Goal: Communication & Community: Share content

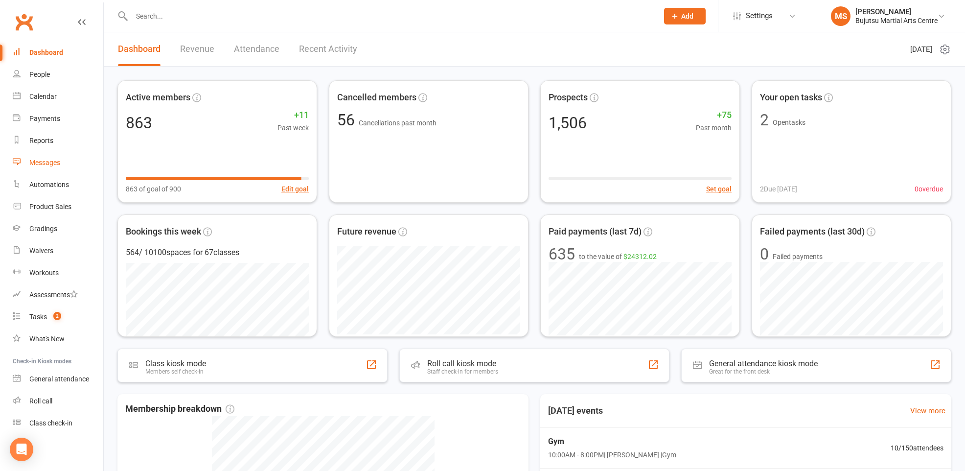
click at [59, 165] on div "Messages" at bounding box center [44, 163] width 31 height 8
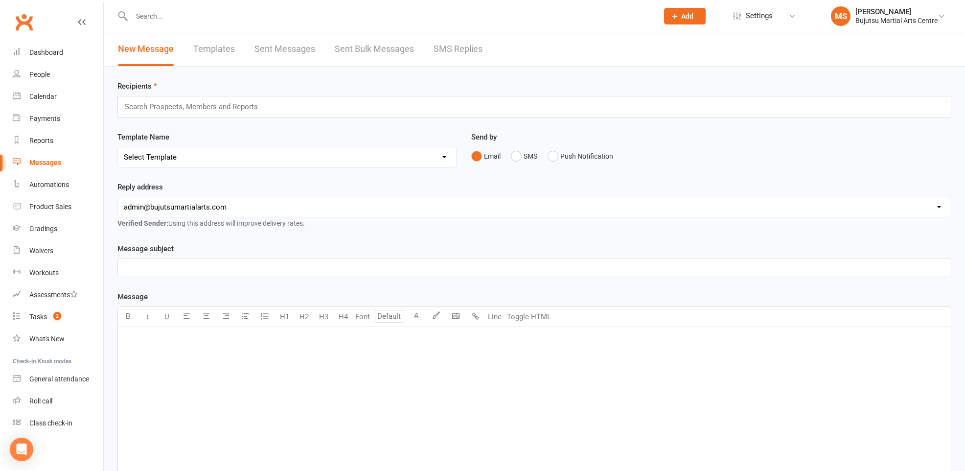
click at [212, 47] on link "Templates" at bounding box center [214, 49] width 42 height 34
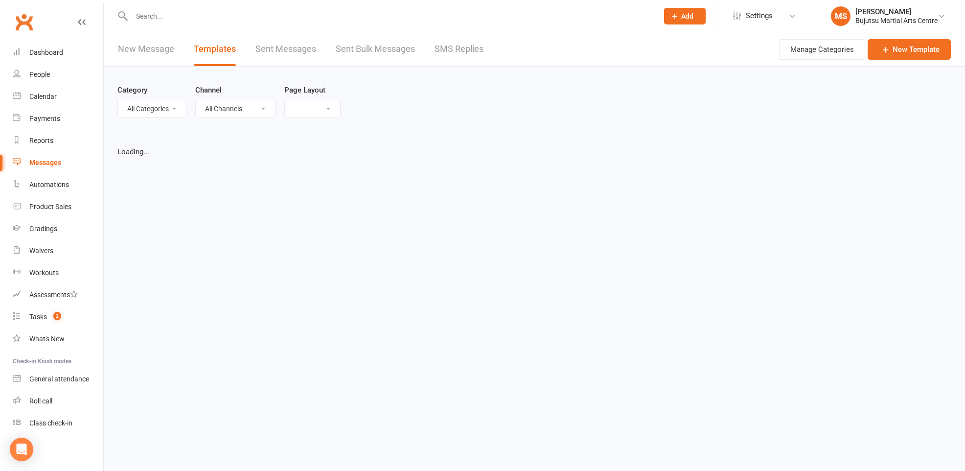
select select "grid"
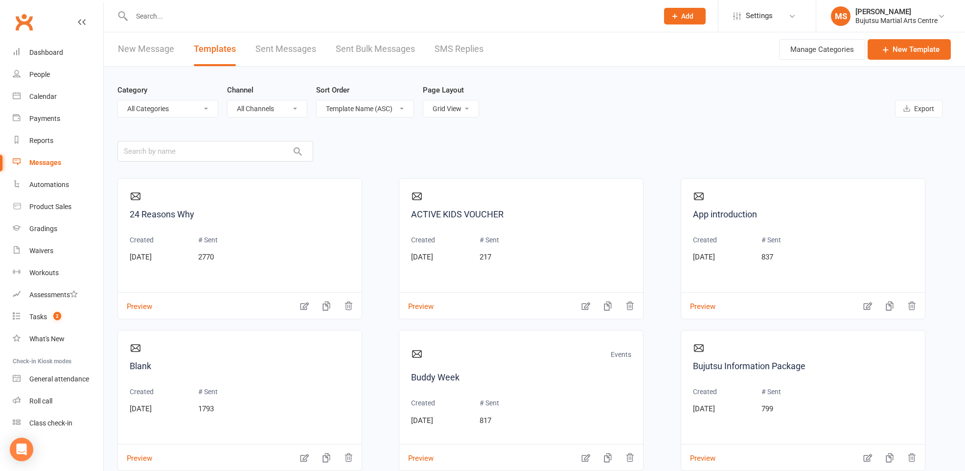
click at [148, 49] on link "New Message" at bounding box center [146, 49] width 56 height 34
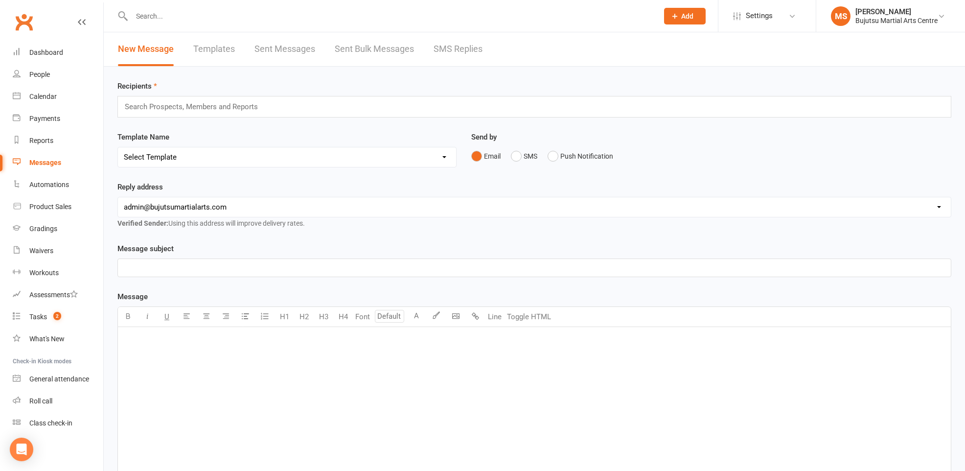
click at [228, 159] on select "Select Template [Email] Buddy Week [Email] Japan Karate Association Grading Adu…" at bounding box center [287, 157] width 338 height 20
click at [218, 48] on link "Templates" at bounding box center [214, 49] width 42 height 34
select select "grid"
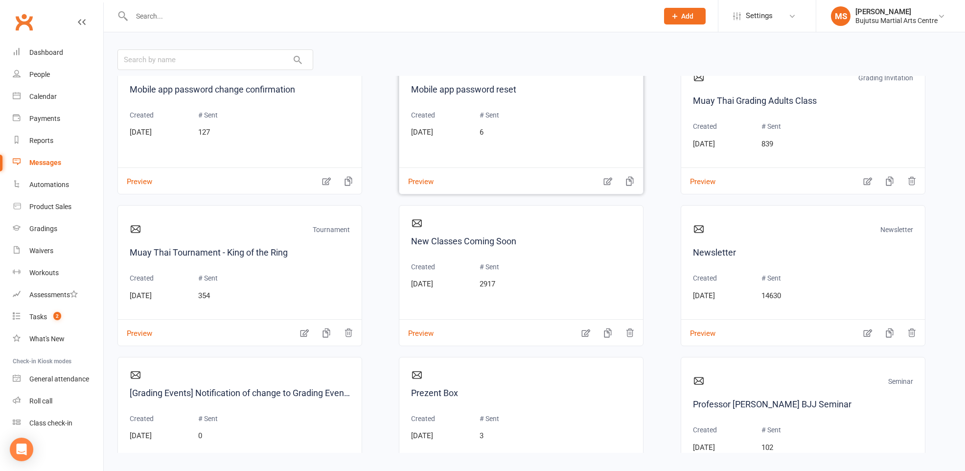
scroll to position [2159, 0]
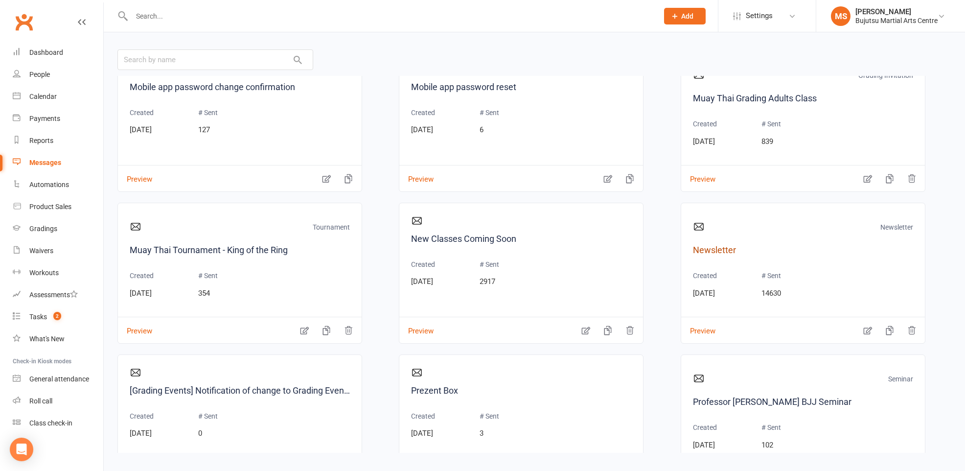
drag, startPoint x: 702, startPoint y: 243, endPoint x: 704, endPoint y: 248, distance: 5.5
click at [702, 243] on link "Newsletter" at bounding box center [803, 250] width 220 height 14
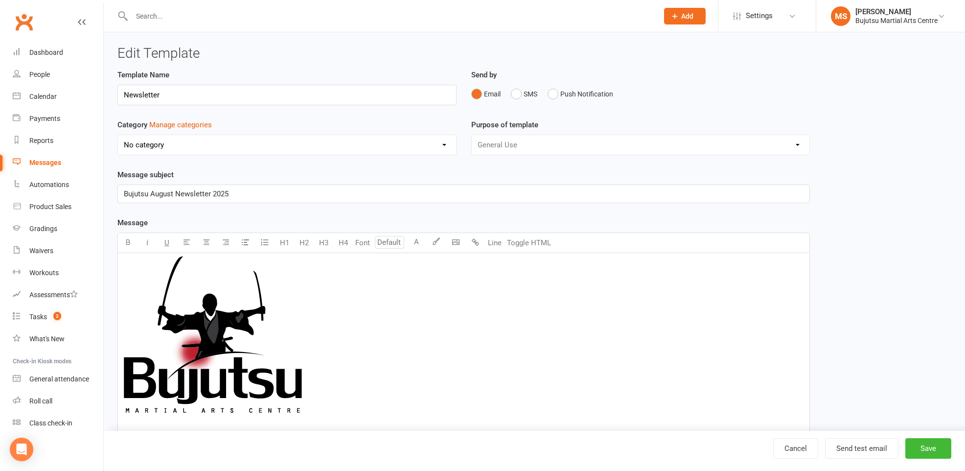
select select "12585"
click at [150, 193] on span "Bujutsu August Newsletter 2025" at bounding box center [176, 193] width 105 height 9
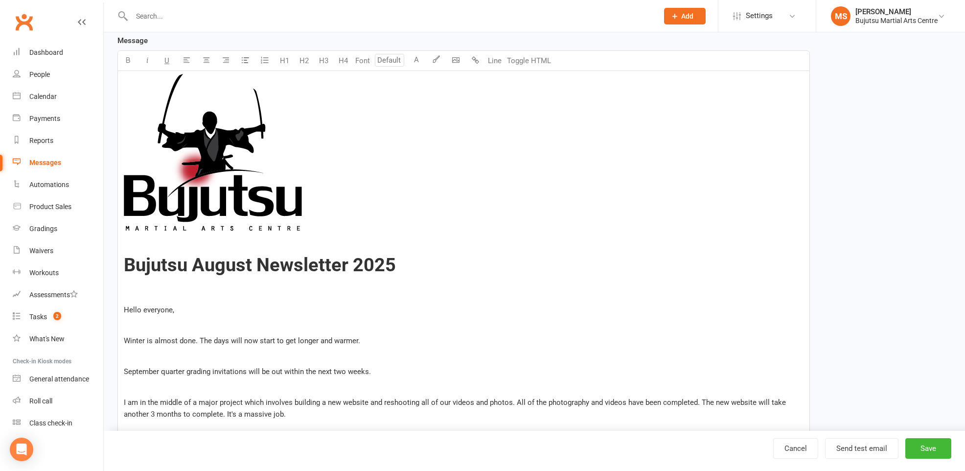
scroll to position [184, 0]
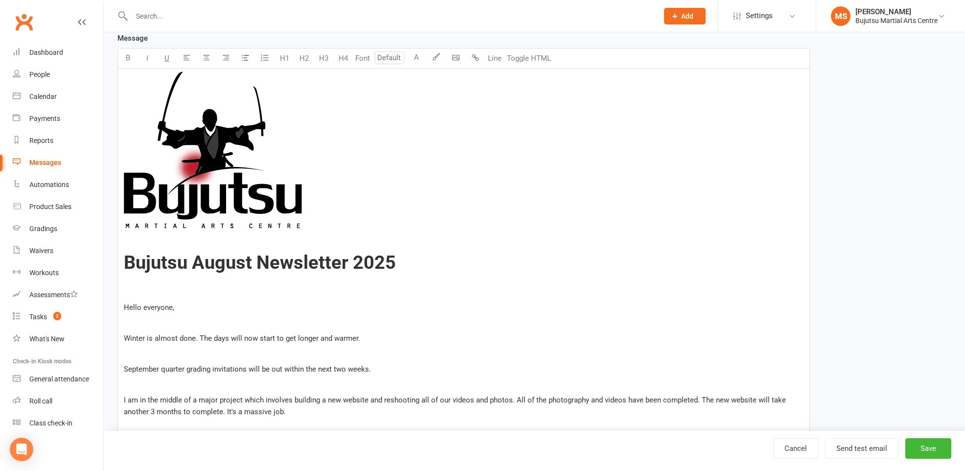
click at [196, 260] on span "Bujutsu August Newsletter 2025" at bounding box center [260, 262] width 272 height 22
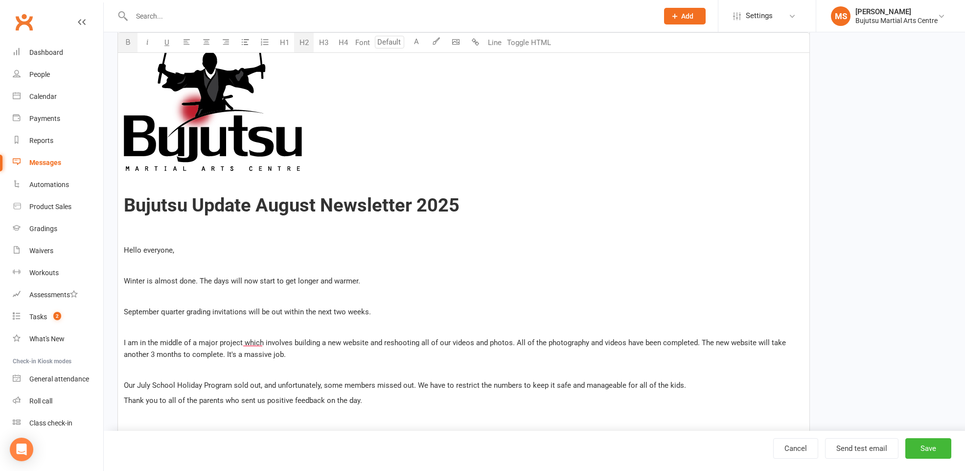
scroll to position [263, 0]
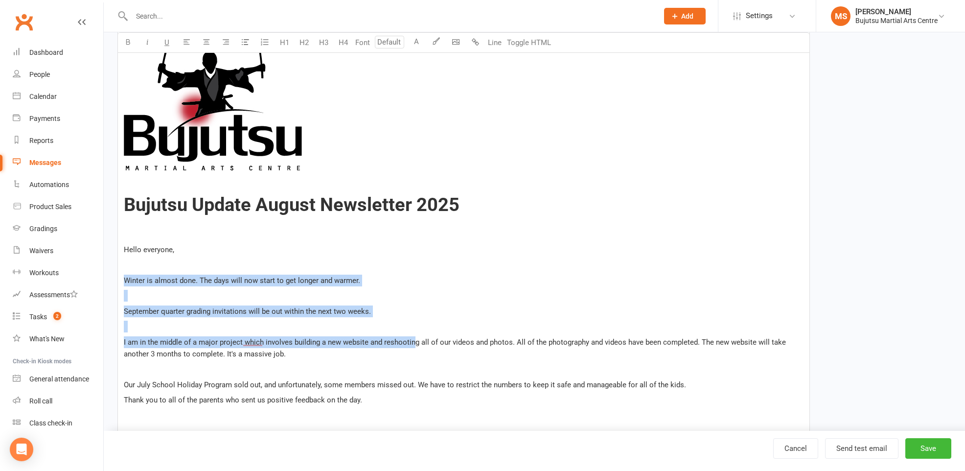
drag, startPoint x: 126, startPoint y: 277, endPoint x: 414, endPoint y: 345, distance: 296.1
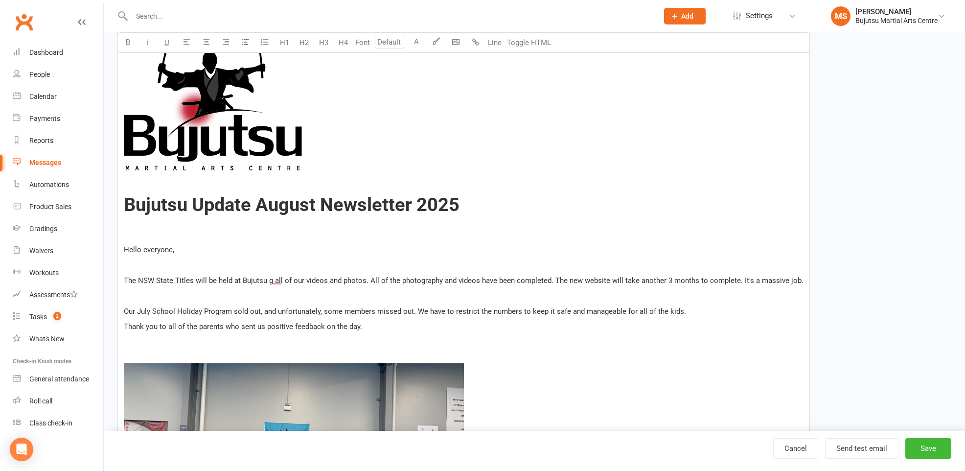
drag, startPoint x: 156, startPoint y: 279, endPoint x: 181, endPoint y: 300, distance: 32.3
click at [157, 280] on span "The NSW State Titles will be held at Bujutsu g all of our videos and photos. Al…" at bounding box center [463, 280] width 679 height 9
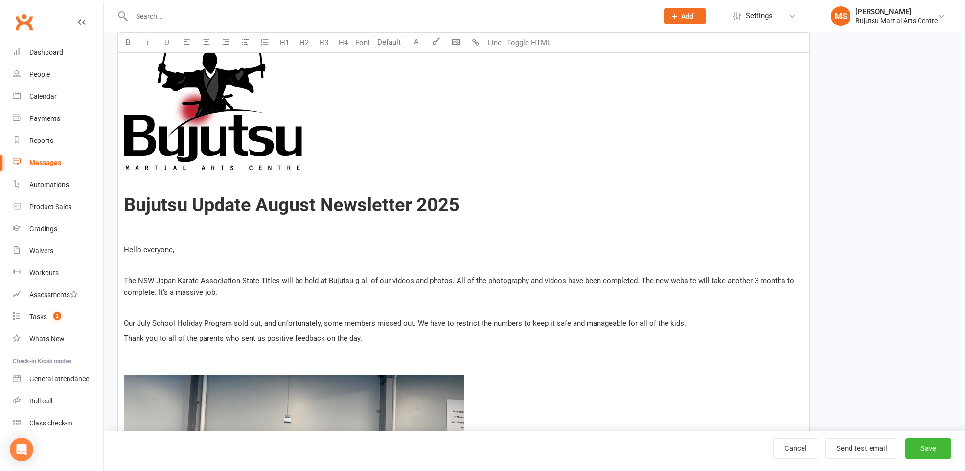
click at [353, 278] on span "The NSW Japan Karate Association State Titles will be held at Bujutsu g all of …" at bounding box center [460, 286] width 672 height 21
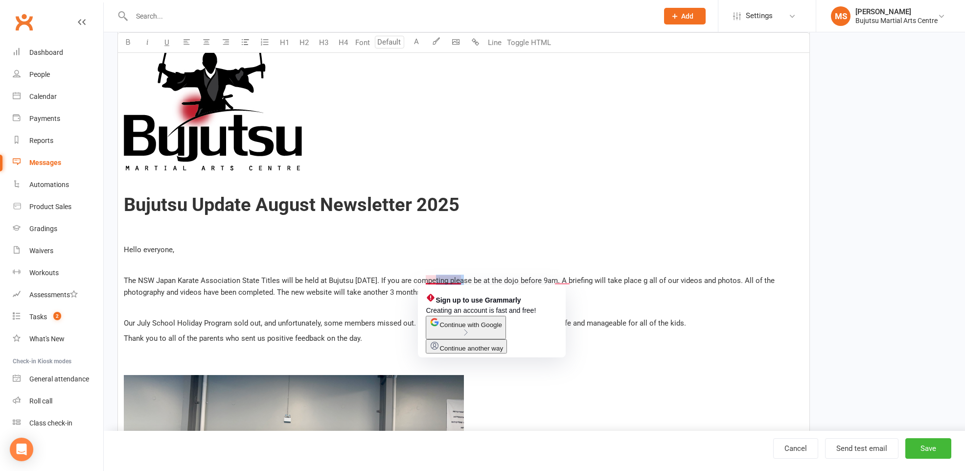
click at [446, 278] on span "The NSW Japan Karate Association State Titles will be held at Bujutsu [DATE]. I…" at bounding box center [450, 286] width 653 height 21
click at [460, 279] on span "The NSW Japan Karate Association State Titles will be held at Bujutsu [DATE]. I…" at bounding box center [450, 286] width 653 height 21
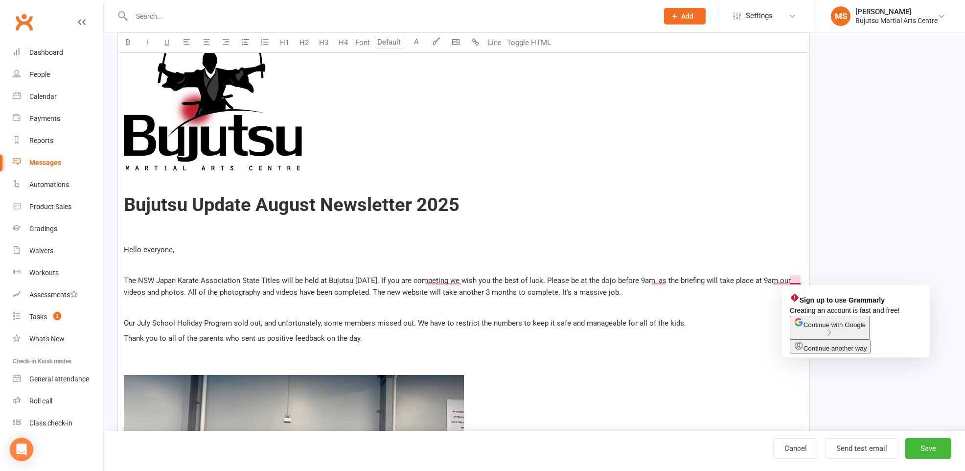
drag, startPoint x: 618, startPoint y: 290, endPoint x: 792, endPoint y: 276, distance: 174.2
click at [792, 276] on p "The NSW Japan Karate Association State Titles will be held at Bujutsu [DATE]. I…" at bounding box center [463, 285] width 679 height 23
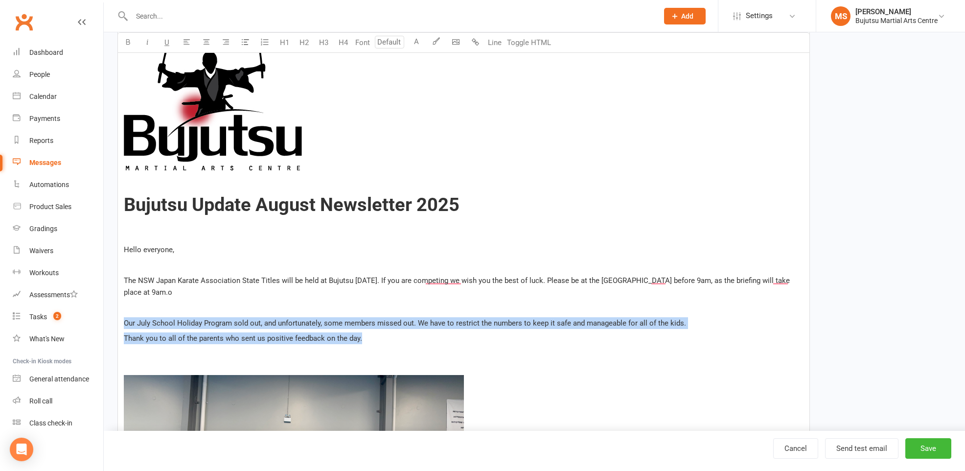
drag, startPoint x: 378, startPoint y: 327, endPoint x: 117, endPoint y: 304, distance: 261.8
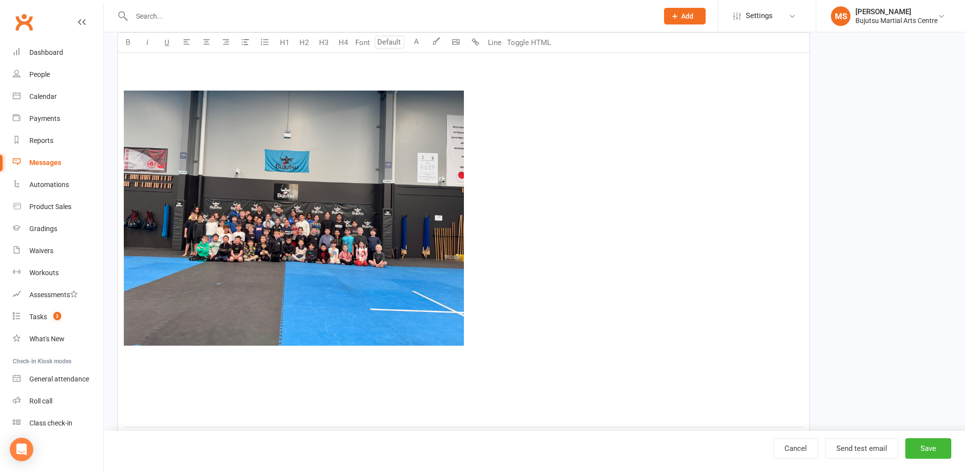
scroll to position [519, 0]
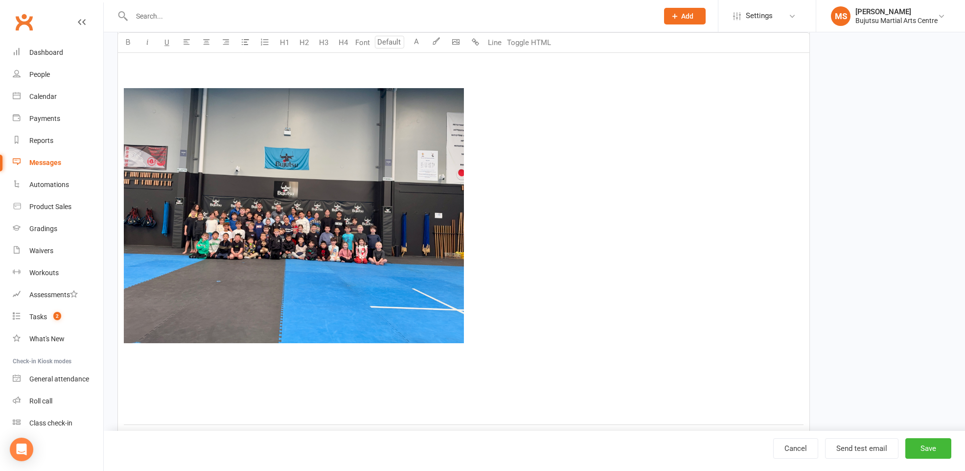
click at [248, 229] on img "To enrich screen reader interactions, please activate Accessibility in Grammarl…" at bounding box center [294, 215] width 340 height 255
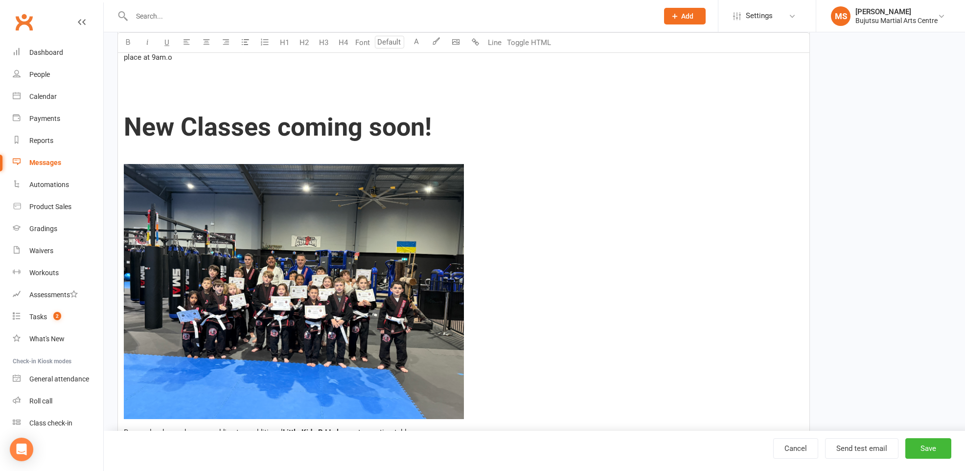
scroll to position [497, 0]
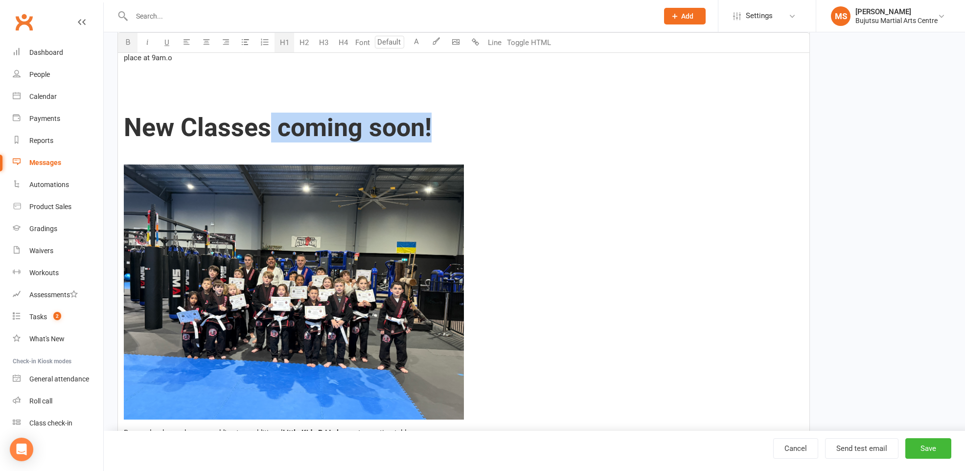
drag, startPoint x: 412, startPoint y: 113, endPoint x: 269, endPoint y: 112, distance: 143.3
click at [269, 113] on span "New Classes coming soon!" at bounding box center [278, 128] width 308 height 30
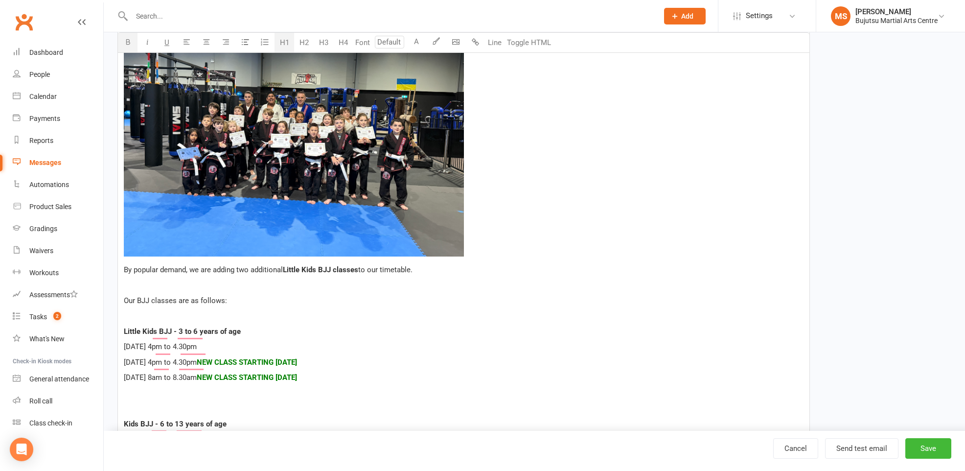
scroll to position [664, 0]
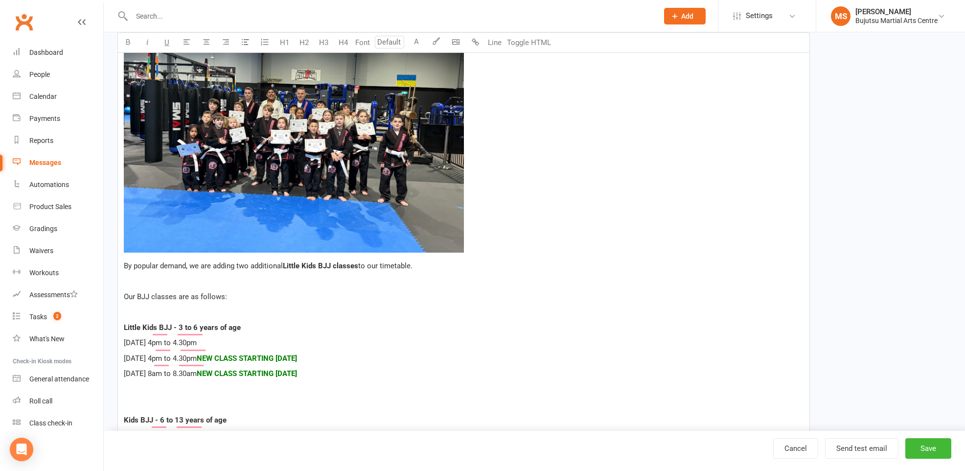
click at [208, 354] on span "NEW CLASS STARTING [DATE]" at bounding box center [247, 358] width 100 height 9
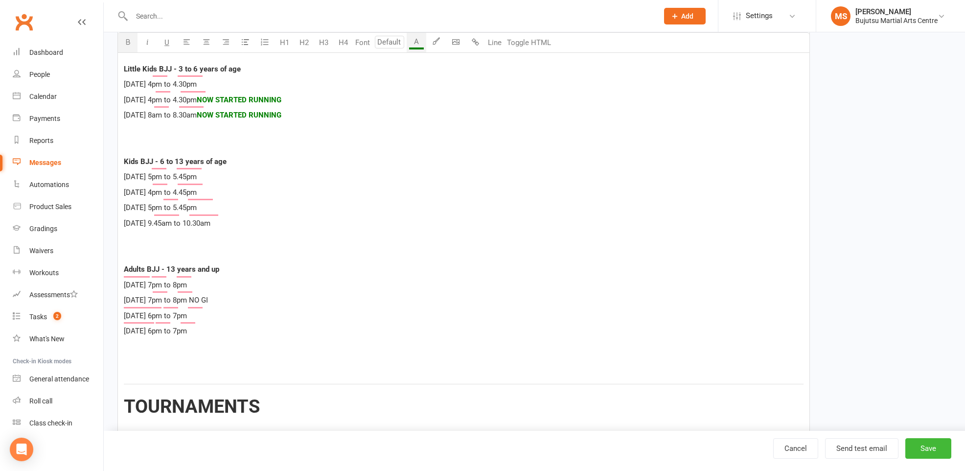
scroll to position [941, 0]
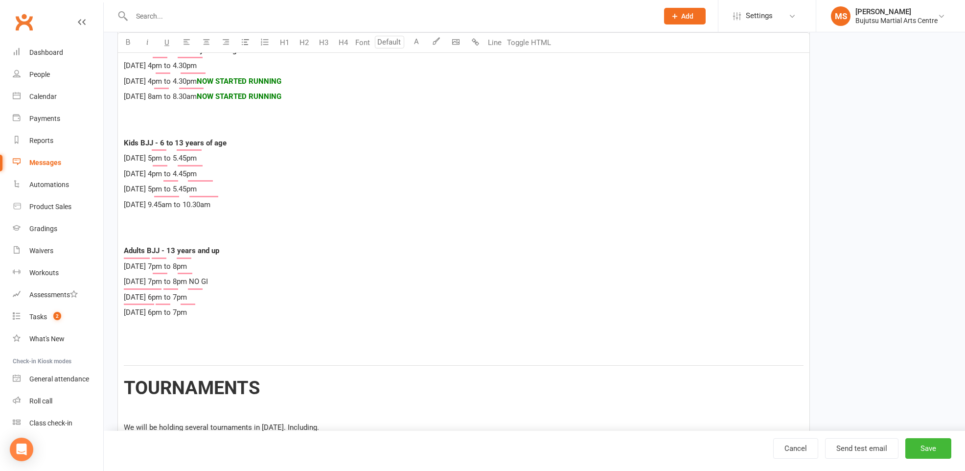
click at [154, 229] on p "﻿" at bounding box center [463, 235] width 679 height 12
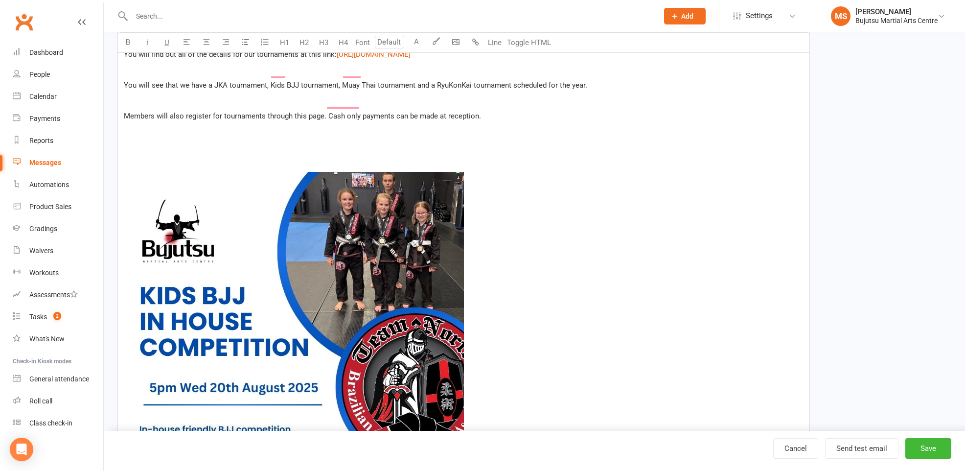
scroll to position [1323, 0]
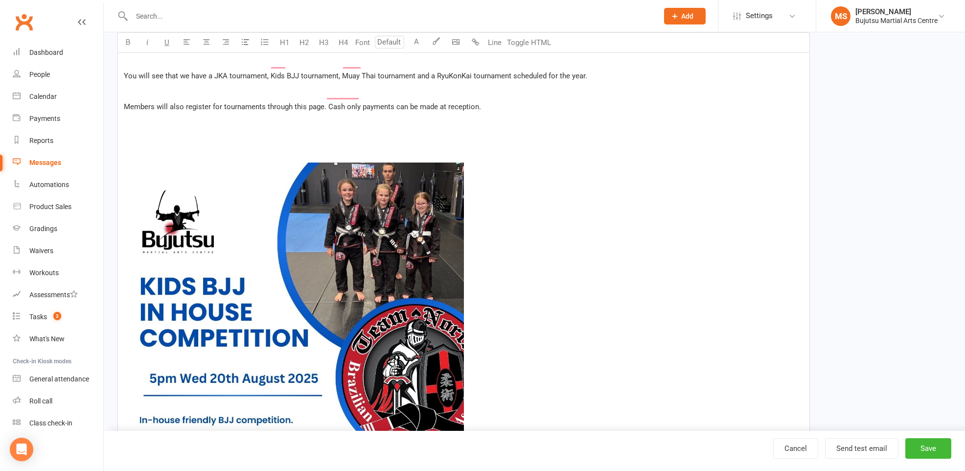
click at [214, 299] on img "To enrich screen reader interactions, please activate Accessibility in Grammarl…" at bounding box center [294, 332] width 340 height 340
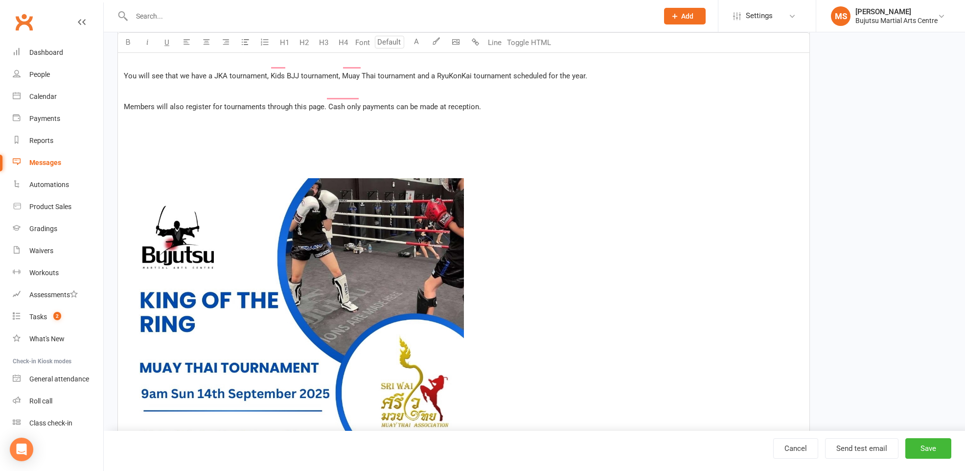
click at [269, 271] on img "To enrich screen reader interactions, please activate Accessibility in Grammarl…" at bounding box center [294, 348] width 340 height 340
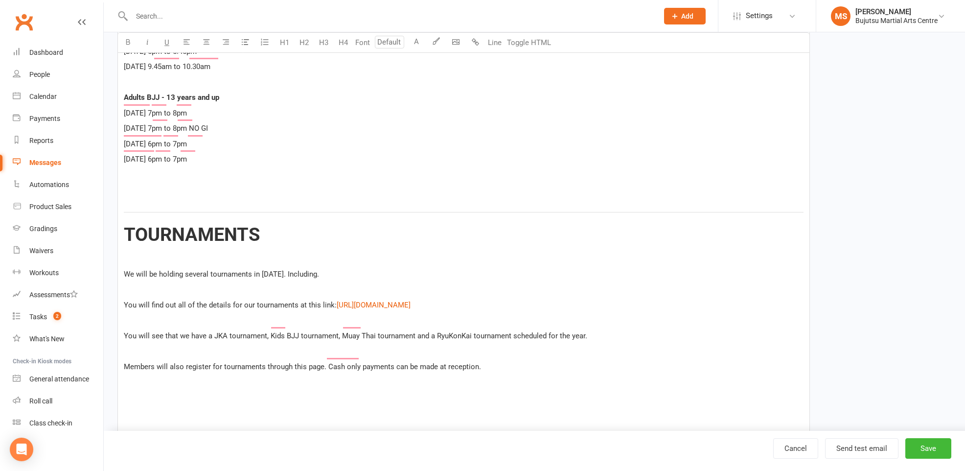
scroll to position [1064, 0]
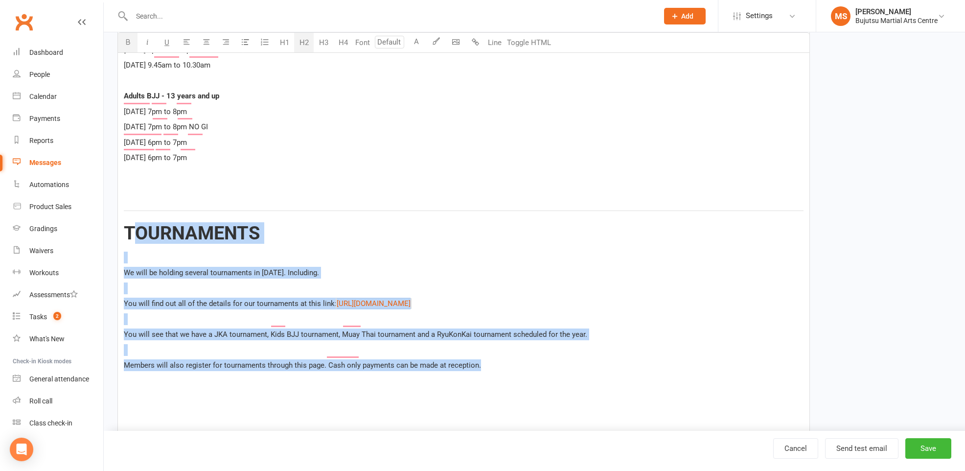
drag, startPoint x: 502, startPoint y: 352, endPoint x: 133, endPoint y: 214, distance: 394.3
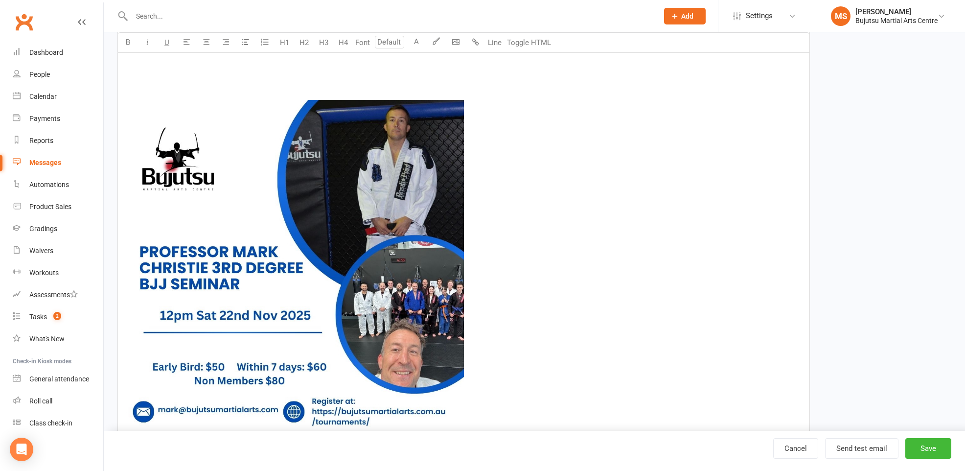
scroll to position [1654, 0]
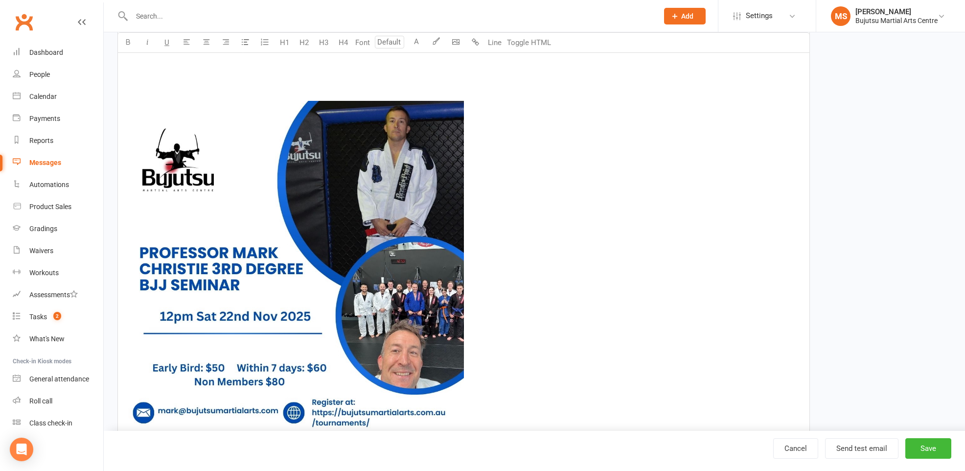
click at [283, 290] on img "To enrich screen reader interactions, please activate Accessibility in Grammarl…" at bounding box center [294, 271] width 340 height 340
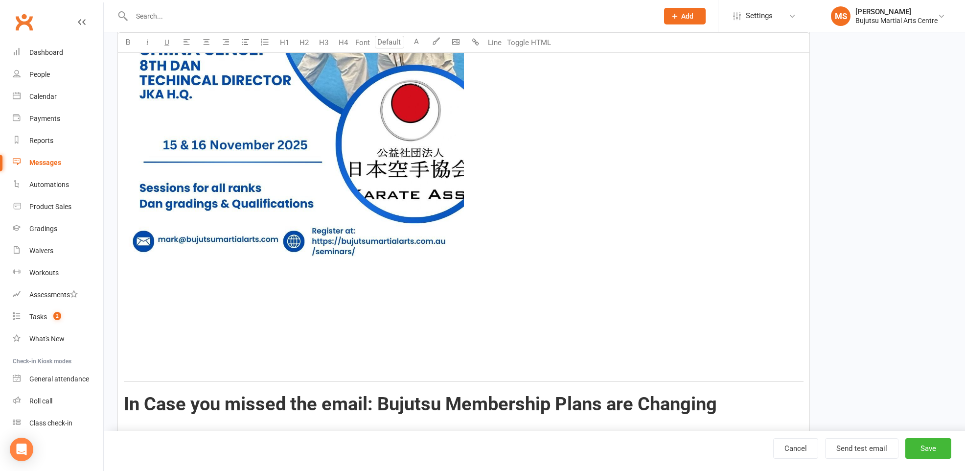
scroll to position [1421, 0]
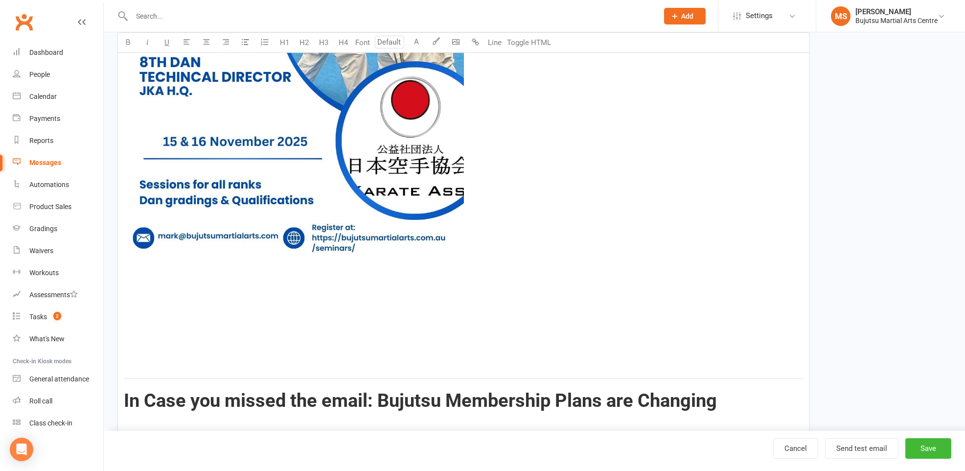
click at [213, 273] on p "To enrich screen reader interactions, please activate Accessibility in Grammarl…" at bounding box center [463, 279] width 679 height 12
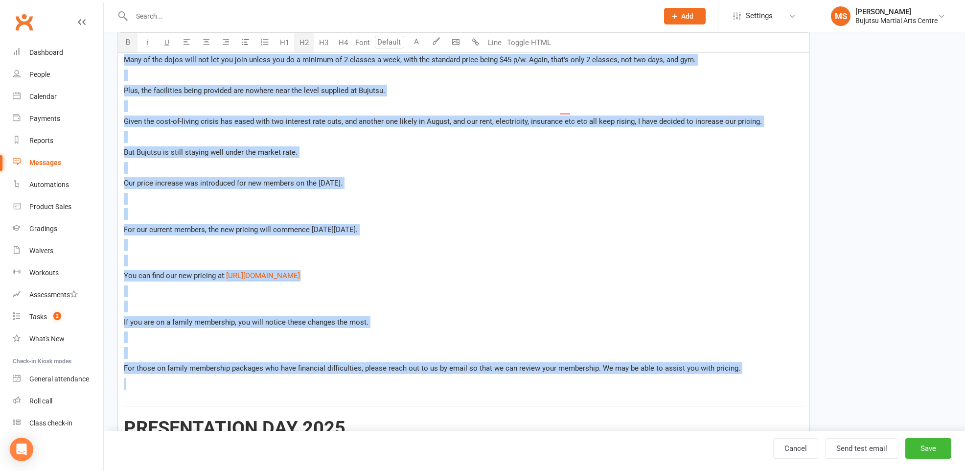
scroll to position [1869, 0]
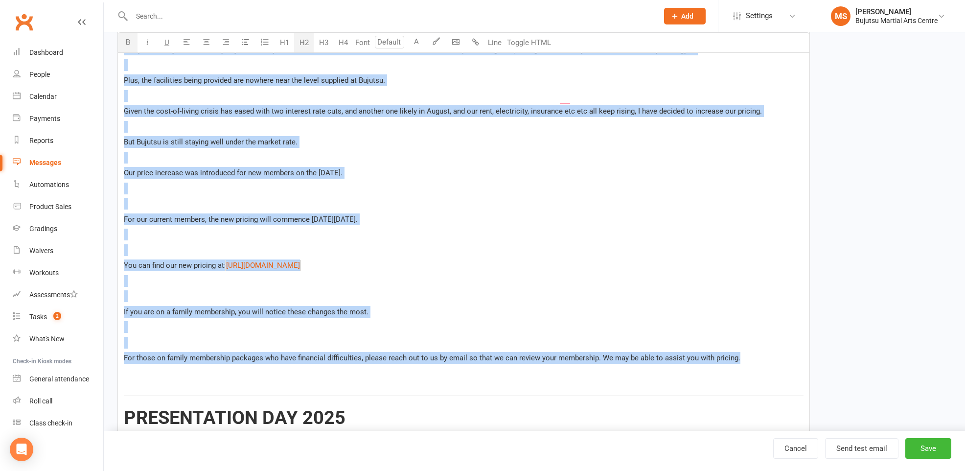
drag, startPoint x: 124, startPoint y: 204, endPoint x: 761, endPoint y: 344, distance: 652.8
click at [761, 344] on div "﻿ ﻿ Bujutsu Update August Newsletter 2025 Hello everyone, The NSW Japan Karate …" at bounding box center [463, 84] width 691 height 3400
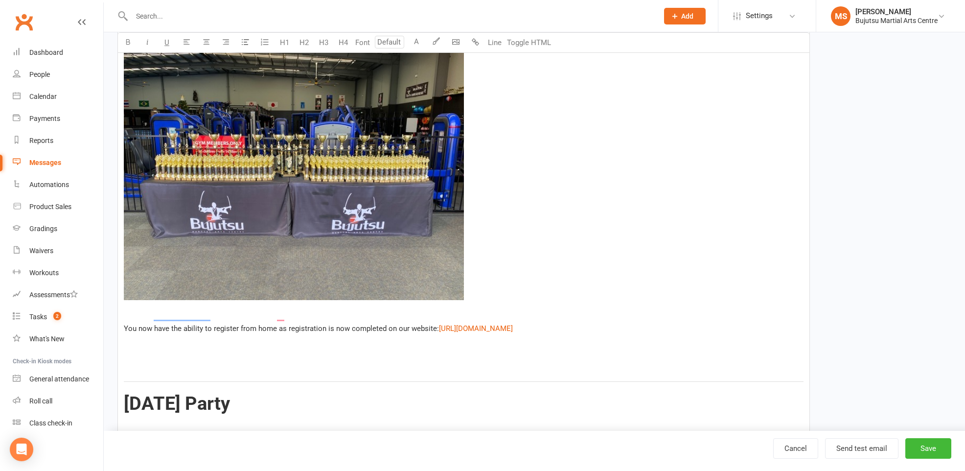
scroll to position [1511, 0]
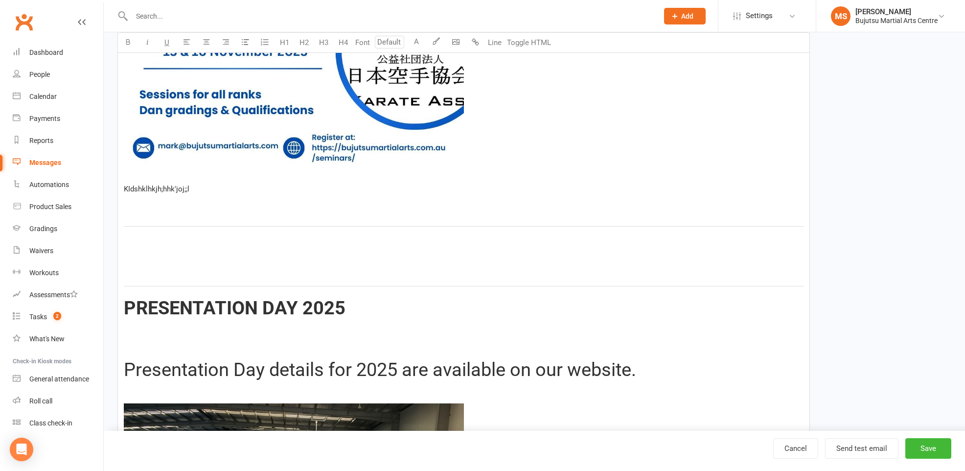
drag, startPoint x: 139, startPoint y: 258, endPoint x: 144, endPoint y: 259, distance: 5.0
click at [140, 258] on div "﻿ ﻿ Bujutsu Update August Newsletter 2025 Hello everyone, The NSW Japan Karate …" at bounding box center [463, 208] width 691 height 2932
click at [140, 242] on p "﻿" at bounding box center [463, 248] width 679 height 12
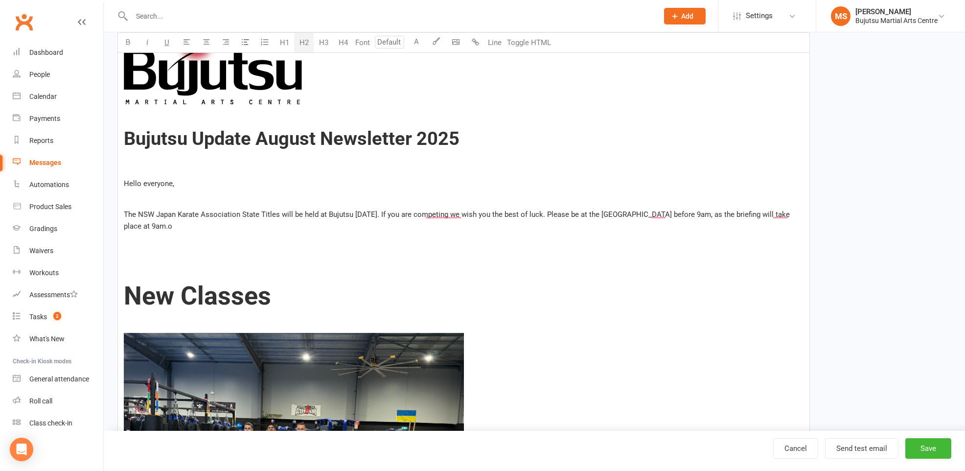
scroll to position [330, 0]
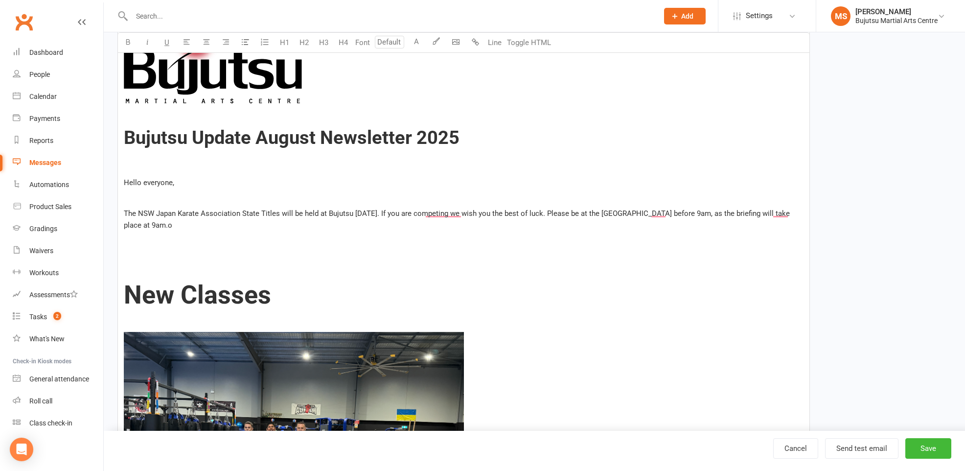
click at [173, 265] on p "To enrich screen reader interactions, please activate Accessibility in Grammarl…" at bounding box center [463, 271] width 679 height 12
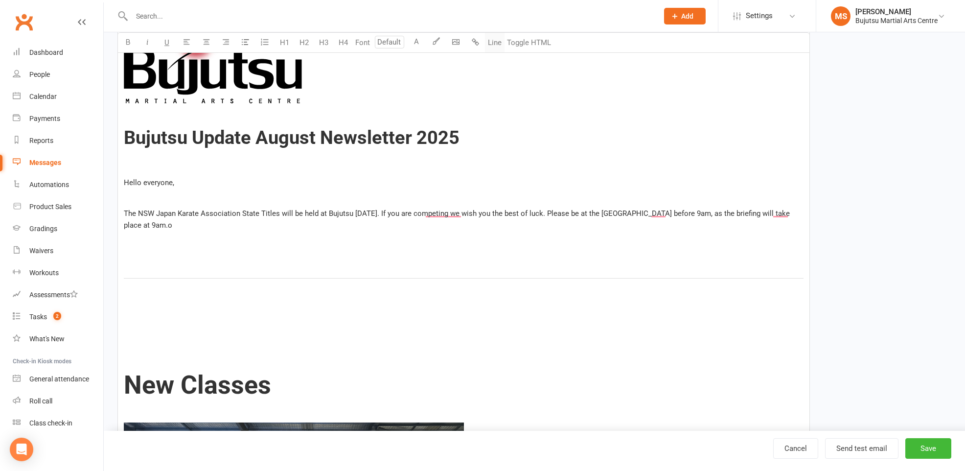
click at [495, 41] on button "Line" at bounding box center [495, 43] width 20 height 20
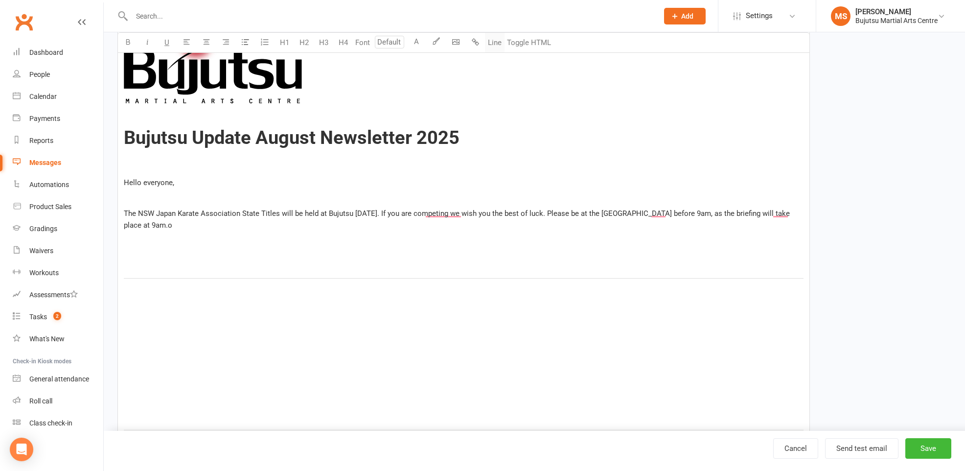
click at [497, 45] on button "Line" at bounding box center [495, 43] width 20 height 20
click at [345, 309] on p "﻿" at bounding box center [463, 315] width 679 height 12
click at [185, 309] on p "﻿" at bounding box center [463, 315] width 679 height 12
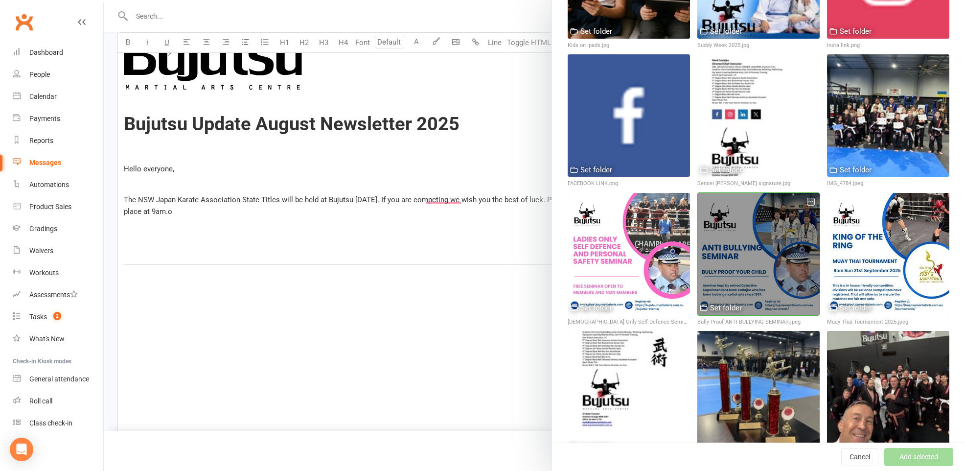
scroll to position [350, 0]
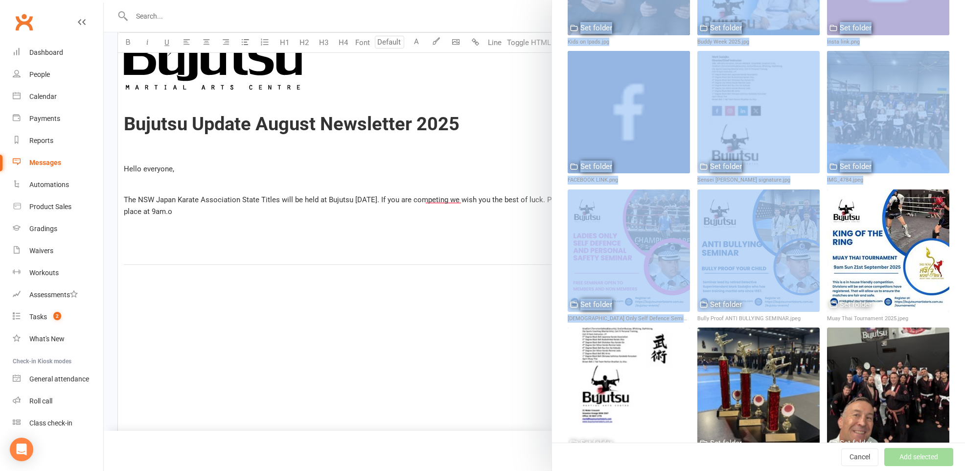
drag, startPoint x: 765, startPoint y: 248, endPoint x: 308, endPoint y: 319, distance: 462.0
click at [104, 0] on react-component "Image Library Upload Image Filter Used as Logo Used as Website header Used in W…" at bounding box center [104, 0] width 0 height 0
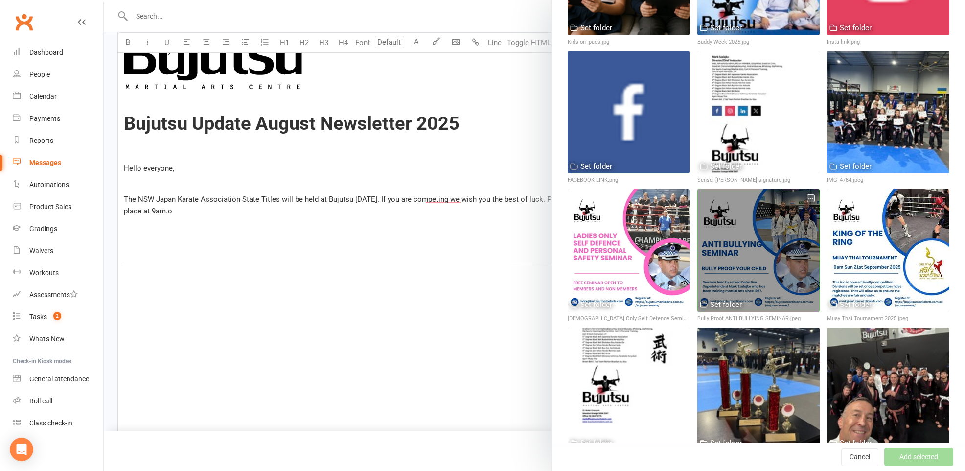
click at [769, 240] on div at bounding box center [758, 250] width 122 height 122
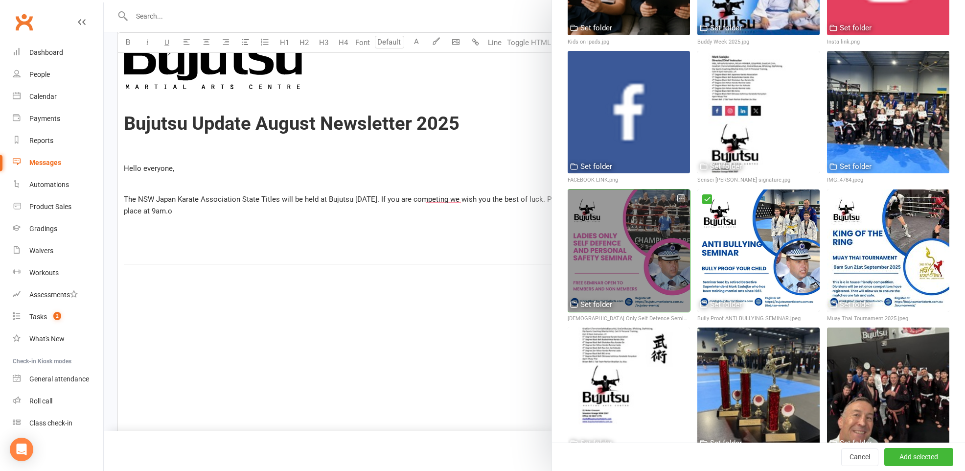
click at [625, 212] on div at bounding box center [628, 250] width 122 height 122
click at [590, 204] on div at bounding box center [628, 250] width 122 height 122
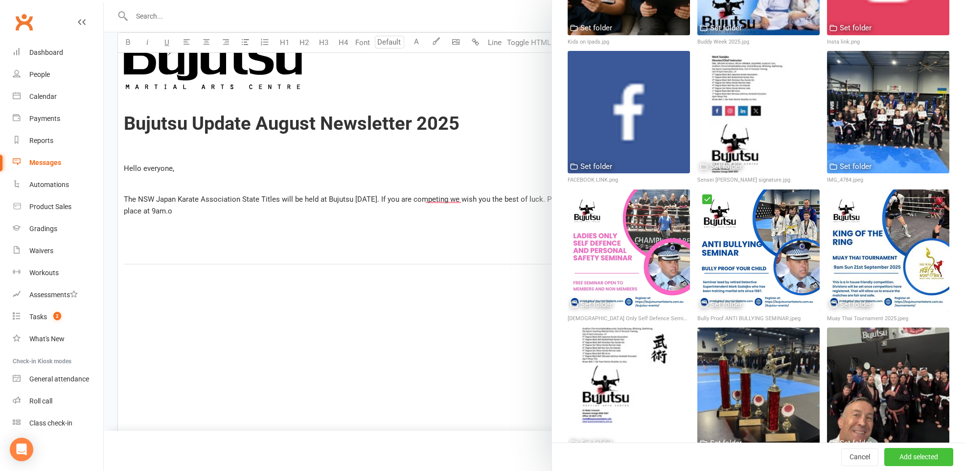
click at [931, 457] on button "Add selected" at bounding box center [918, 457] width 69 height 18
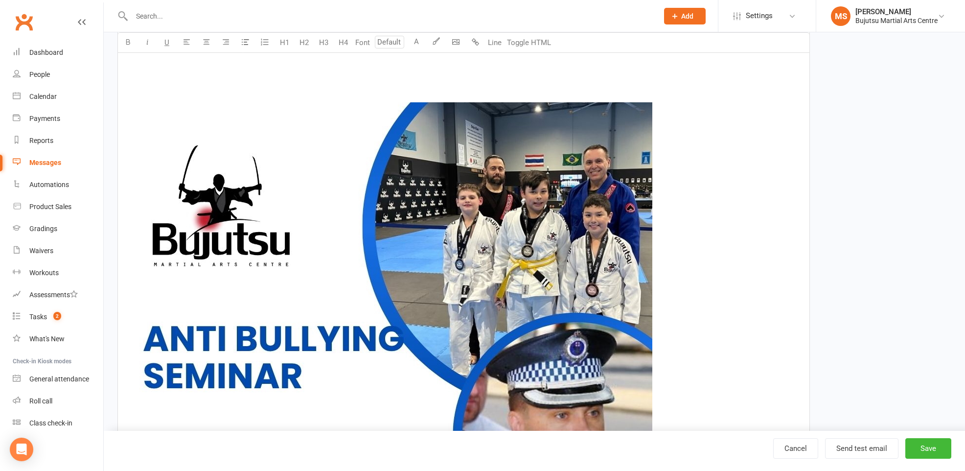
click at [518, 275] on img "To enrich screen reader interactions, please activate Accessibility in Grammarl…" at bounding box center [388, 366] width 528 height 528
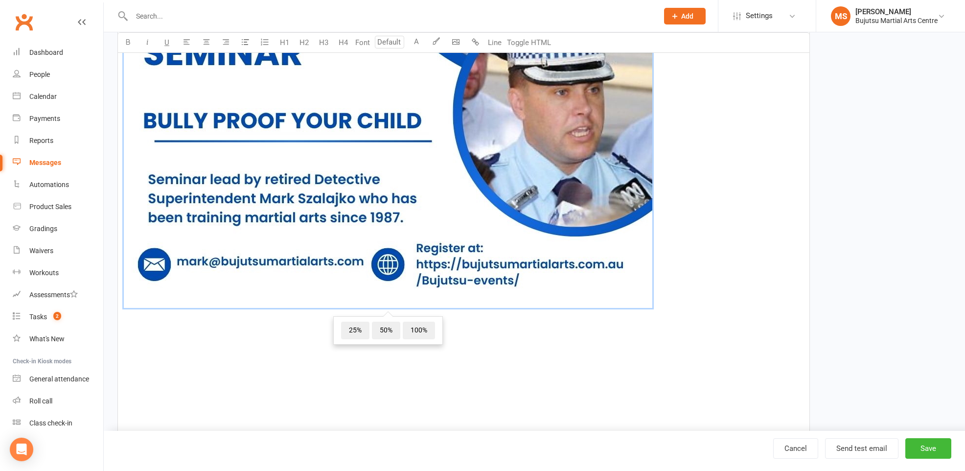
scroll to position [904, 0]
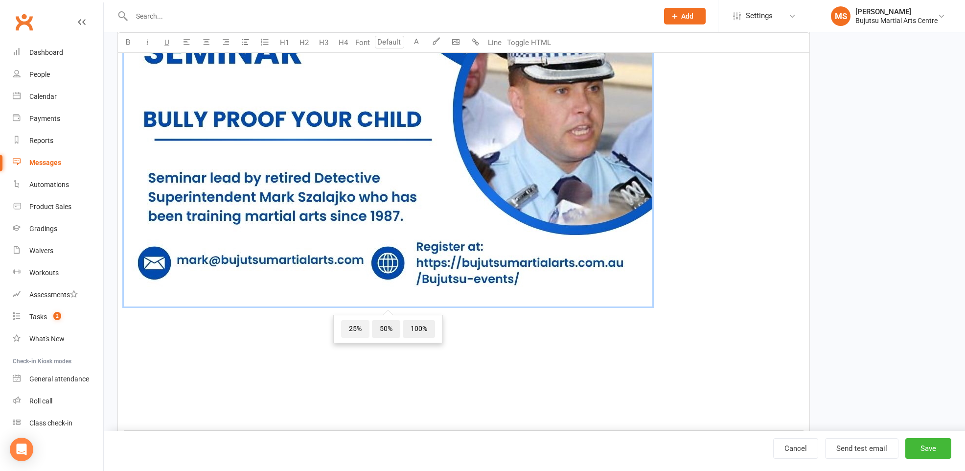
click at [349, 320] on span "25%" at bounding box center [355, 329] width 28 height 18
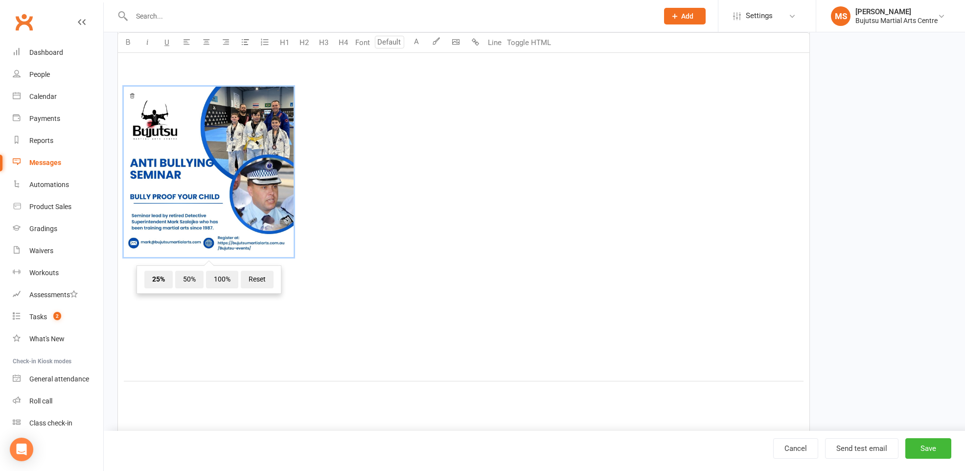
scroll to position [587, 0]
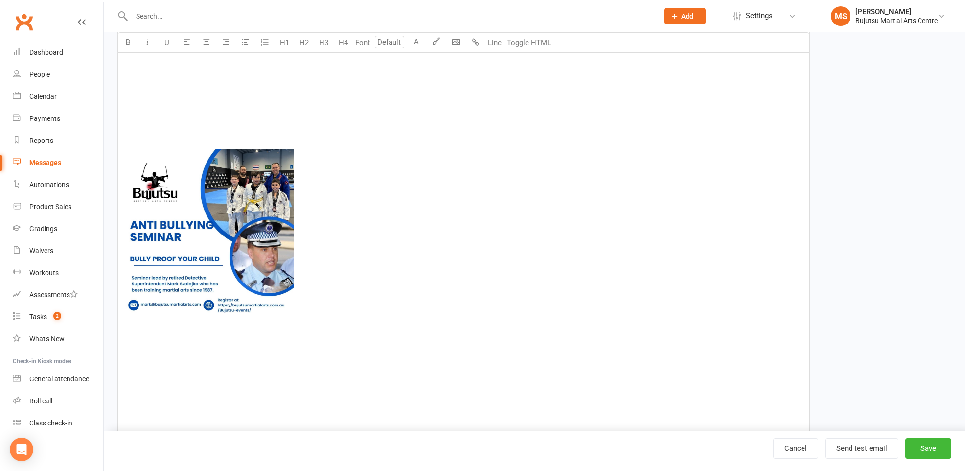
scroll to position [528, 0]
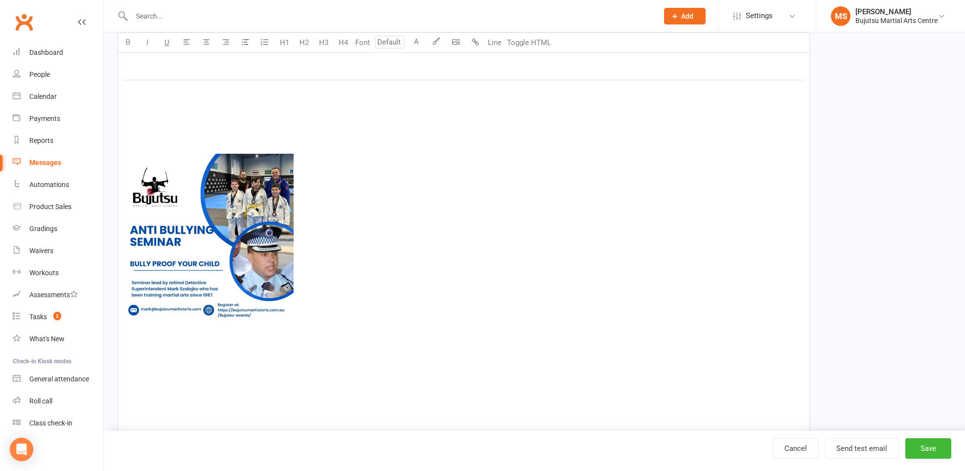
click at [271, 225] on img "To enrich screen reader interactions, please activate Accessibility in Grammarl…" at bounding box center [209, 239] width 170 height 170
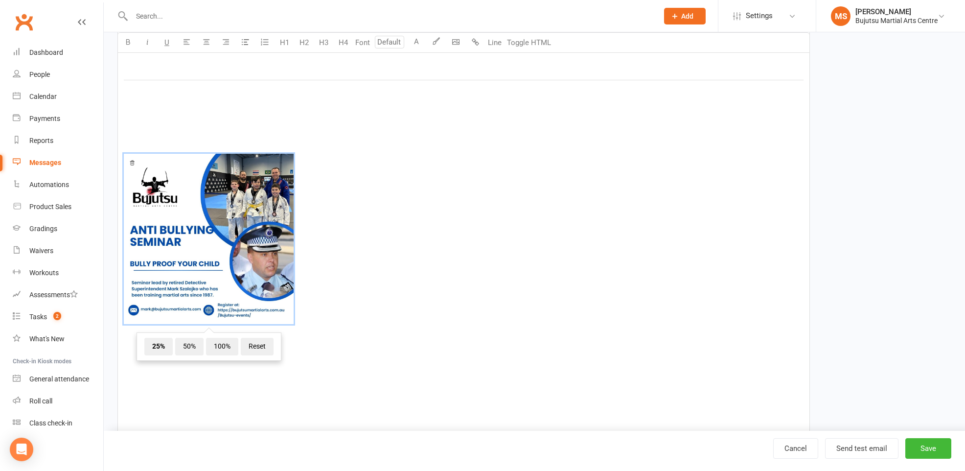
click at [181, 338] on span "50%" at bounding box center [189, 347] width 28 height 18
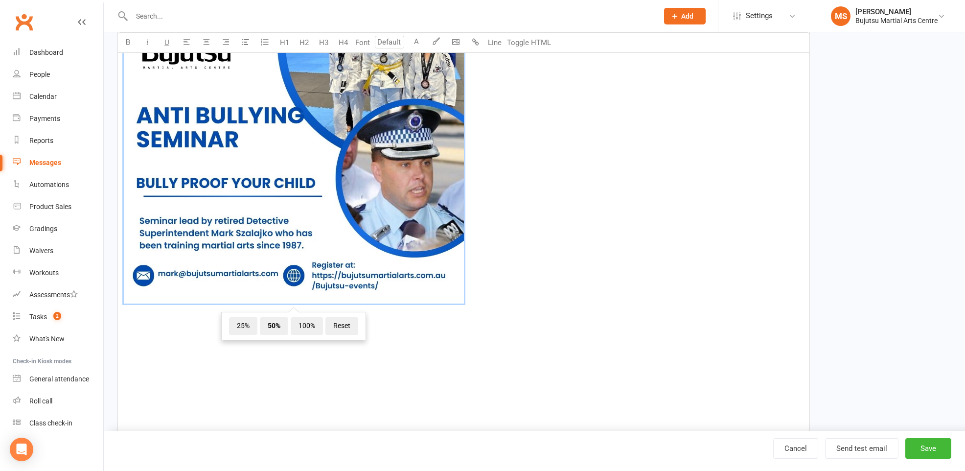
scroll to position [726, 0]
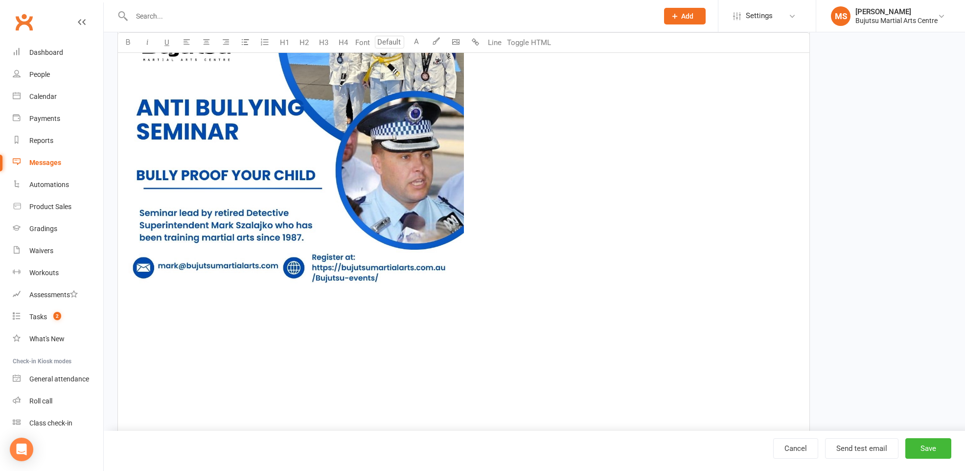
click at [467, 345] on p "﻿" at bounding box center [463, 351] width 679 height 12
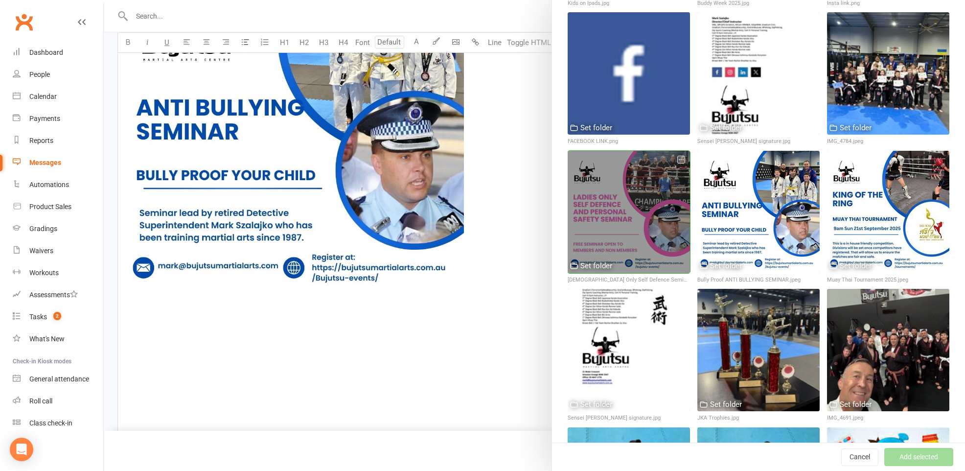
scroll to position [389, 0]
click at [605, 217] on div at bounding box center [628, 211] width 122 height 122
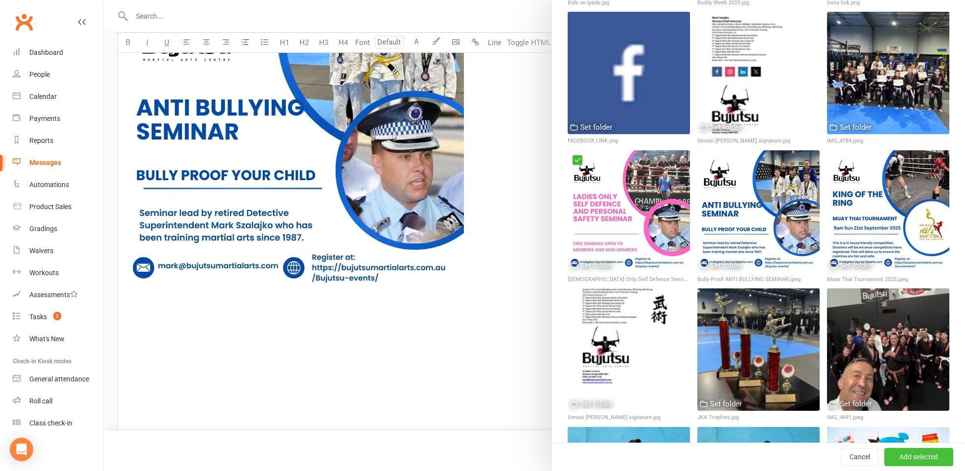
click at [911, 463] on button "Add selected" at bounding box center [918, 457] width 69 height 18
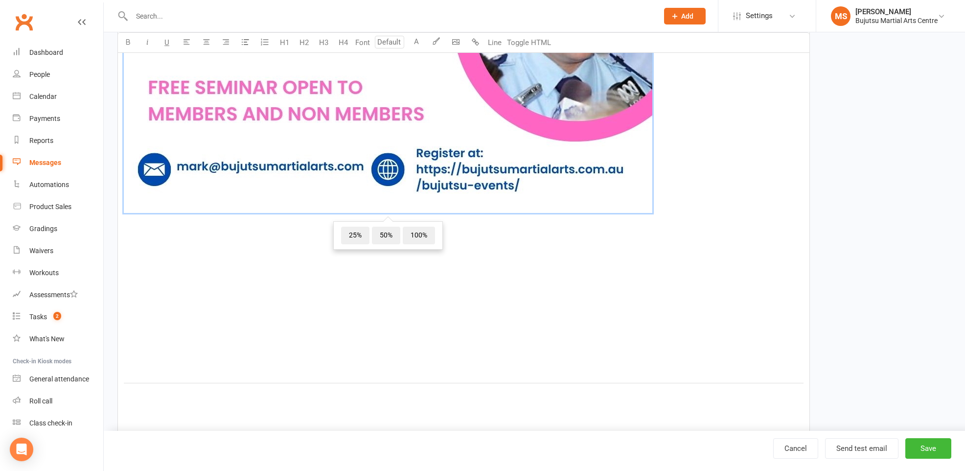
scroll to position [1448, 0]
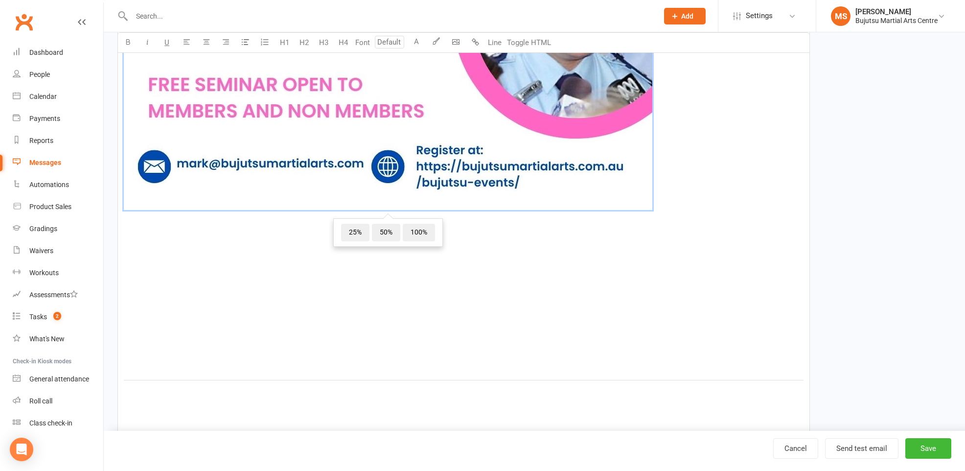
click at [387, 224] on span "50%" at bounding box center [386, 233] width 28 height 18
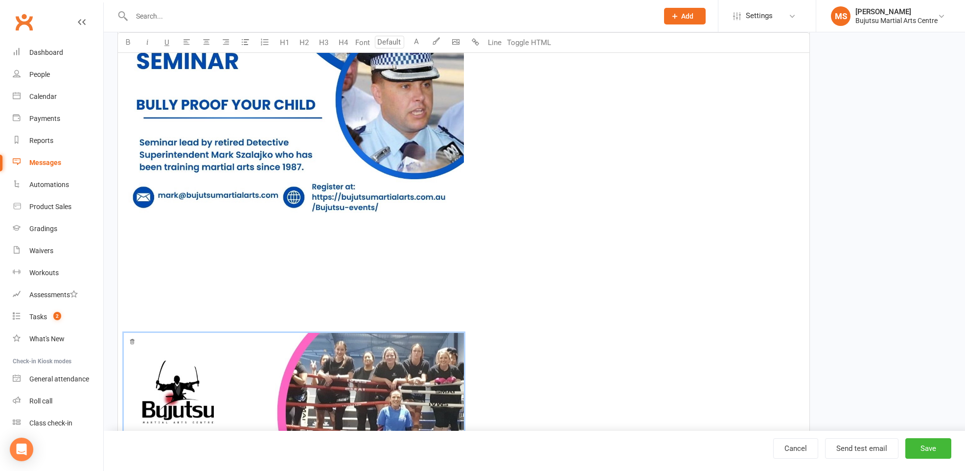
scroll to position [795, 0]
click at [389, 225] on p "﻿ ﻿ ﻿" at bounding box center [463, 57] width 679 height 367
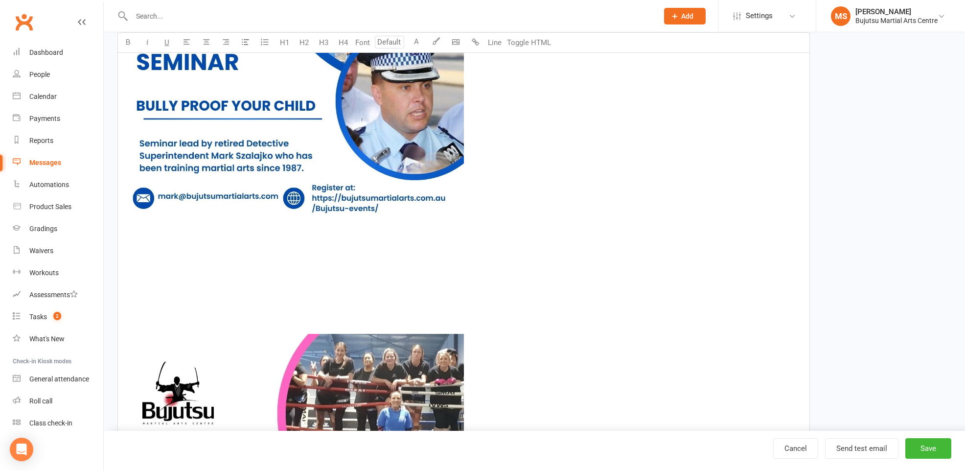
click at [382, 245] on p "﻿" at bounding box center [463, 251] width 679 height 12
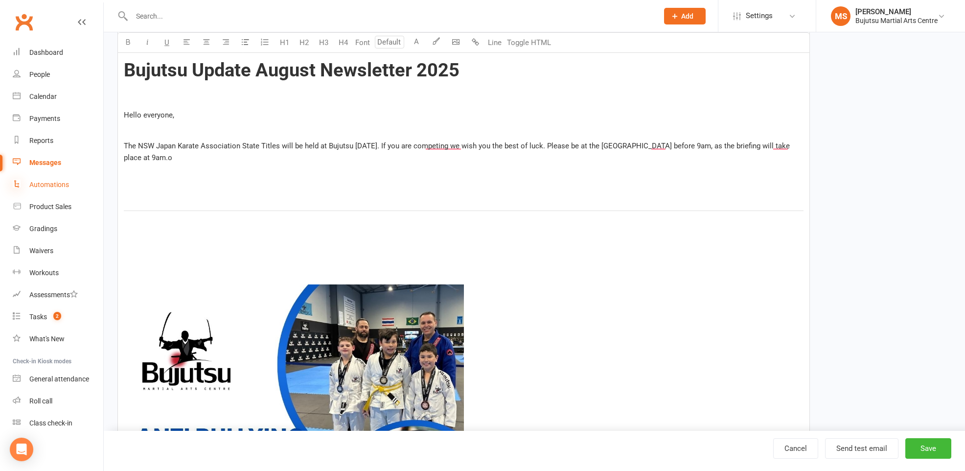
scroll to position [388, 0]
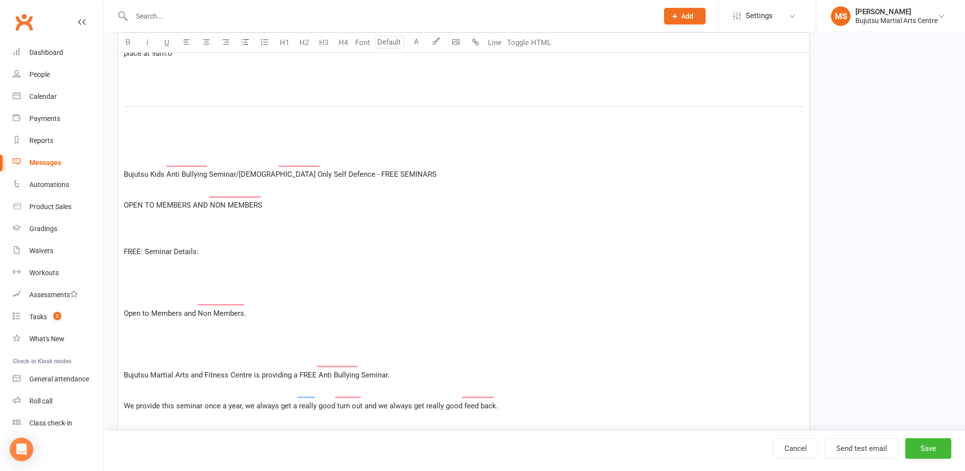
scroll to position [503, 0]
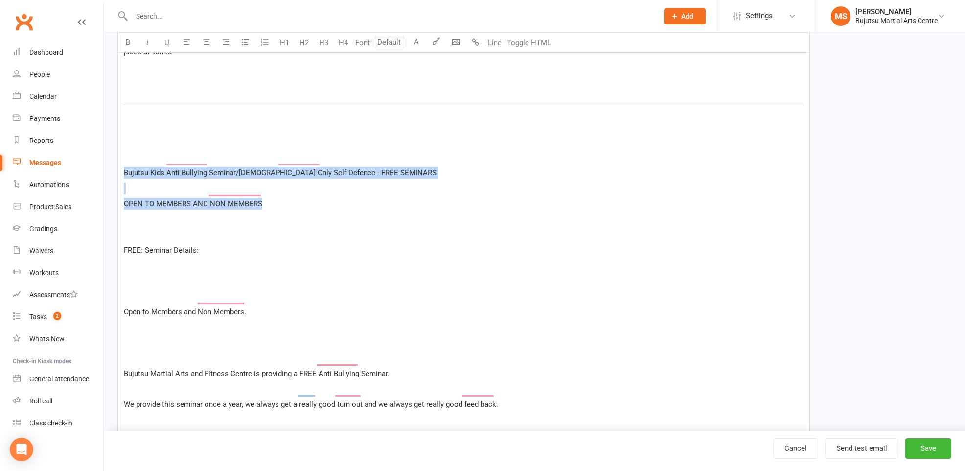
drag, startPoint x: 250, startPoint y: 190, endPoint x: 118, endPoint y: 154, distance: 137.0
click at [129, 41] on icon "button" at bounding box center [127, 41] width 7 height 7
click at [285, 41] on button "H1" at bounding box center [284, 43] width 20 height 20
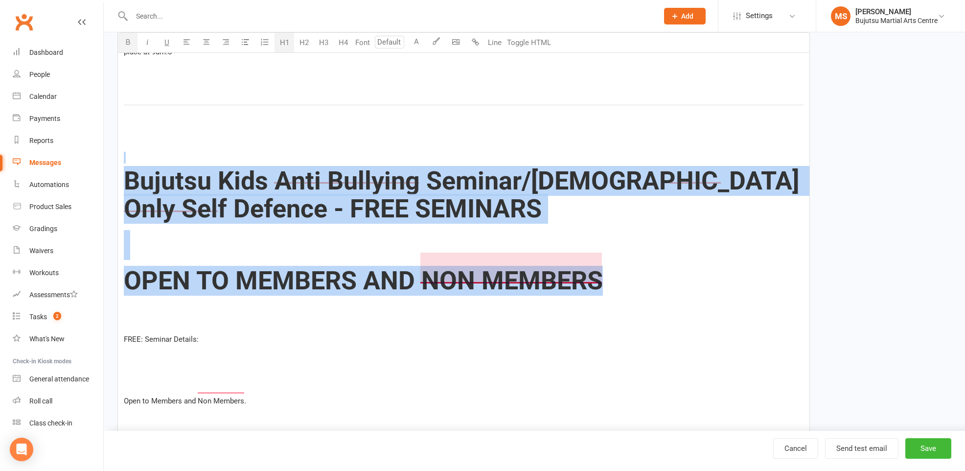
drag, startPoint x: 445, startPoint y: 273, endPoint x: 505, endPoint y: 275, distance: 60.7
click at [446, 273] on span "OPEN TO MEMBERS AND NON MEMBERS" at bounding box center [363, 281] width 479 height 30
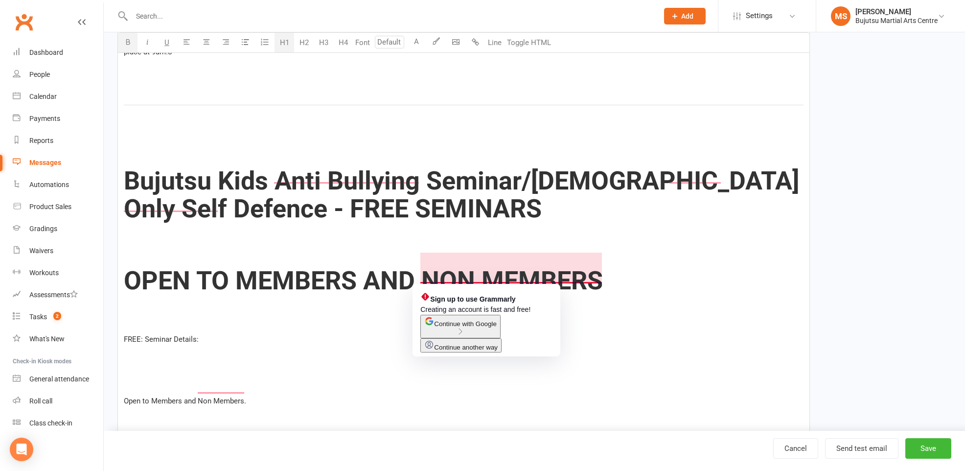
click at [592, 266] on span "OPEN TO MEMBERS AND NON MEMBERS" at bounding box center [363, 281] width 479 height 30
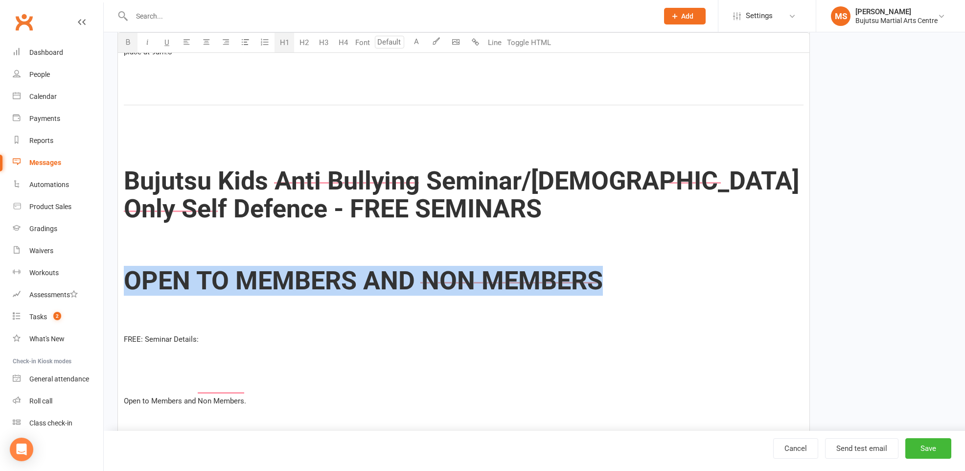
drag, startPoint x: 604, startPoint y: 264, endPoint x: 129, endPoint y: 251, distance: 475.2
click at [125, 267] on h1 "OPEN TO MEMBERS AND NON MEMBERS" at bounding box center [463, 281] width 679 height 28
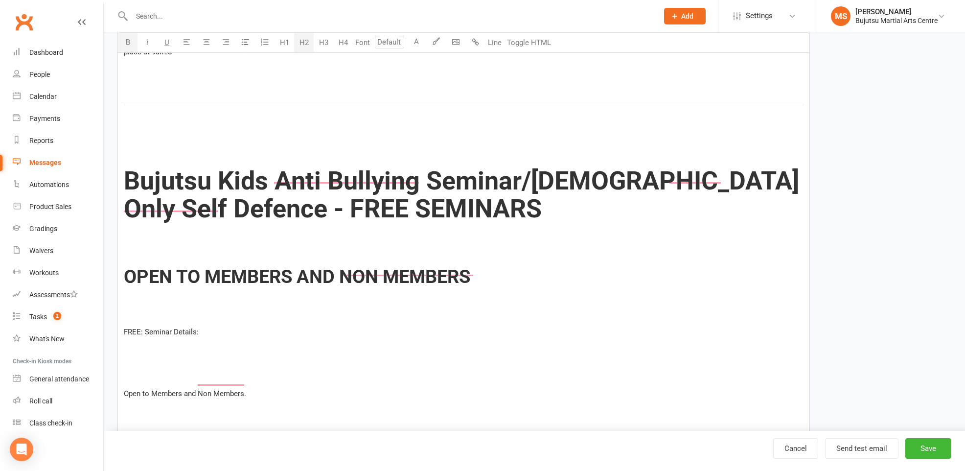
click at [306, 43] on button "H2" at bounding box center [304, 43] width 20 height 20
click at [181, 310] on p "﻿" at bounding box center [463, 316] width 679 height 12
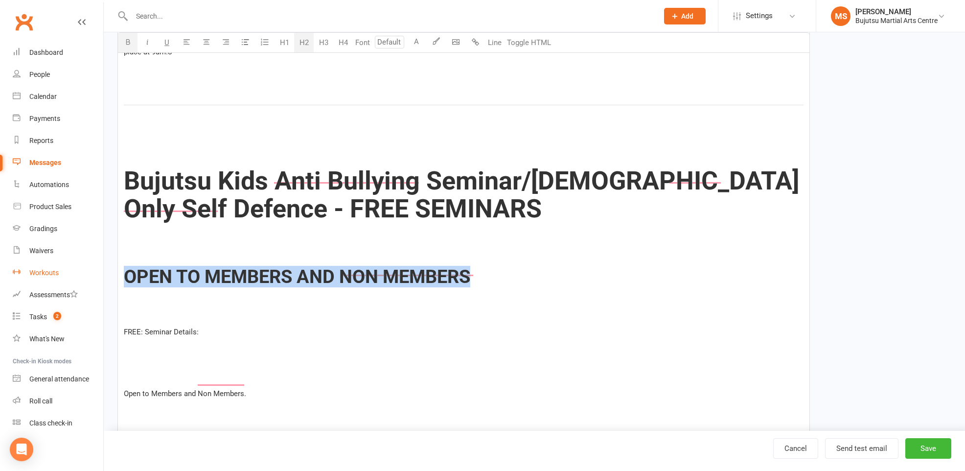
drag, startPoint x: 458, startPoint y: 270, endPoint x: 99, endPoint y: 268, distance: 359.1
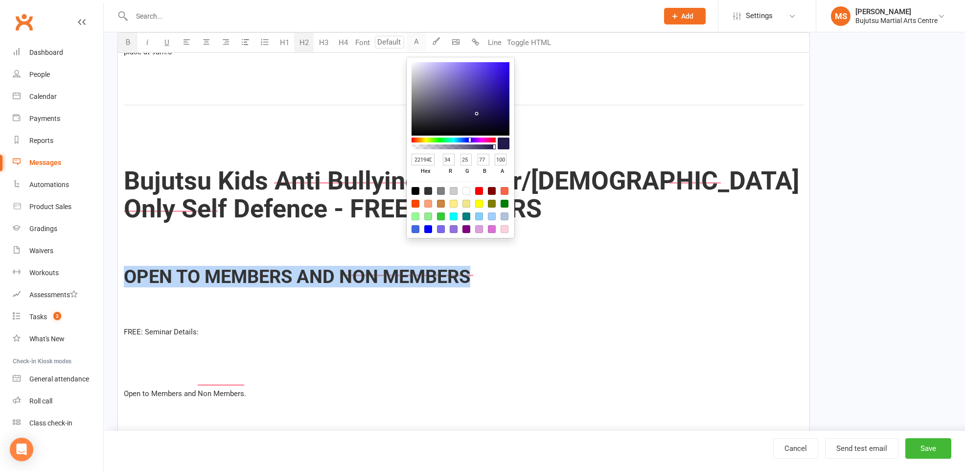
click at [420, 42] on button "A" at bounding box center [417, 43] width 20 height 20
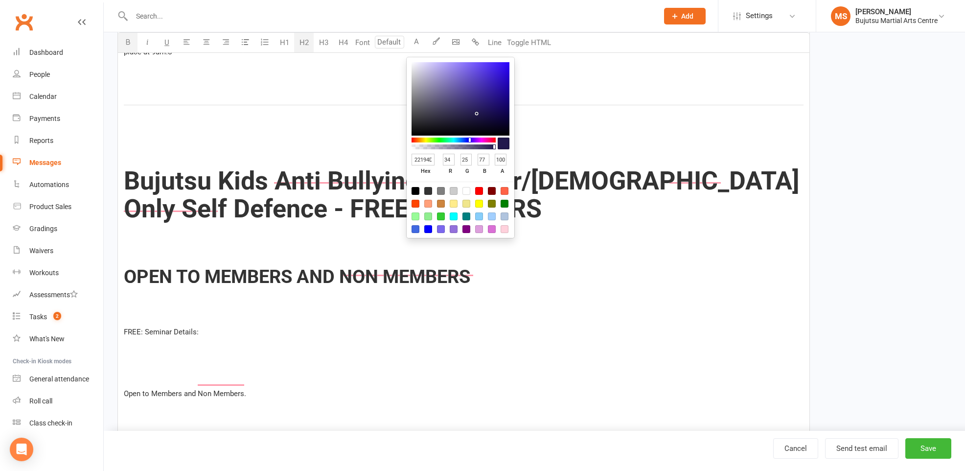
click at [505, 203] on div at bounding box center [504, 204] width 8 height 8
type input "008000"
type input "0"
type input "128"
type input "0"
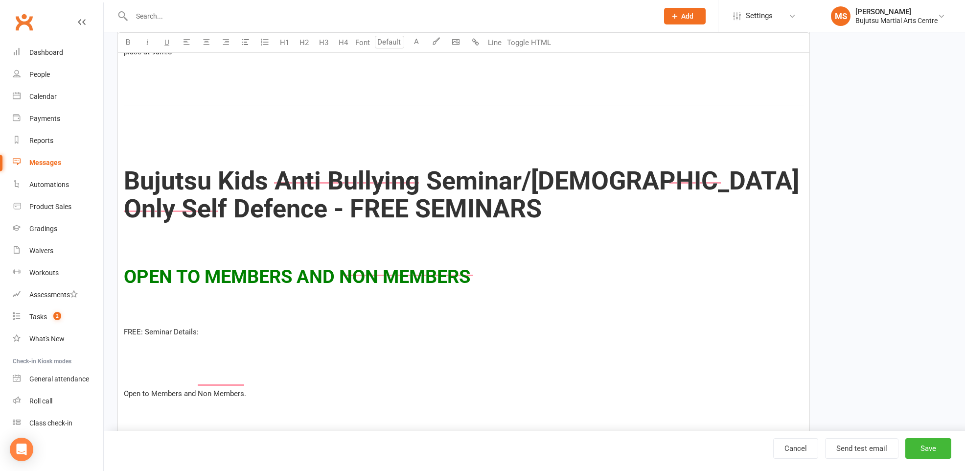
click at [298, 310] on p "﻿" at bounding box center [463, 316] width 679 height 12
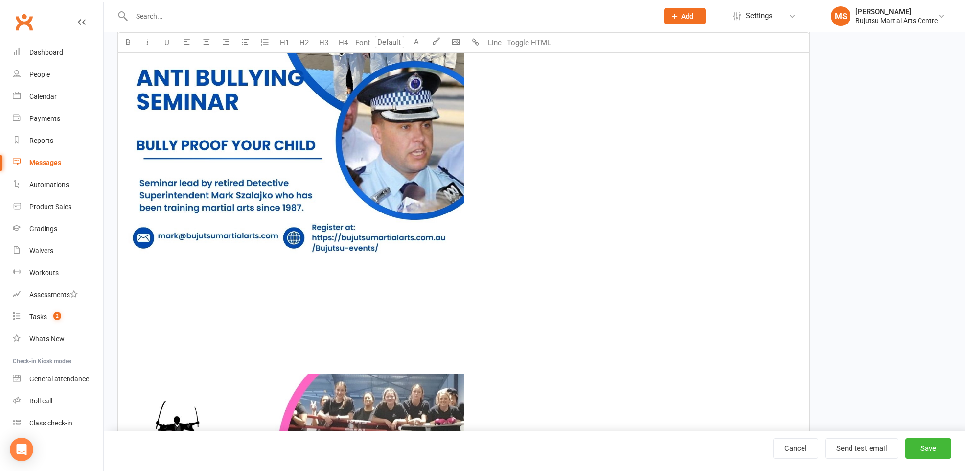
scroll to position [1462, 0]
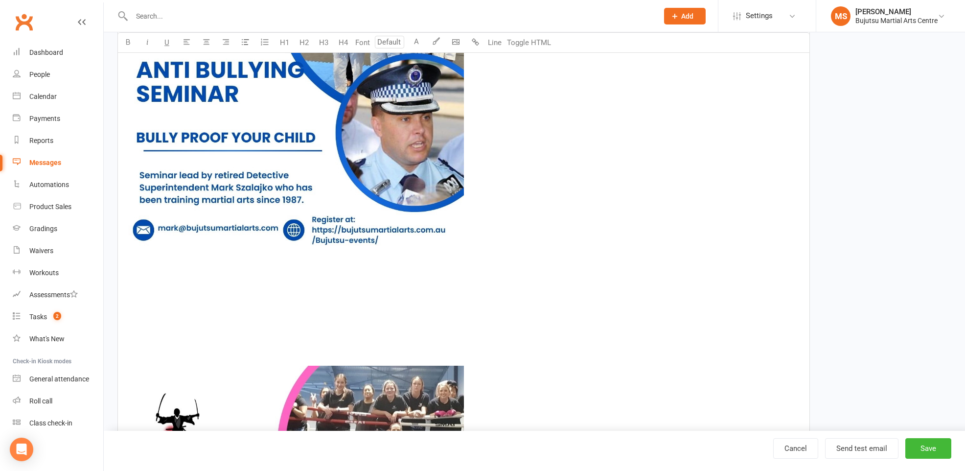
click at [349, 292] on p "﻿" at bounding box center [463, 298] width 679 height 12
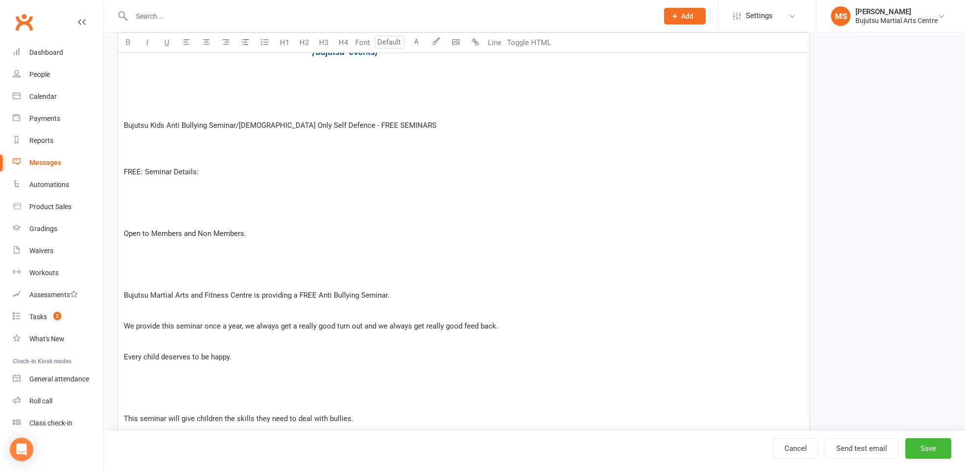
scroll to position [2066, 0]
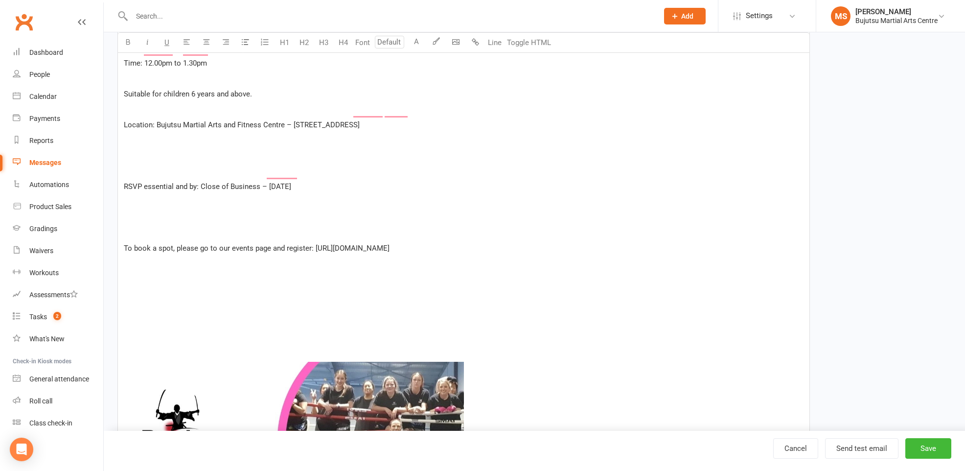
click at [145, 273] on p "﻿" at bounding box center [463, 279] width 679 height 12
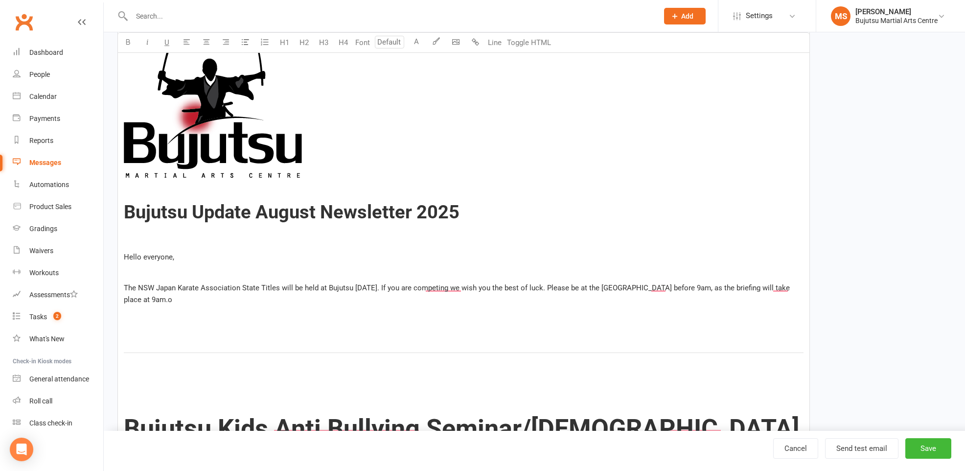
scroll to position [256, 0]
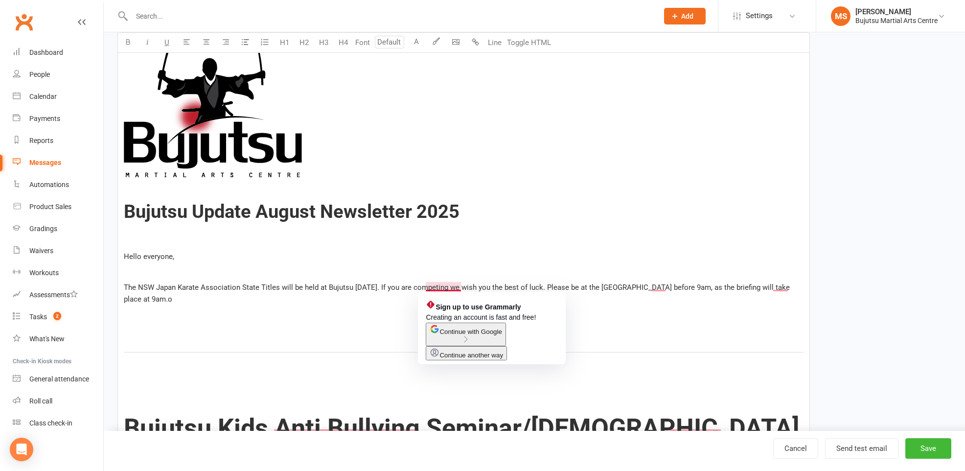
drag, startPoint x: 460, startPoint y: 287, endPoint x: 455, endPoint y: 316, distance: 29.2
click at [460, 289] on span "The NSW Japan Karate Association State Titles will be held at Bujutsu [DATE]. I…" at bounding box center [458, 293] width 668 height 21
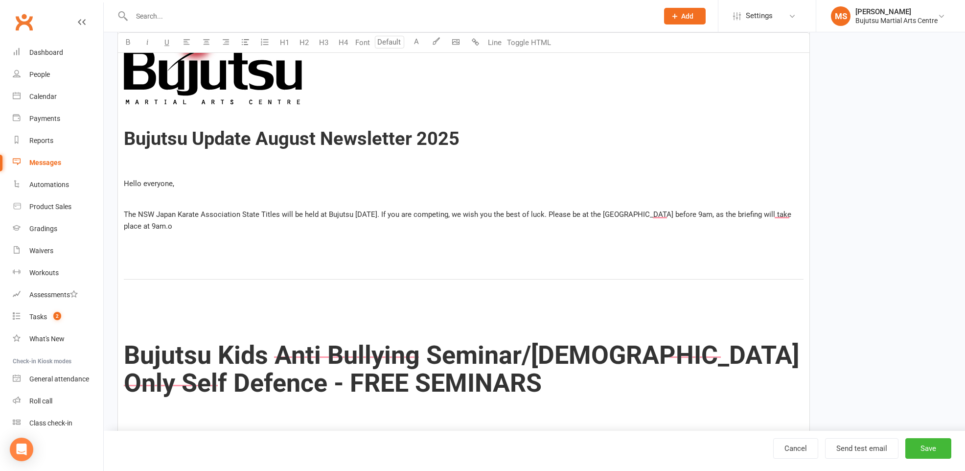
scroll to position [330, 0]
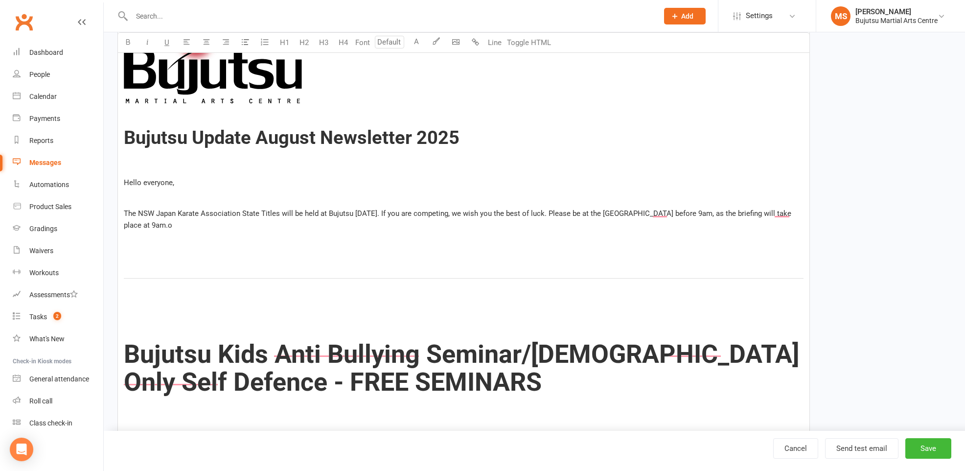
drag, startPoint x: 797, startPoint y: 210, endPoint x: 796, endPoint y: 217, distance: 7.4
click at [796, 211] on p "The NSW Japan Karate Association State Titles will be held at Bujutsu [DATE]. I…" at bounding box center [463, 218] width 679 height 23
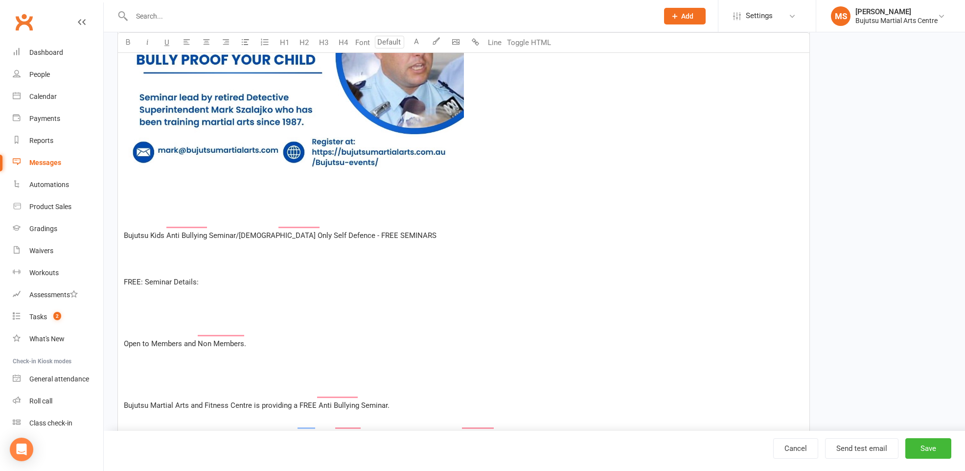
scroll to position [1483, 0]
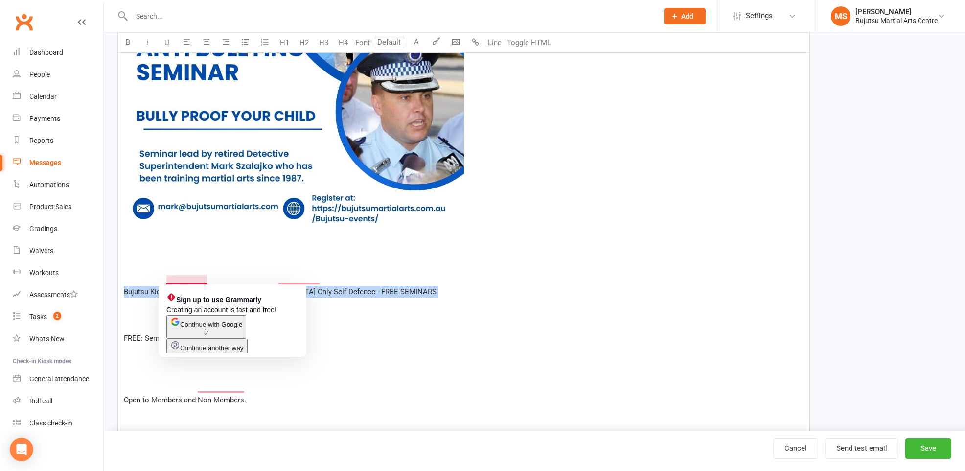
drag, startPoint x: 396, startPoint y: 286, endPoint x: 111, endPoint y: 275, distance: 285.4
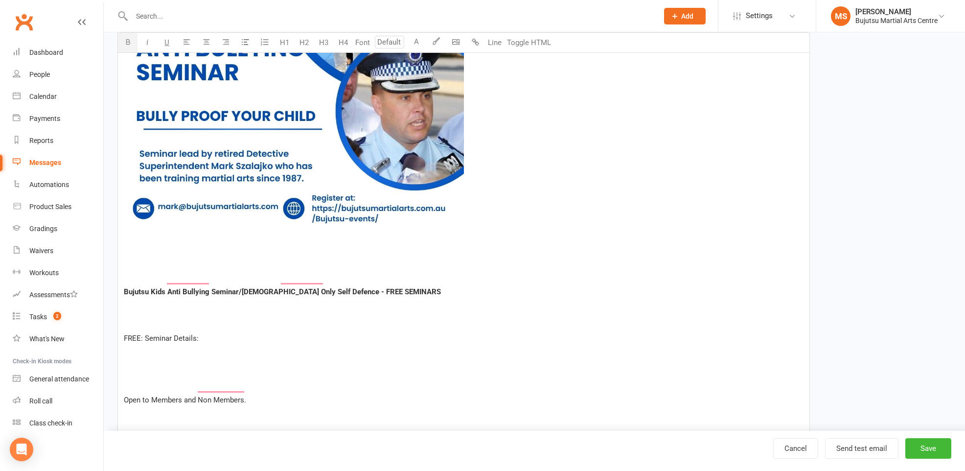
click at [125, 40] on icon "button" at bounding box center [127, 41] width 7 height 7
click at [283, 42] on button "H1" at bounding box center [284, 43] width 20 height 20
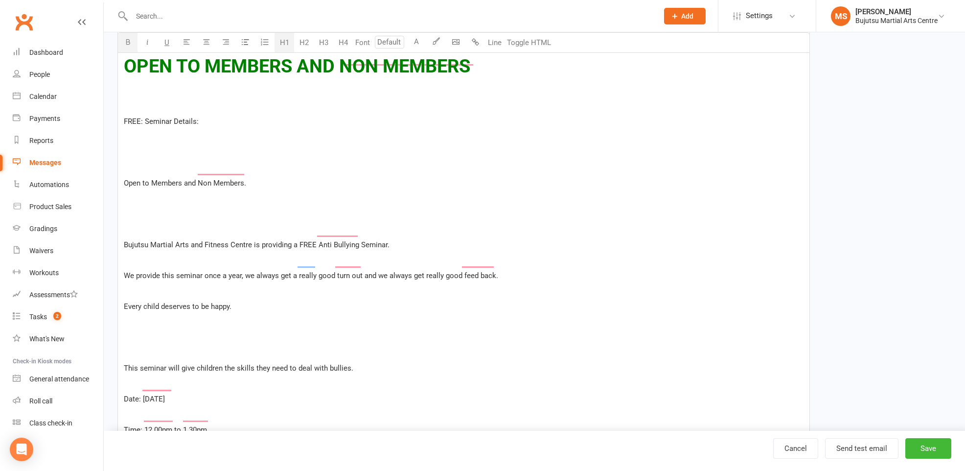
scroll to position [682, 0]
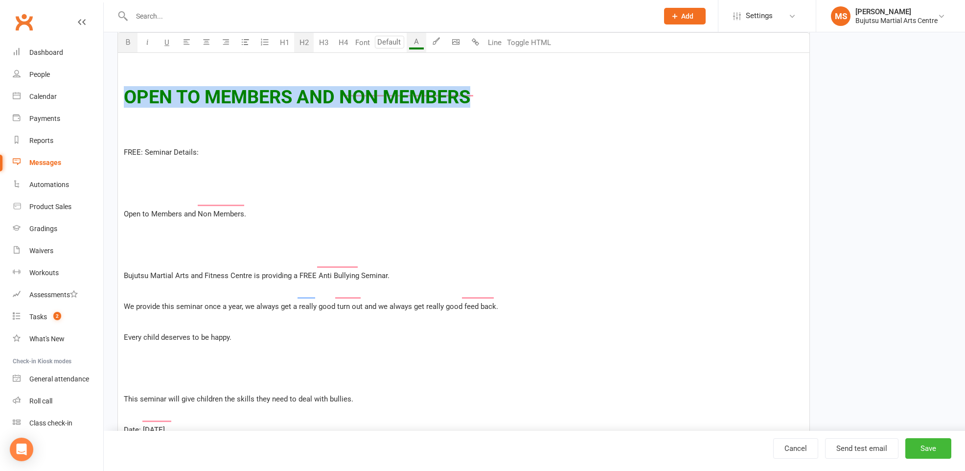
drag, startPoint x: 428, startPoint y: 84, endPoint x: 131, endPoint y: 82, distance: 296.5
click at [129, 87] on h2 "OPEN TO MEMBERS AND NON MEMBERS" at bounding box center [463, 97] width 679 height 21
copy span "OPEN TO MEMBERS AND NON MEMBERS"
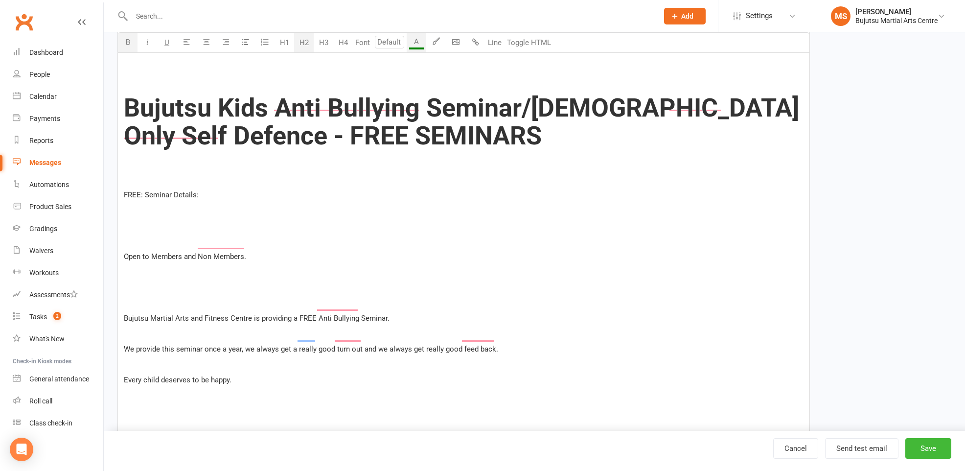
scroll to position [1677, 0]
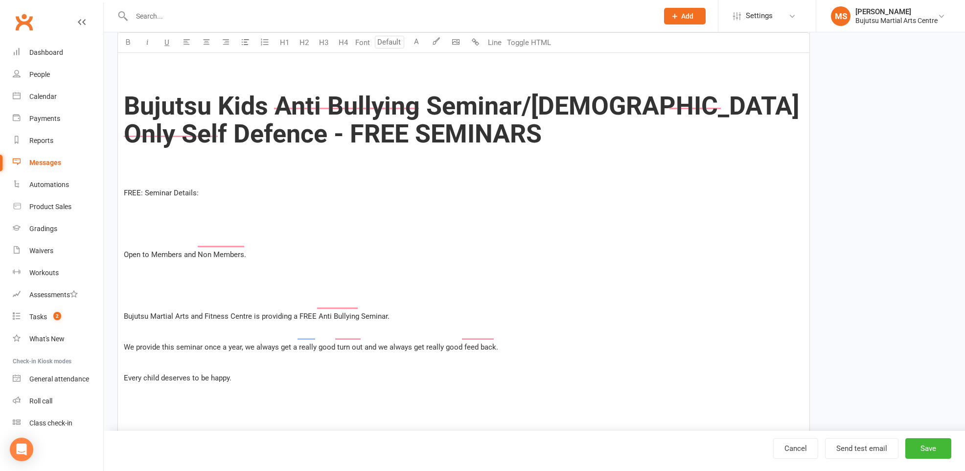
click at [168, 218] on p "To enrich screen reader interactions, please activate Accessibility in Grammarl…" at bounding box center [463, 224] width 679 height 12
drag, startPoint x: 252, startPoint y: 242, endPoint x: 112, endPoint y: 237, distance: 140.5
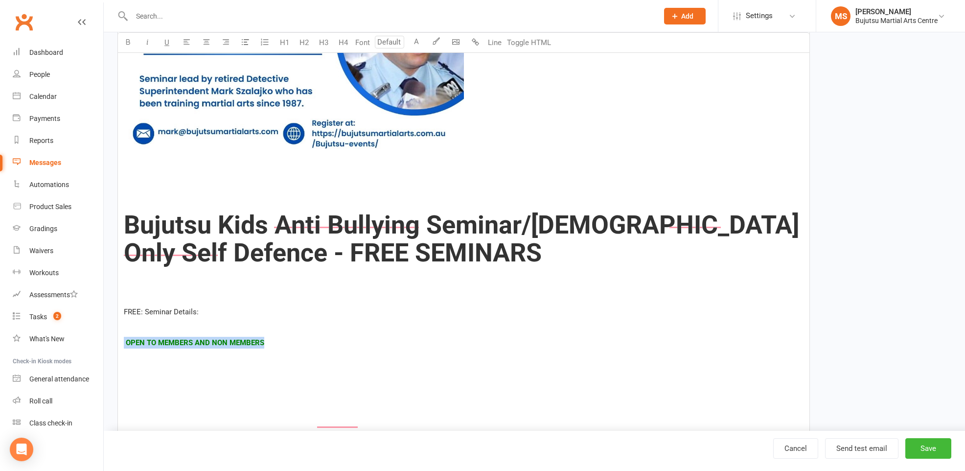
drag, startPoint x: 206, startPoint y: 324, endPoint x: 131, endPoint y: 308, distance: 76.6
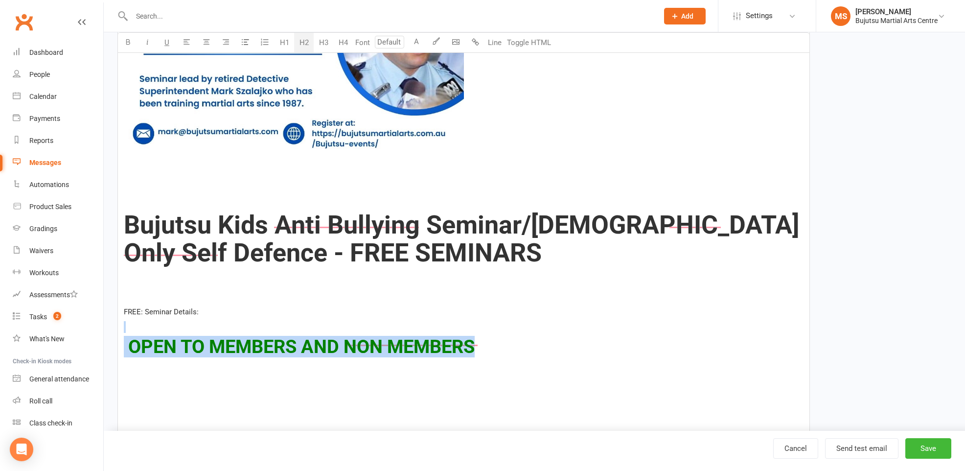
drag, startPoint x: 304, startPoint y: 43, endPoint x: 303, endPoint y: 49, distance: 6.9
click at [304, 43] on button "H2" at bounding box center [304, 43] width 20 height 20
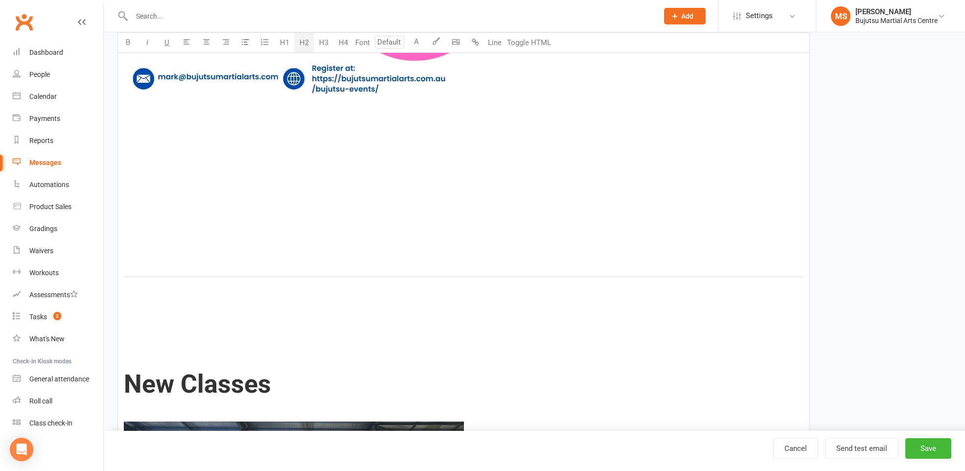
scroll to position [2663, 0]
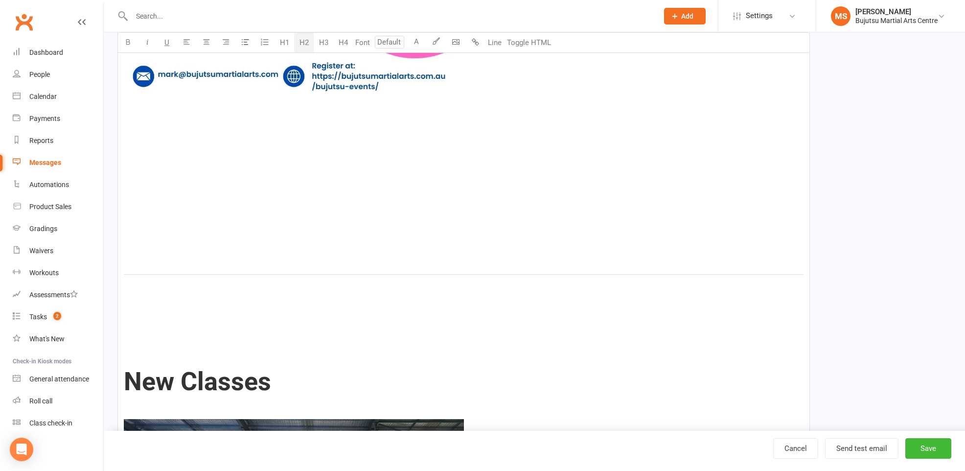
click at [266, 154] on div "﻿ ﻿ Bujutsu Update August Newsletter 2025 Hello everyone, The NSW Japan Karate …" at bounding box center [463, 236] width 691 height 5293
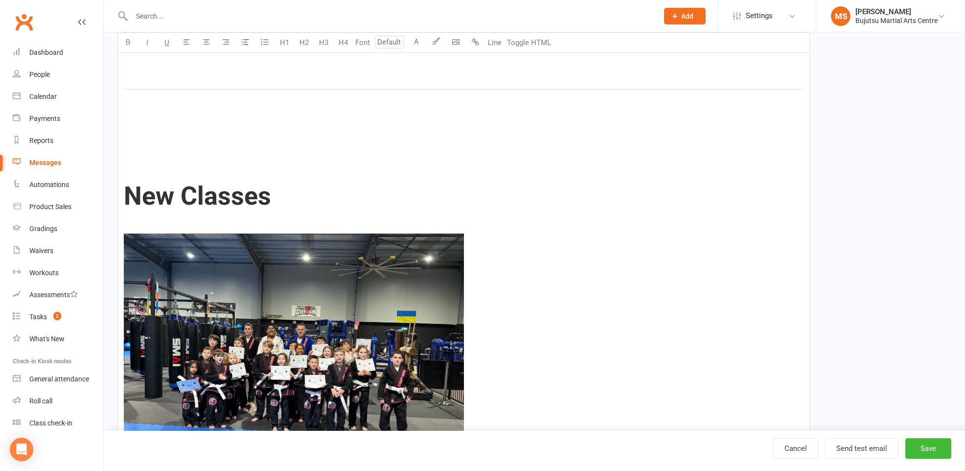
scroll to position [2767, 0]
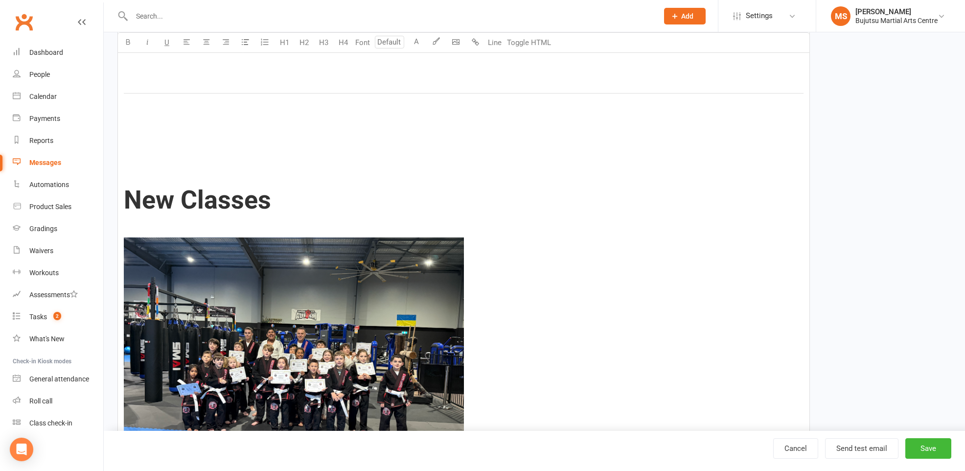
click at [173, 109] on p "﻿" at bounding box center [463, 115] width 679 height 12
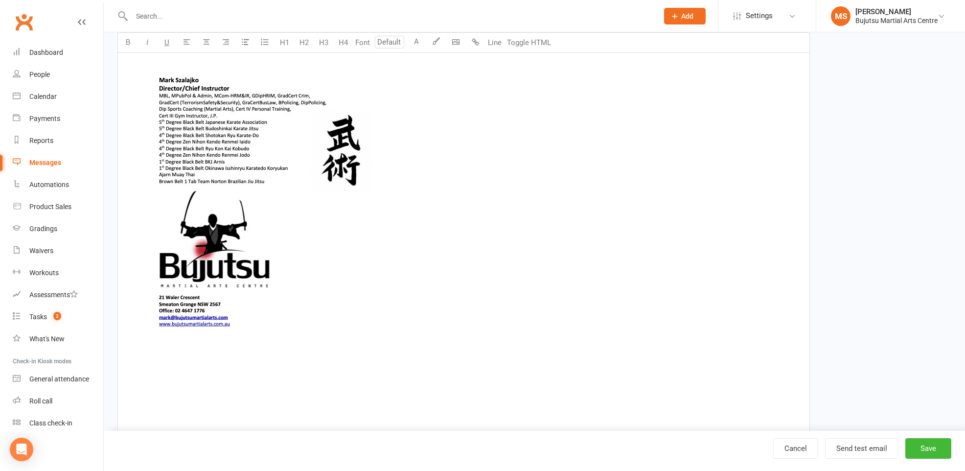
scroll to position [5079, 0]
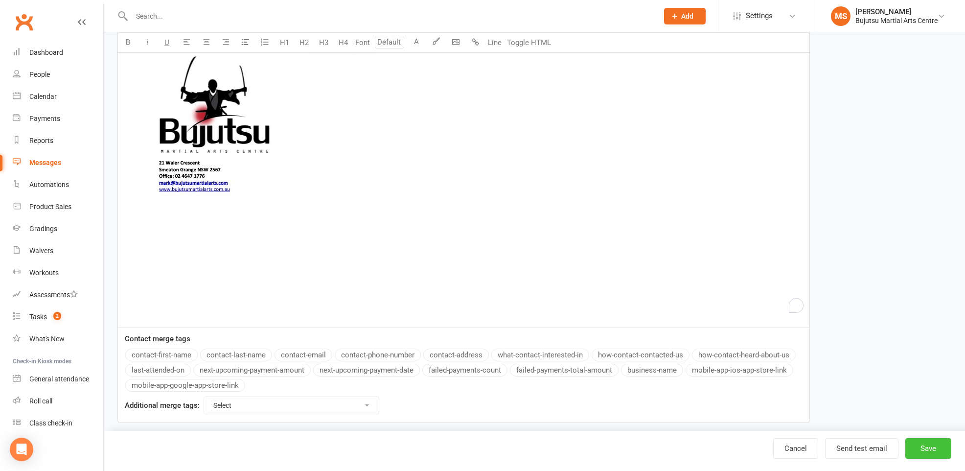
click at [925, 441] on button "Save" at bounding box center [928, 448] width 46 height 21
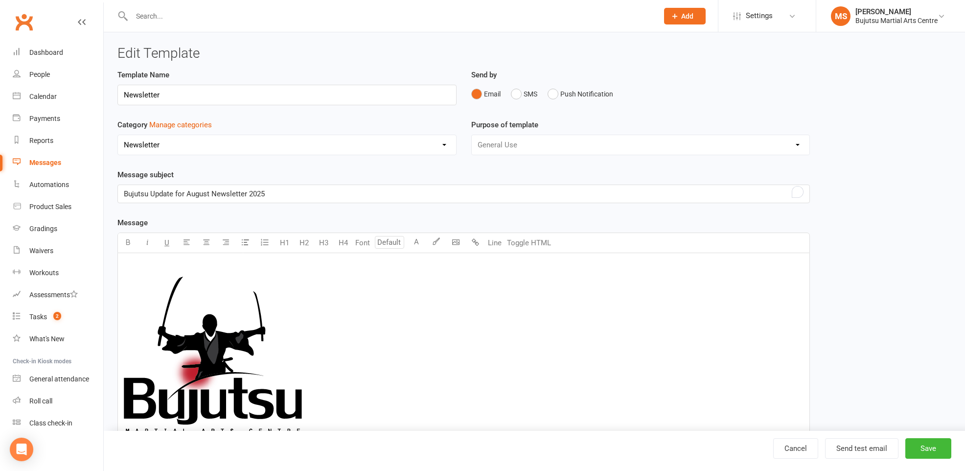
select select "grid"
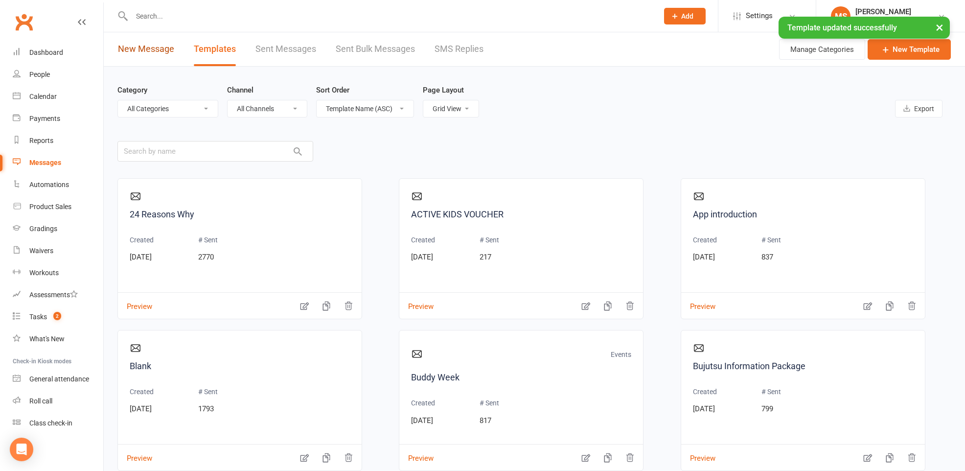
click at [156, 49] on link "New Message" at bounding box center [146, 49] width 56 height 34
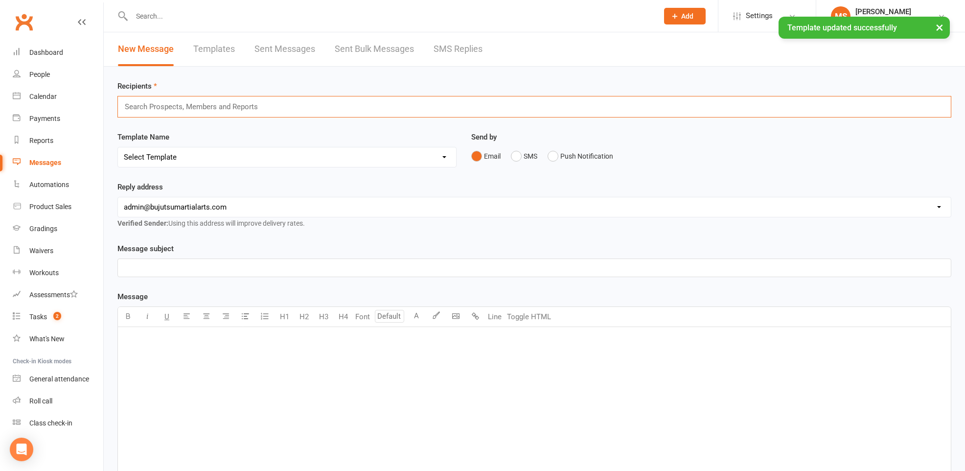
click at [186, 107] on input "text" at bounding box center [195, 106] width 143 height 13
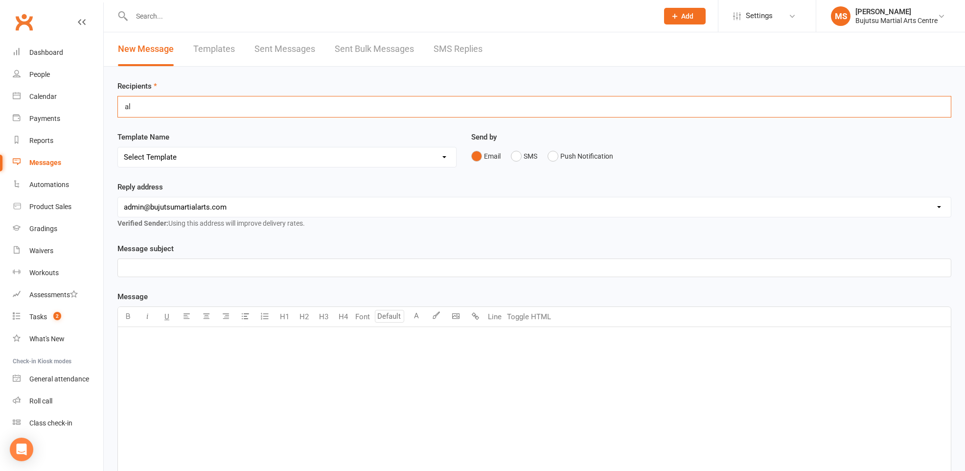
type input "a"
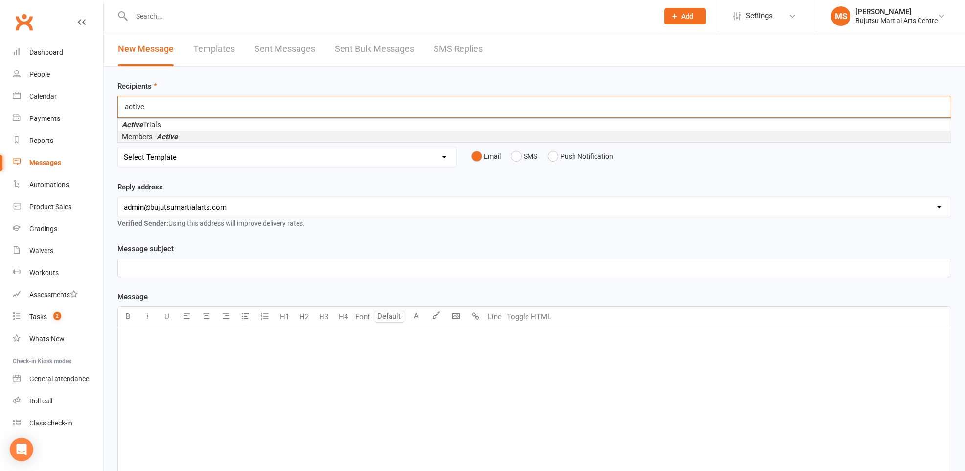
type input "active"
click at [177, 138] on em "Active" at bounding box center [167, 136] width 21 height 9
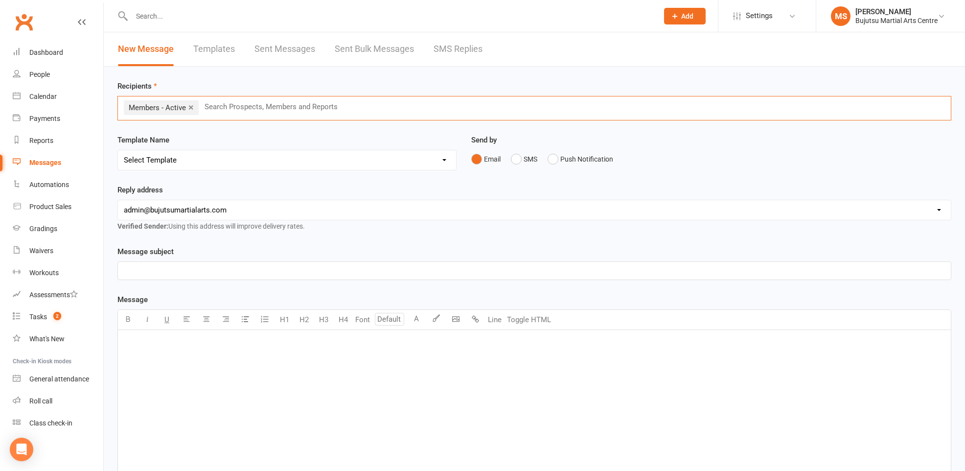
click at [202, 163] on select "Select Template [Email] Buddy Week [Email] Japan Karate Association Grading Adu…" at bounding box center [287, 160] width 338 height 20
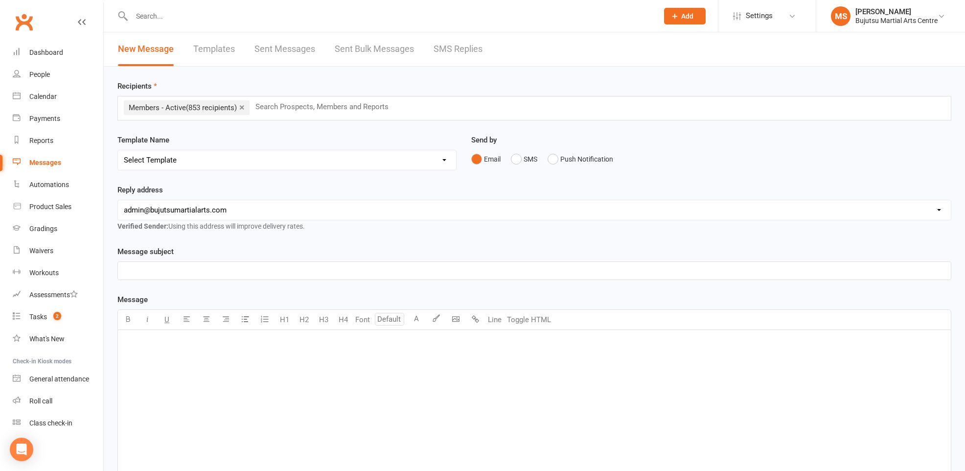
select select "8"
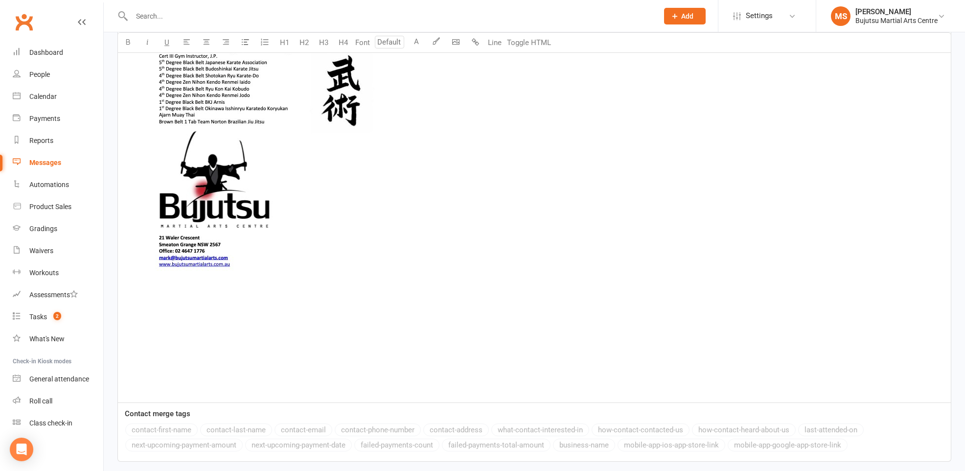
scroll to position [5468, 0]
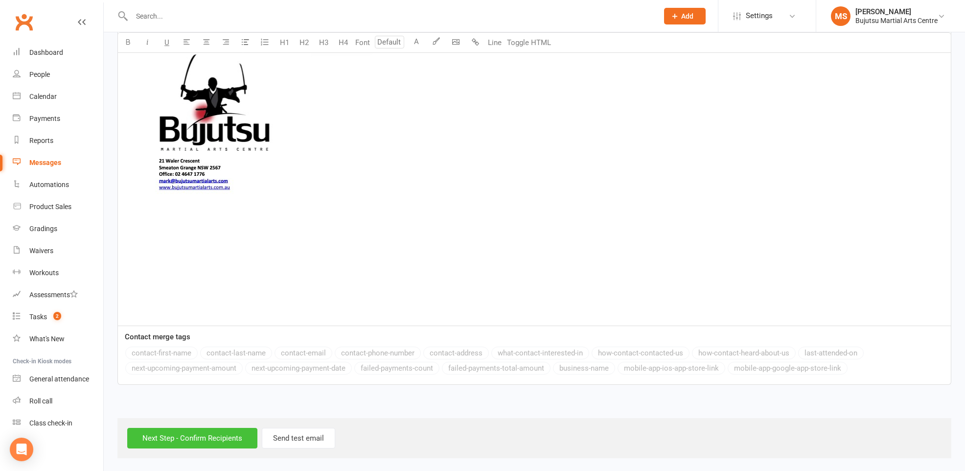
click at [205, 440] on input "Next Step - Confirm Recipients" at bounding box center [192, 438] width 130 height 21
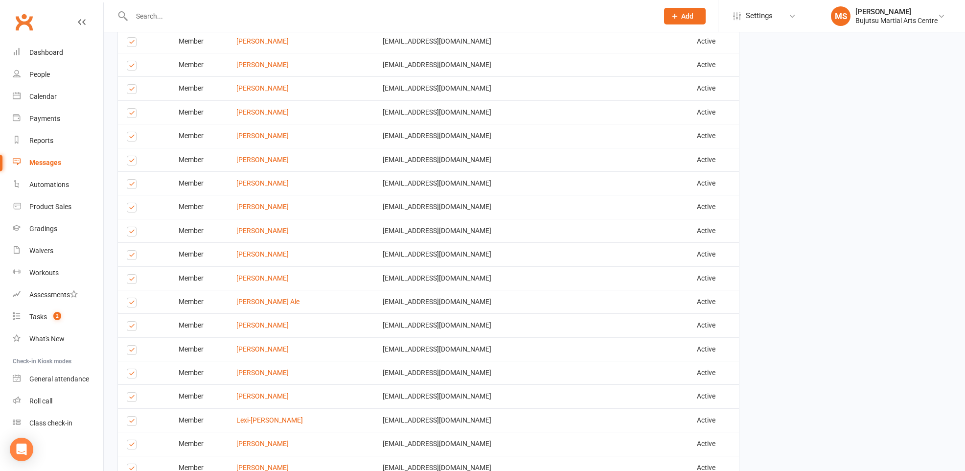
scroll to position [5964, 0]
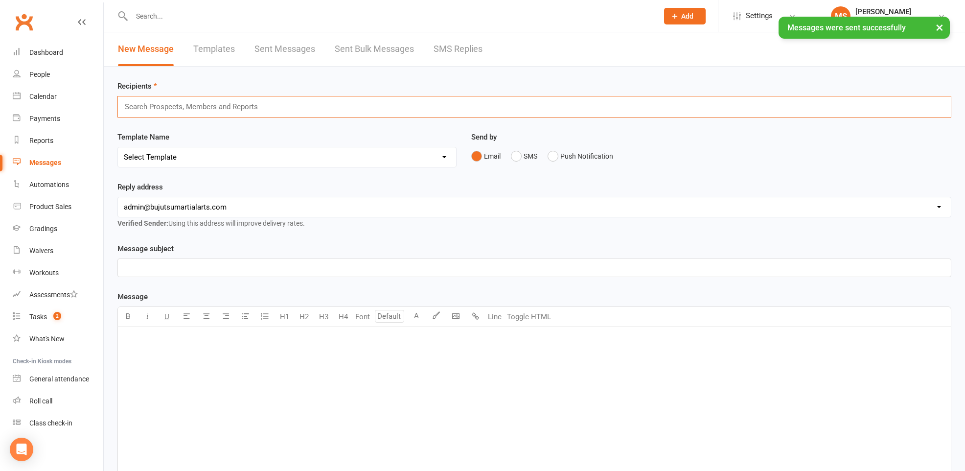
click at [182, 106] on input "text" at bounding box center [195, 106] width 143 height 13
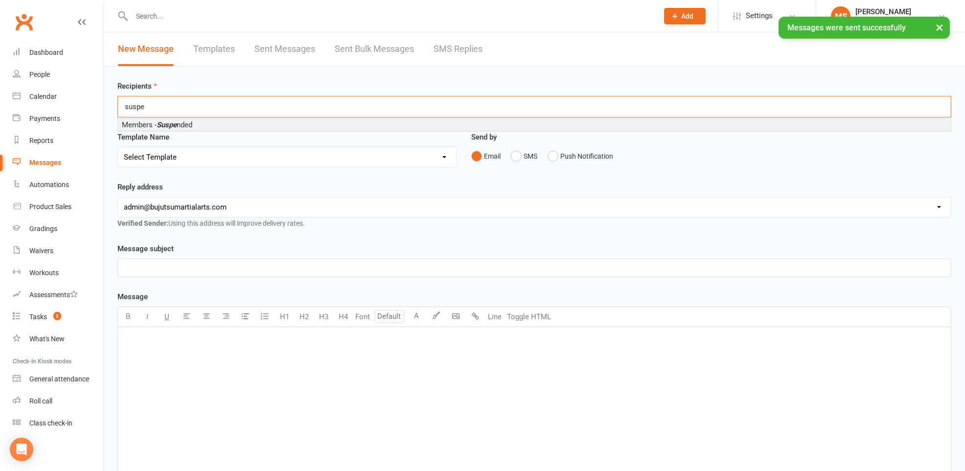
type input "suspe"
click at [181, 128] on span "Members - Suspe nded" at bounding box center [157, 124] width 70 height 9
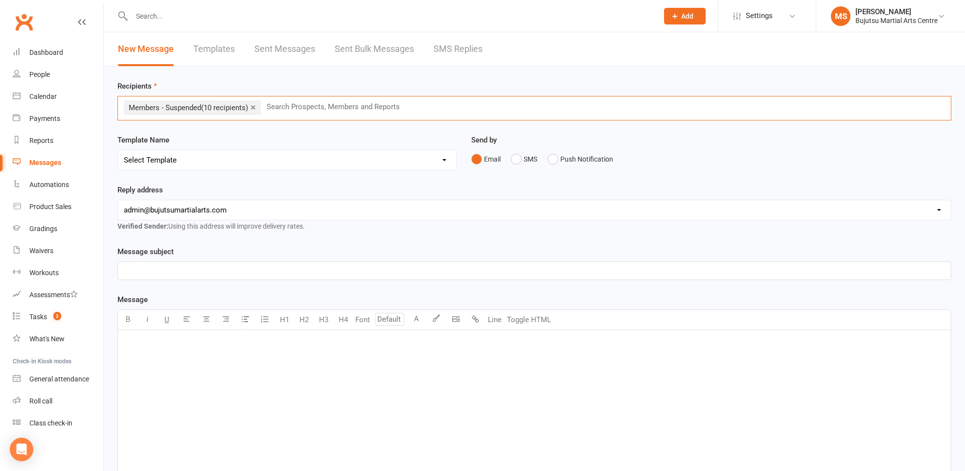
click at [215, 46] on link "Templates" at bounding box center [214, 49] width 42 height 34
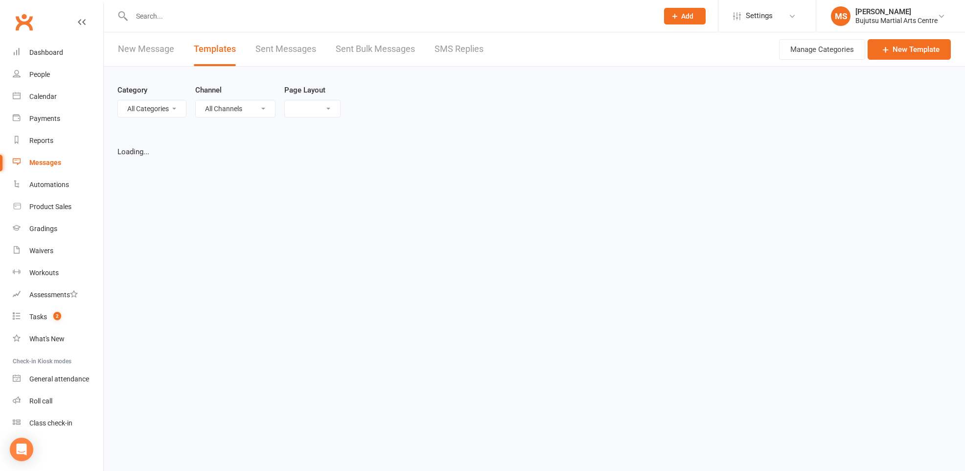
select select "grid"
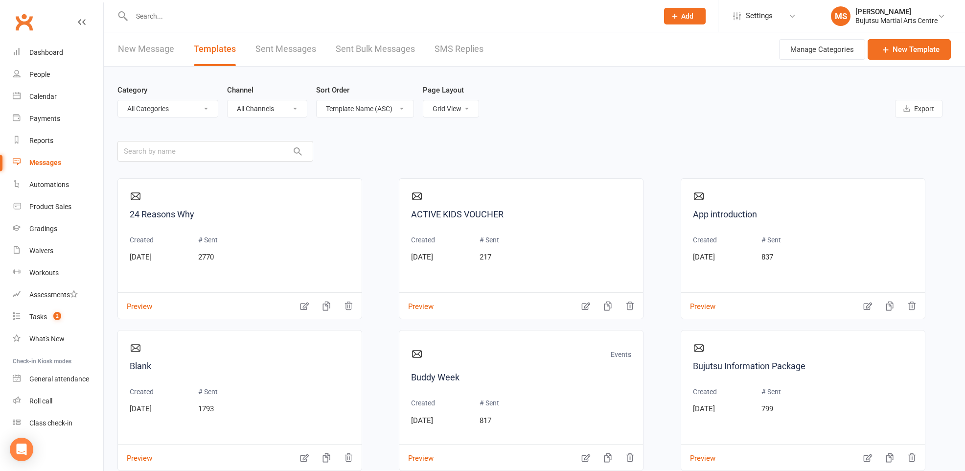
click at [143, 47] on link "New Message" at bounding box center [146, 49] width 56 height 34
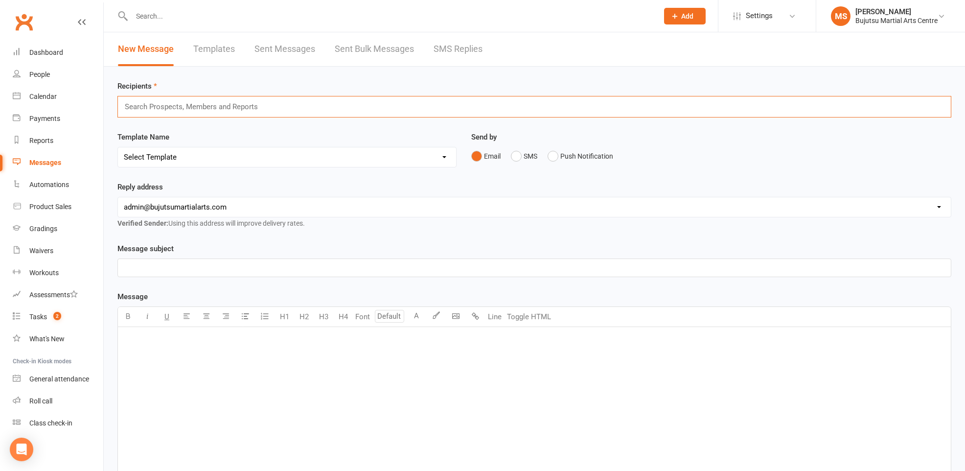
click at [191, 107] on input "text" at bounding box center [195, 106] width 143 height 13
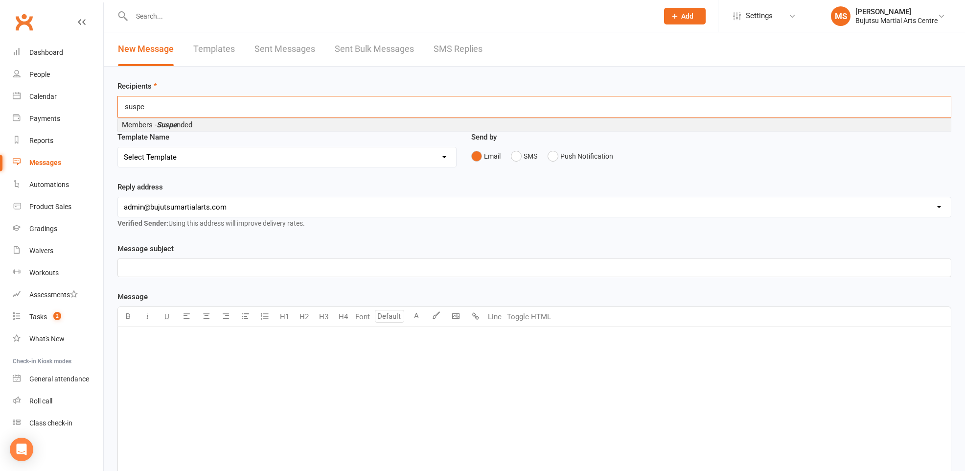
type input "suspe"
click at [187, 123] on span "Members - Suspe nded" at bounding box center [157, 124] width 70 height 9
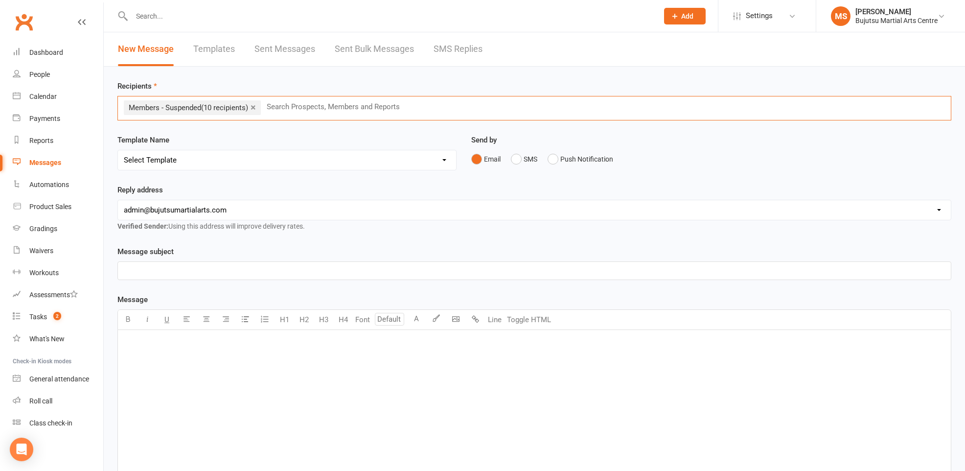
click at [174, 160] on select "Select Template [Email] Buddy Week [Email] Japan Karate Association Grading Adu…" at bounding box center [287, 160] width 338 height 20
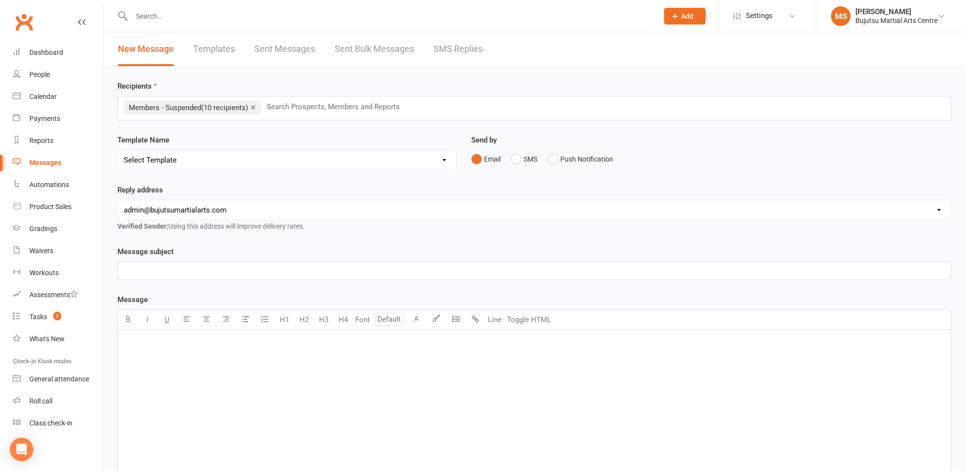
select select "8"
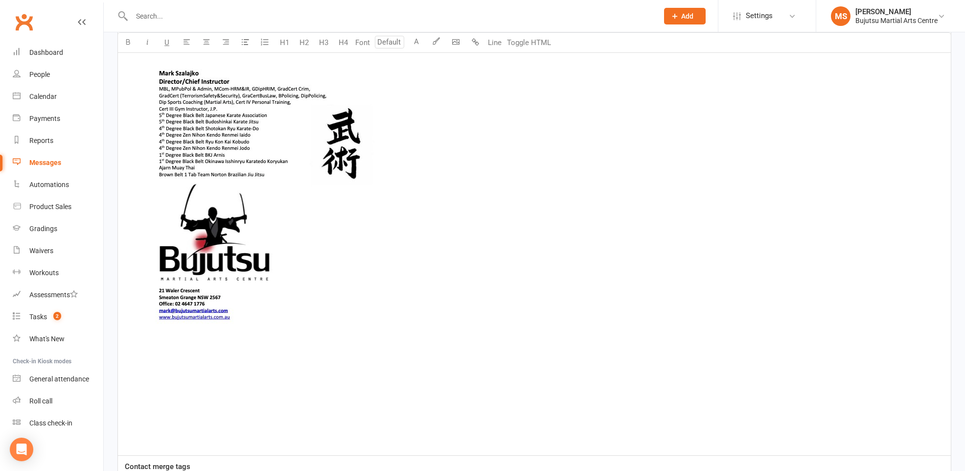
scroll to position [5468, 0]
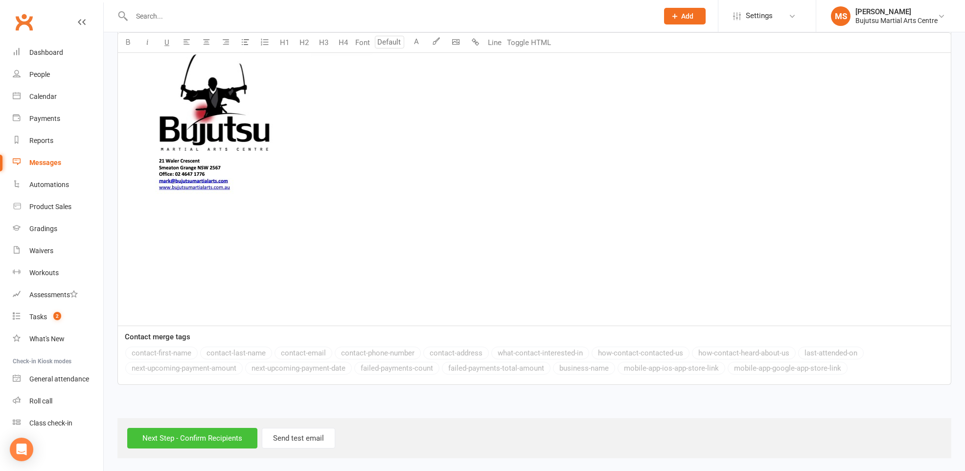
click at [217, 429] on input "Next Step - Confirm Recipients" at bounding box center [192, 438] width 130 height 21
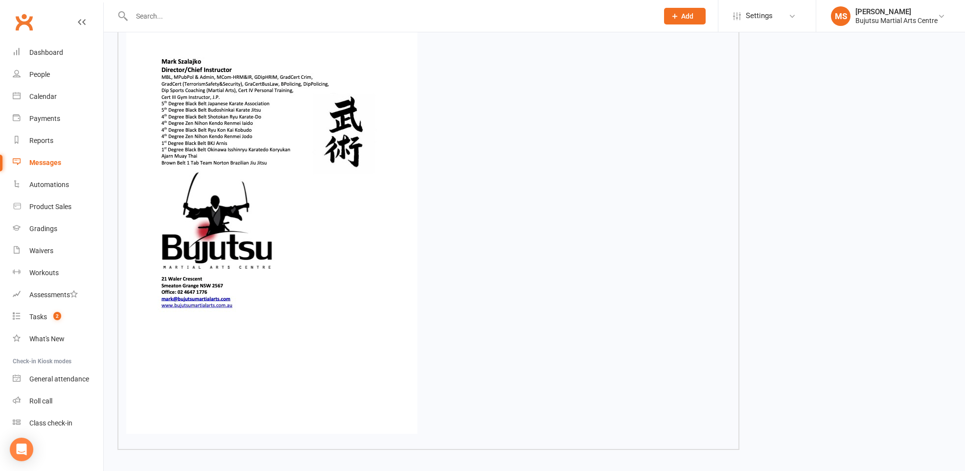
scroll to position [5003, 0]
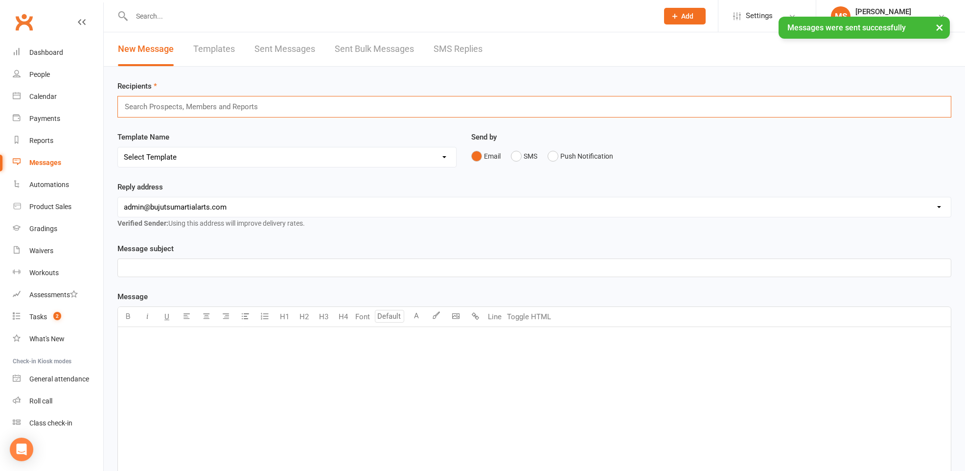
click at [173, 110] on input "text" at bounding box center [195, 106] width 143 height 13
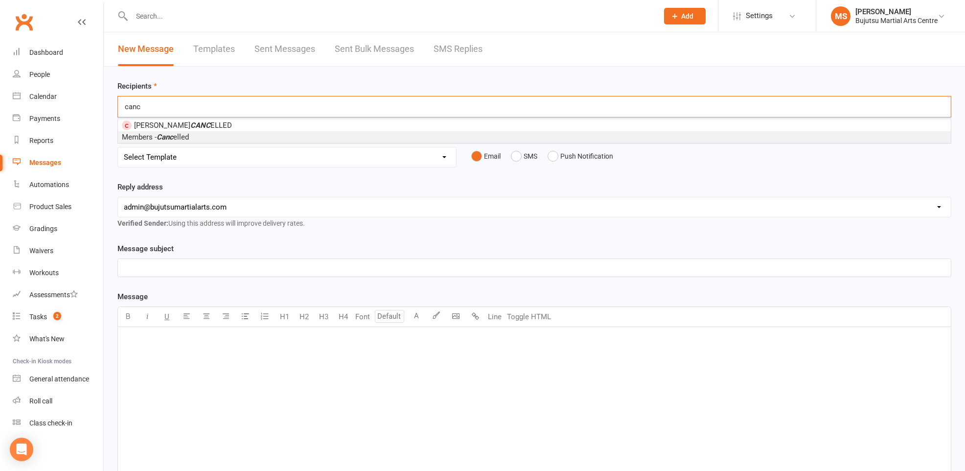
type input "canc"
click at [178, 138] on span "Members - Canc elled" at bounding box center [155, 137] width 67 height 9
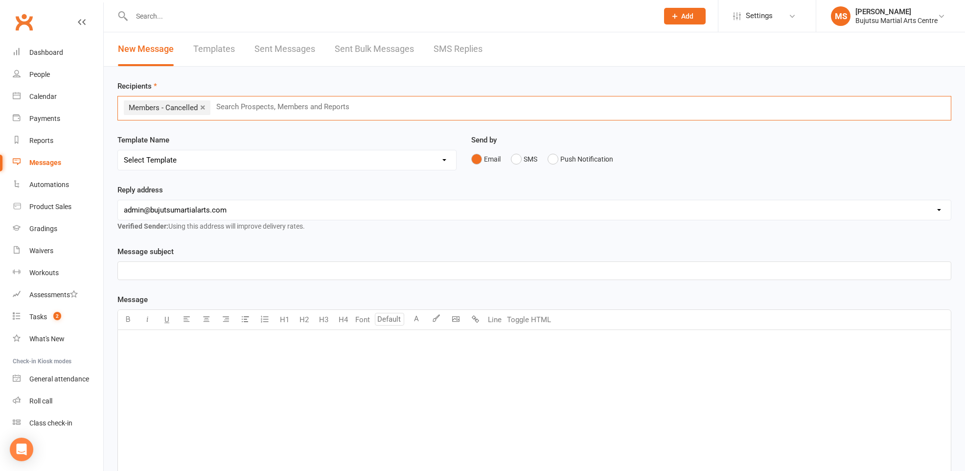
click at [168, 159] on select "Select Template [Email] Buddy Week [Email] Japan Karate Association Grading Adu…" at bounding box center [287, 160] width 338 height 20
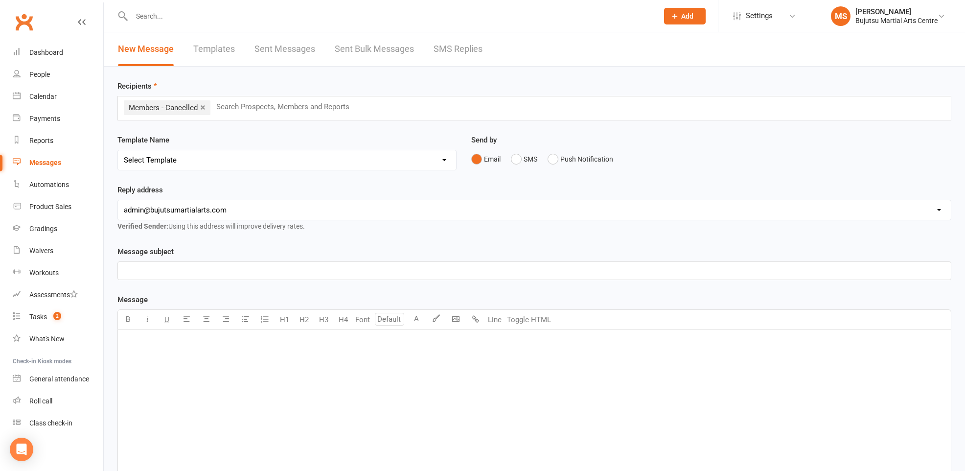
select select "8"
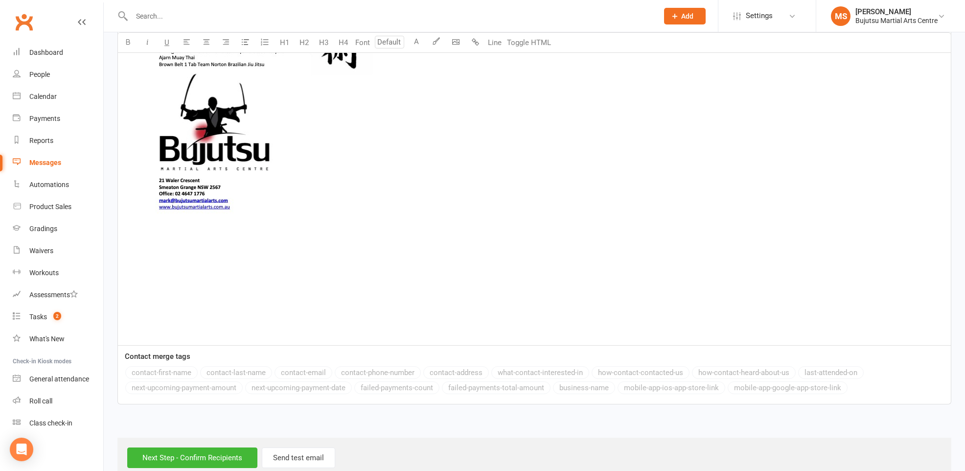
scroll to position [5468, 0]
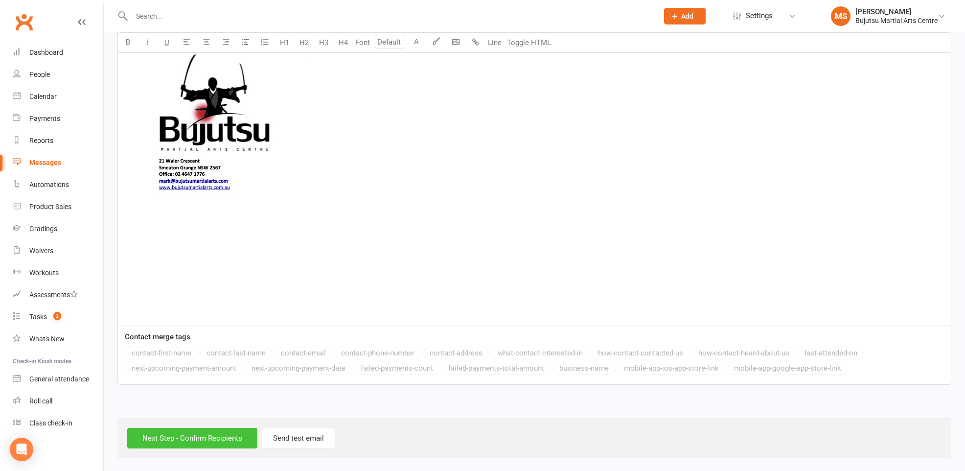
click at [199, 445] on input "Next Step - Confirm Recipients" at bounding box center [192, 438] width 130 height 21
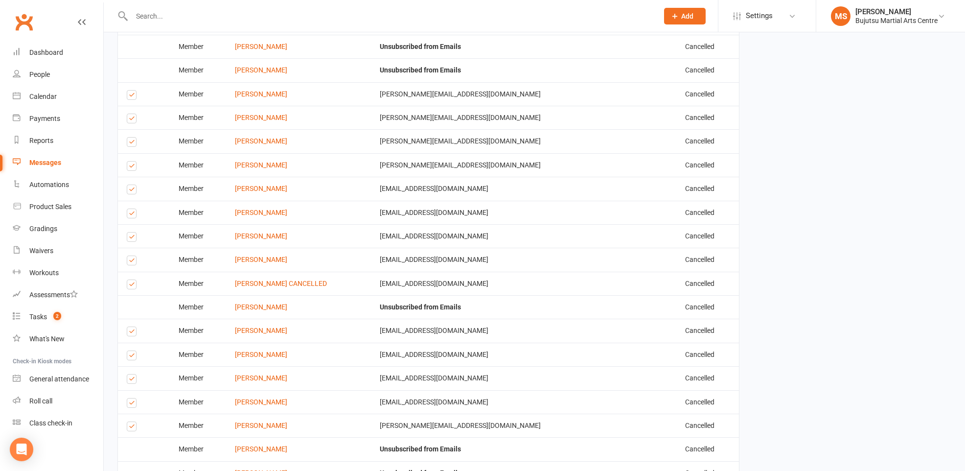
scroll to position [5964, 0]
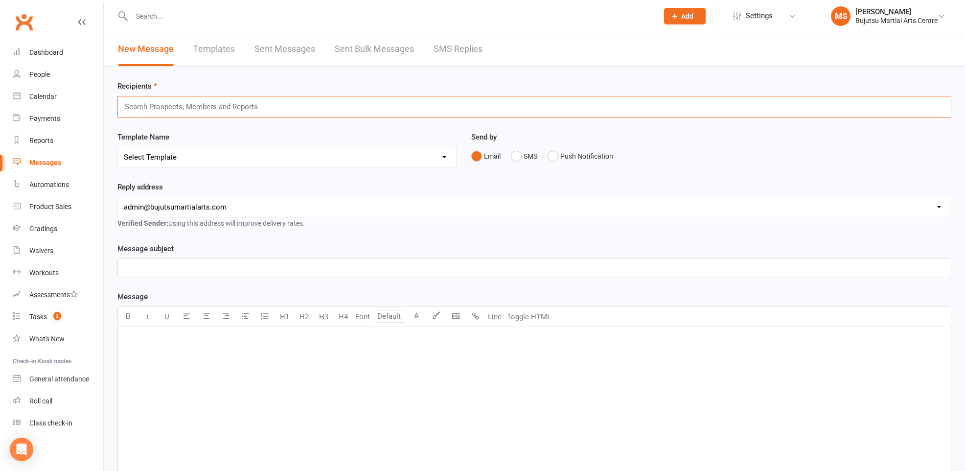
click at [232, 105] on input "text" at bounding box center [195, 106] width 143 height 13
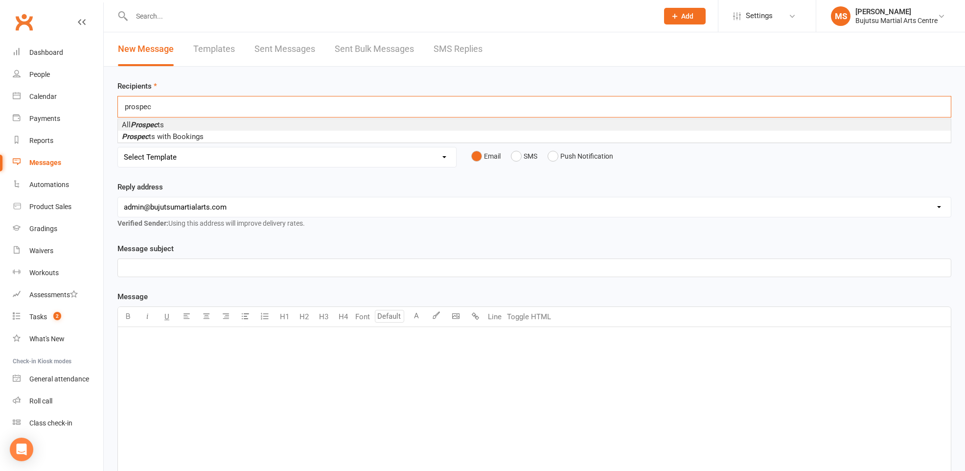
type input "prospec"
click at [162, 124] on span "All Prospec ts" at bounding box center [143, 124] width 42 height 9
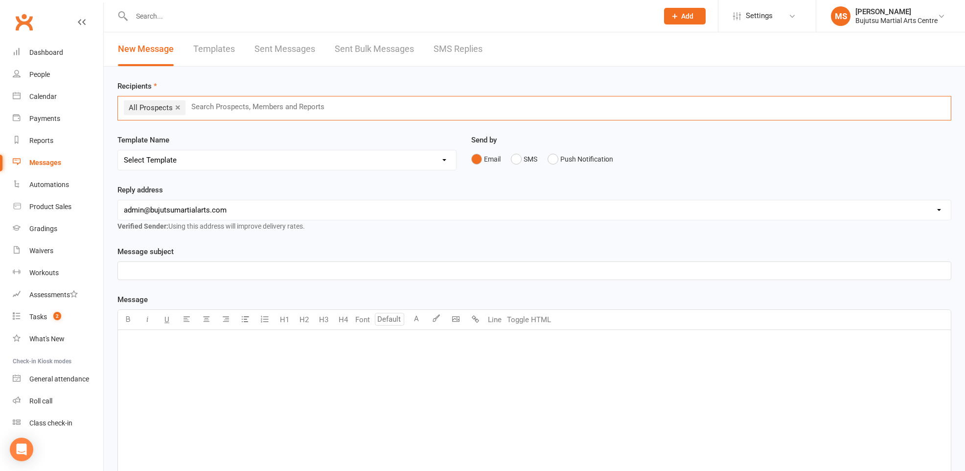
click at [174, 160] on select "Select Template [Email] Buddy Week [Email] Japan Karate Association Grading Adu…" at bounding box center [287, 160] width 338 height 20
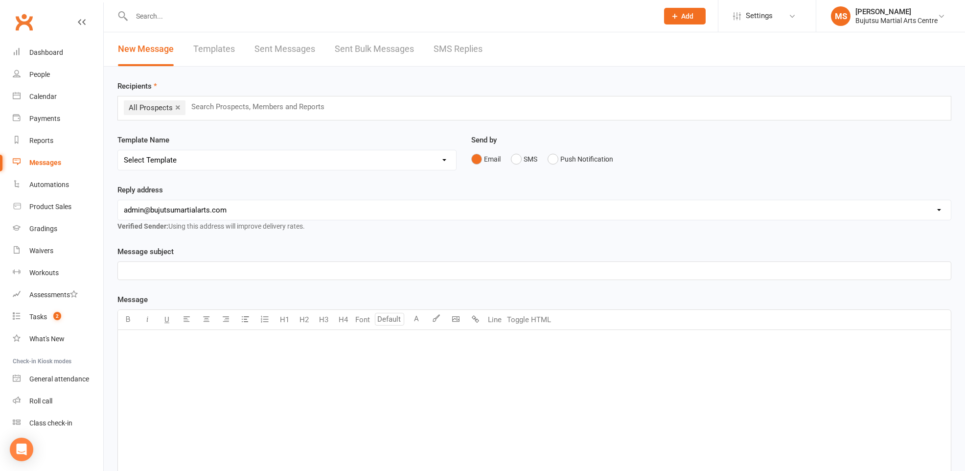
select select "8"
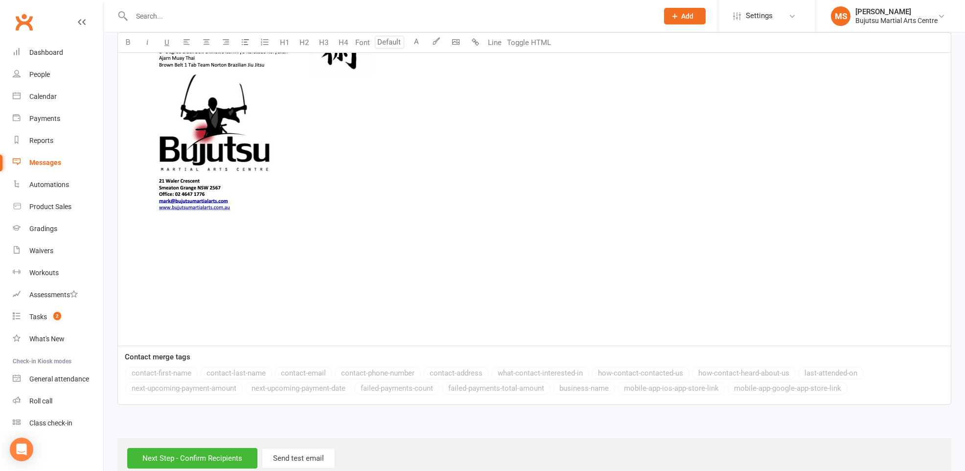
scroll to position [5468, 0]
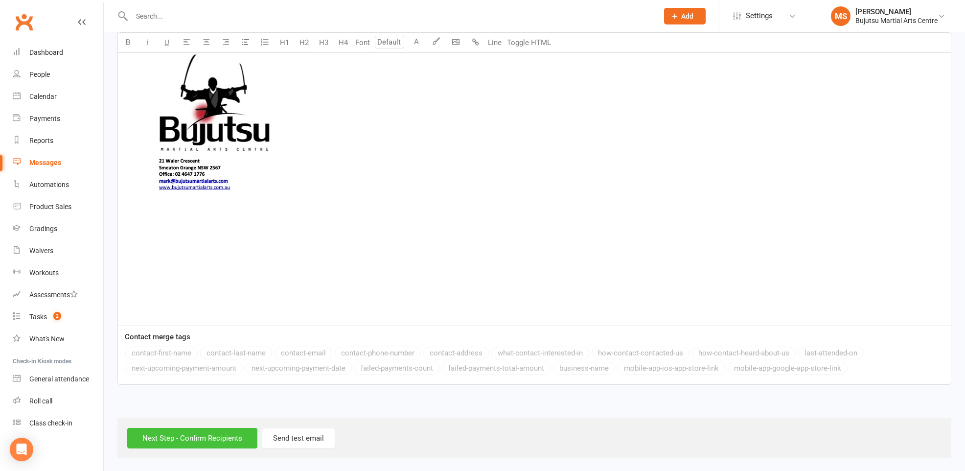
click at [218, 438] on input "Next Step - Confirm Recipients" at bounding box center [192, 438] width 130 height 21
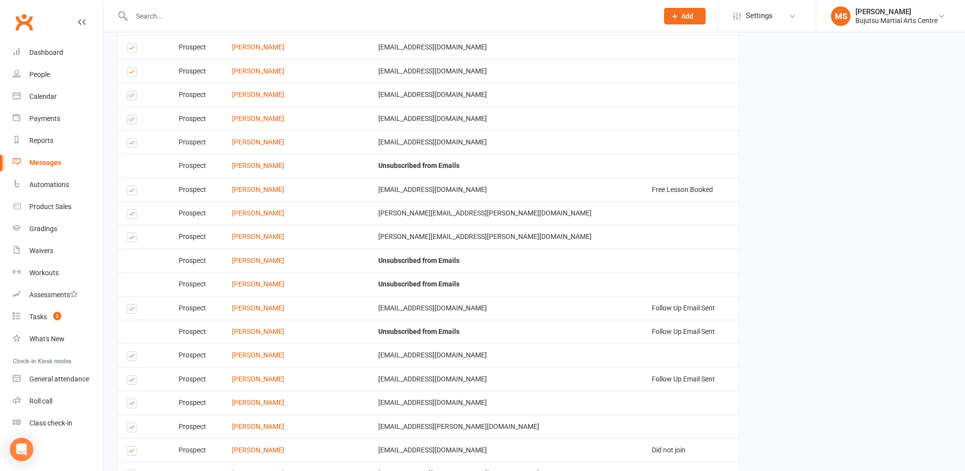
scroll to position [5964, 0]
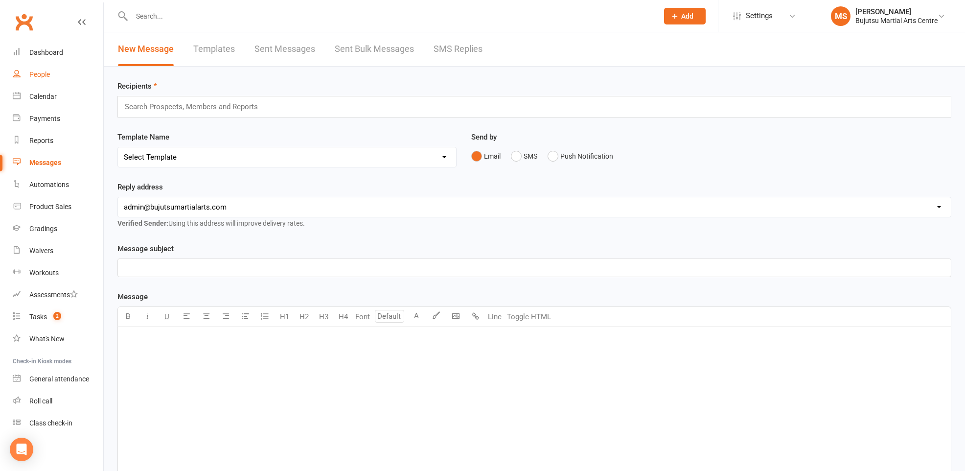
click at [30, 74] on div "People" at bounding box center [39, 74] width 21 height 8
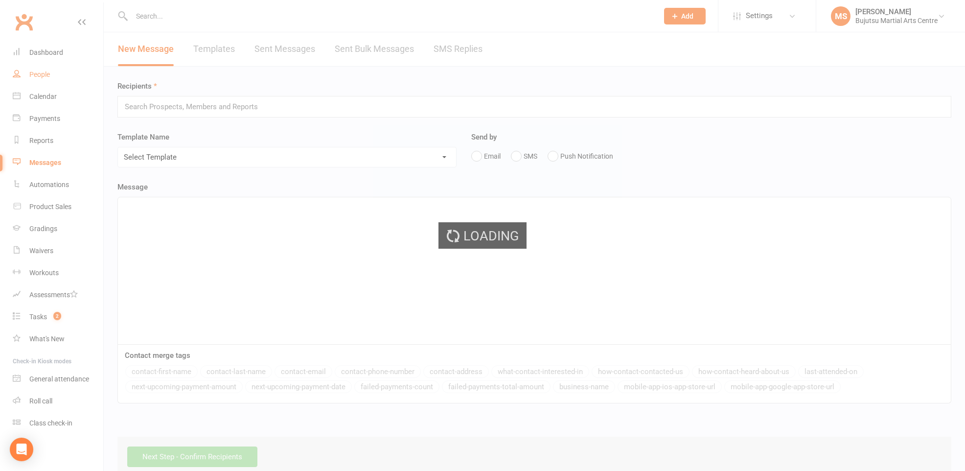
select select "100"
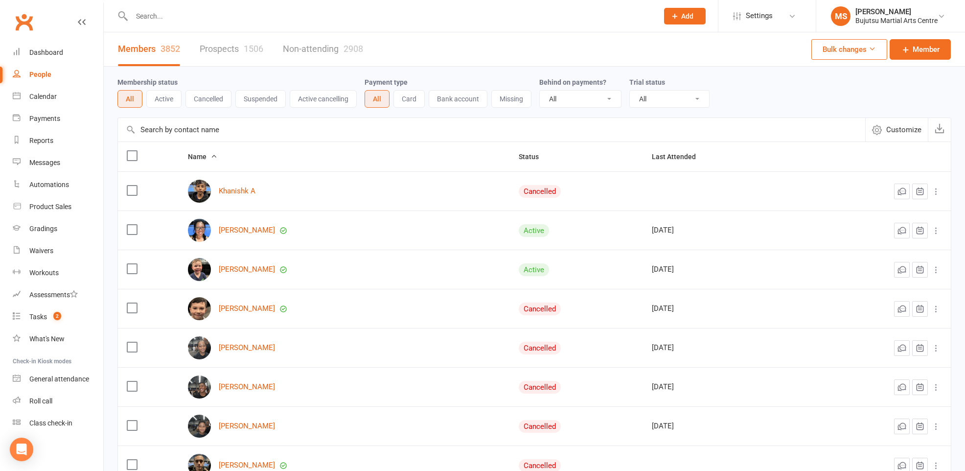
click at [335, 19] on input "text" at bounding box center [390, 16] width 522 height 14
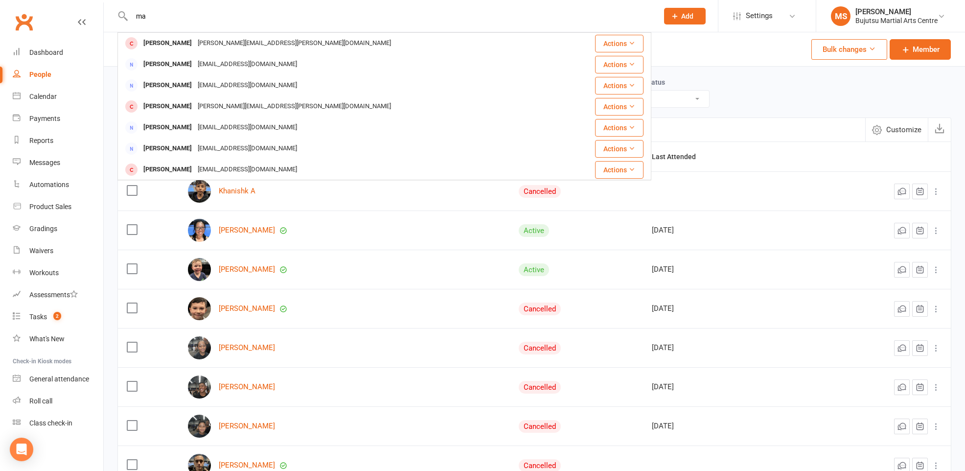
type input "m"
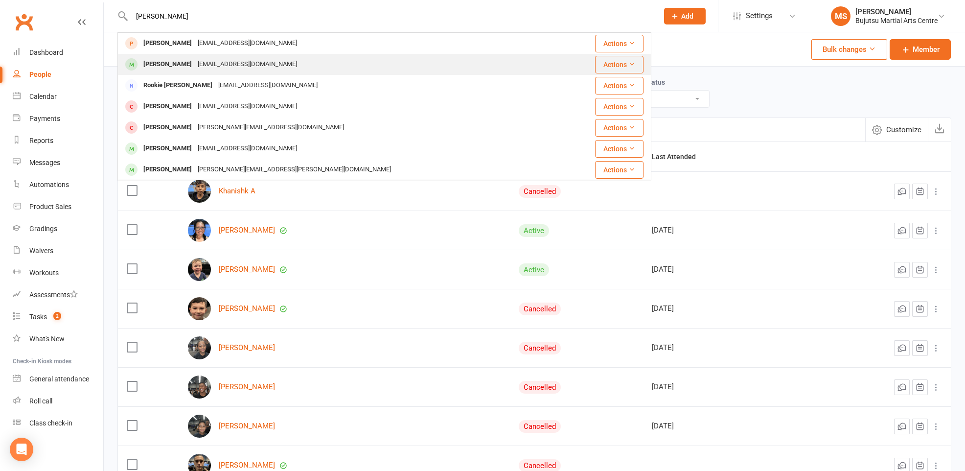
type input "[PERSON_NAME]"
click at [207, 64] on div "[EMAIL_ADDRESS][DOMAIN_NAME]" at bounding box center [247, 64] width 105 height 14
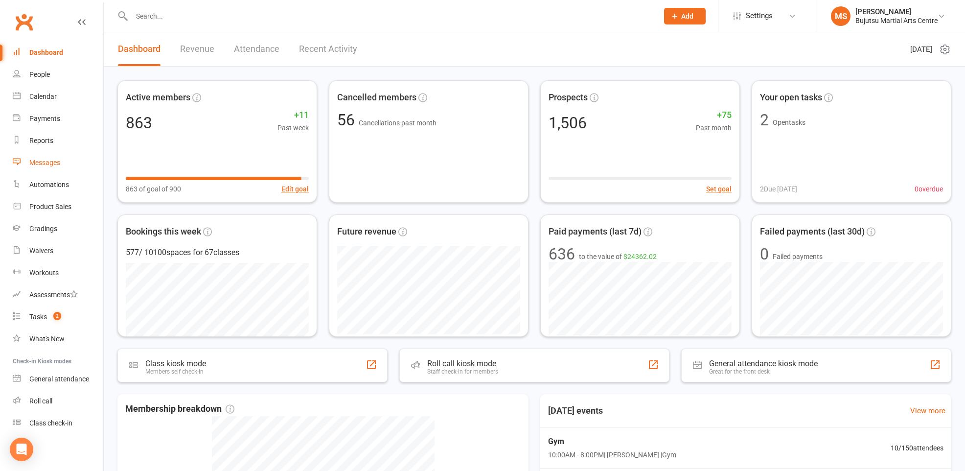
click at [37, 161] on div "Messages" at bounding box center [44, 163] width 31 height 8
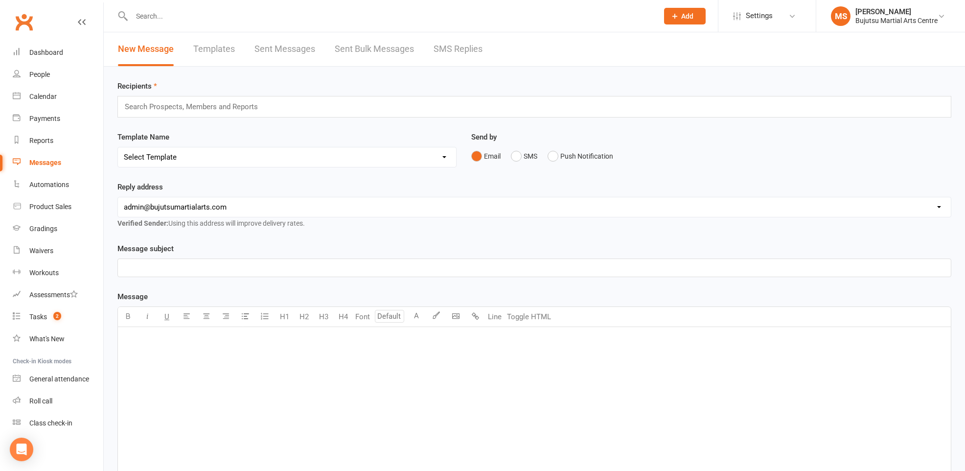
click at [174, 23] on div at bounding box center [384, 16] width 534 height 32
click at [171, 19] on input "text" at bounding box center [390, 16] width 522 height 14
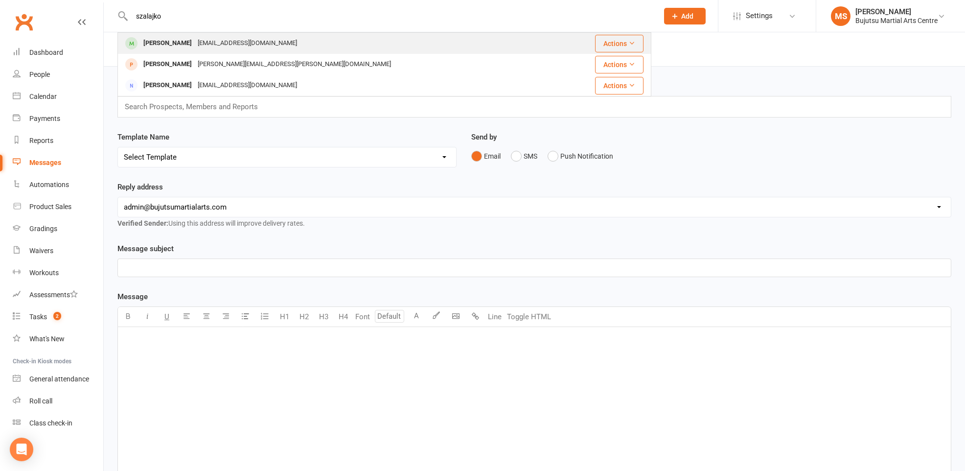
type input "szalajko"
click at [165, 45] on div "[PERSON_NAME]" at bounding box center [167, 43] width 54 height 14
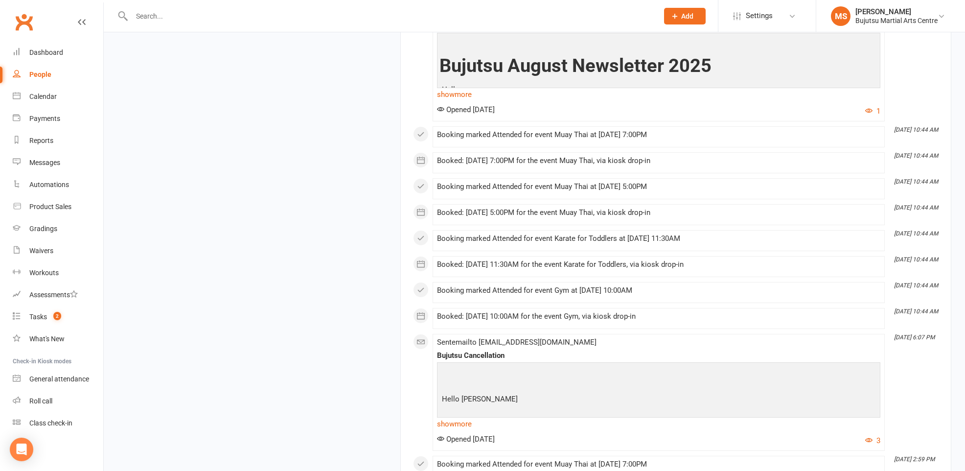
scroll to position [7453, 0]
drag, startPoint x: 457, startPoint y: 111, endPoint x: 378, endPoint y: 117, distance: 79.5
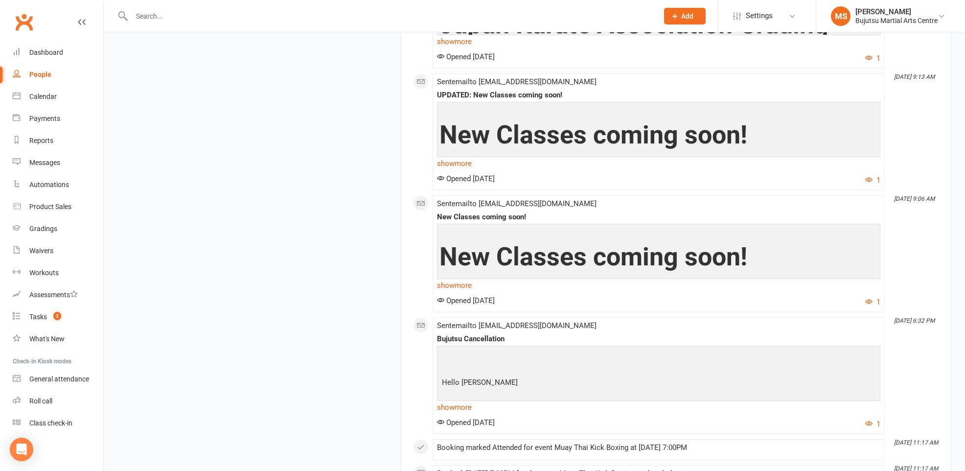
scroll to position [10671, 0]
click at [456, 167] on link "show more" at bounding box center [658, 163] width 443 height 14
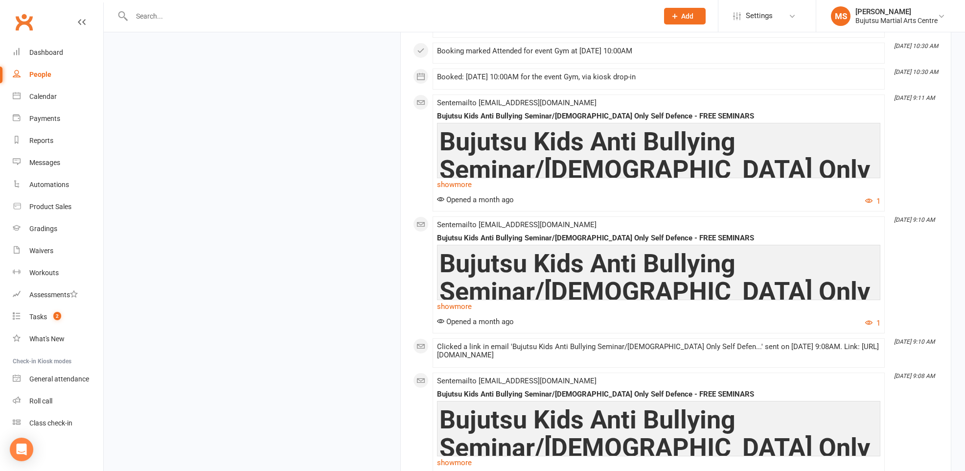
scroll to position [20105, 0]
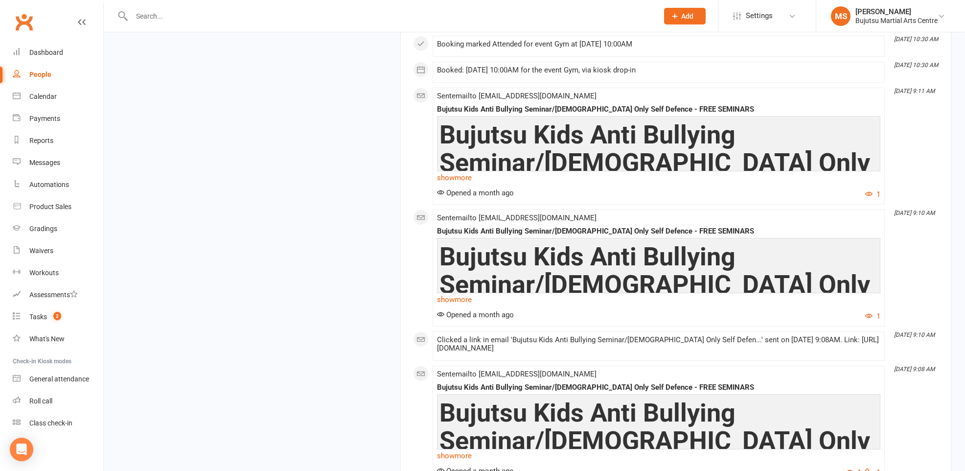
click at [461, 184] on link "show more" at bounding box center [658, 178] width 443 height 14
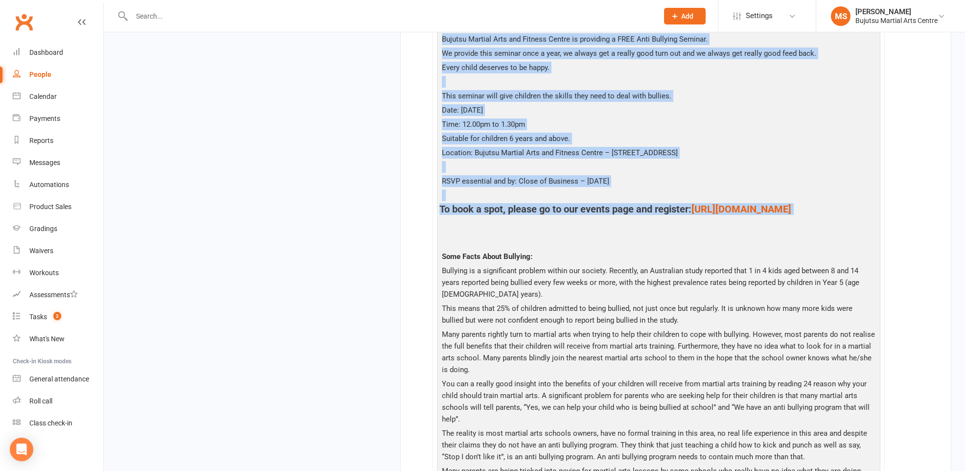
scroll to position [20445, 0]
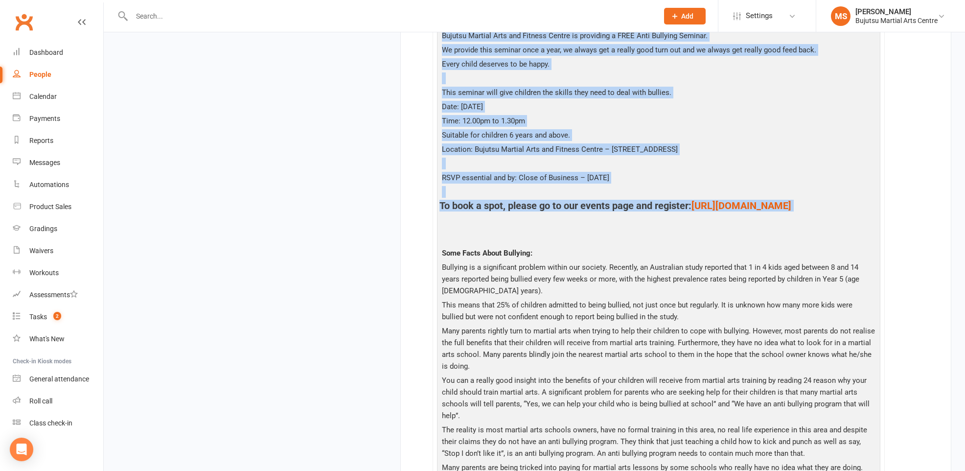
drag, startPoint x: 444, startPoint y: 108, endPoint x: 676, endPoint y: 237, distance: 264.8
copy div "Bujutsu Kids Anti Bullying Seminar/Ladies Only Self Defence - FREE SEMINARS OPE…"
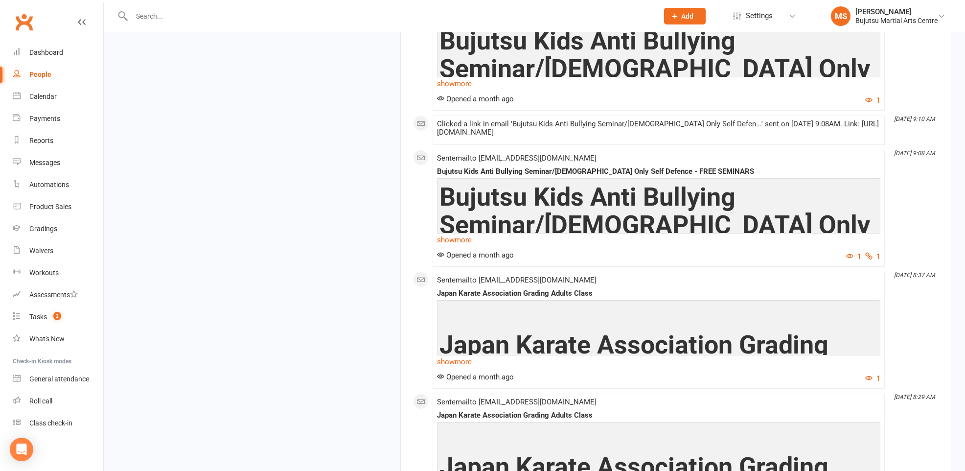
scroll to position [21854, 0]
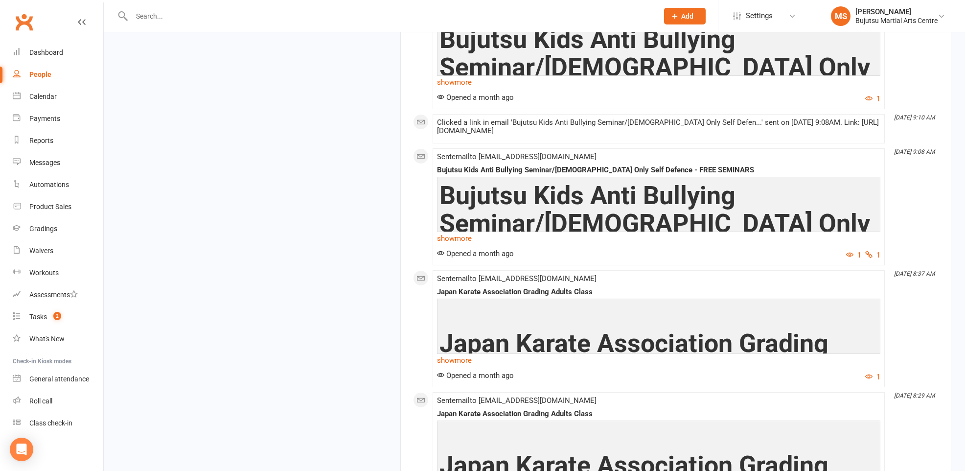
click at [459, 245] on link "show more" at bounding box center [658, 238] width 443 height 14
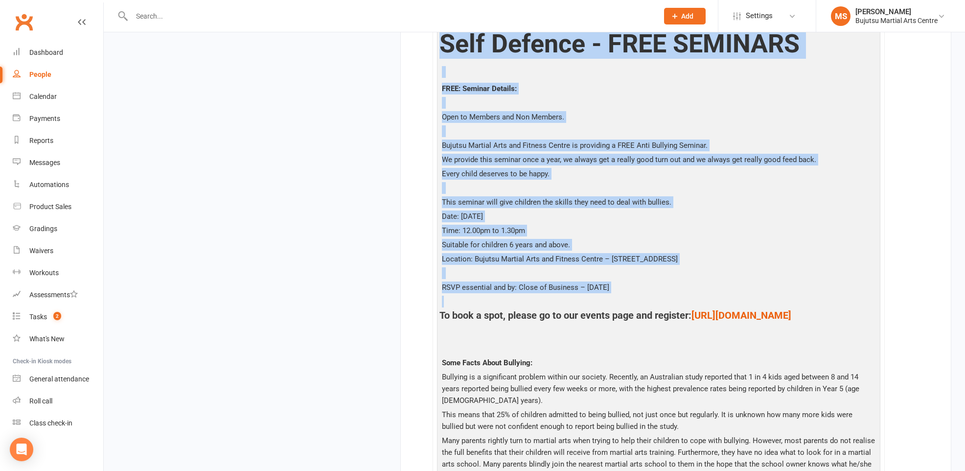
scroll to position [22065, 0]
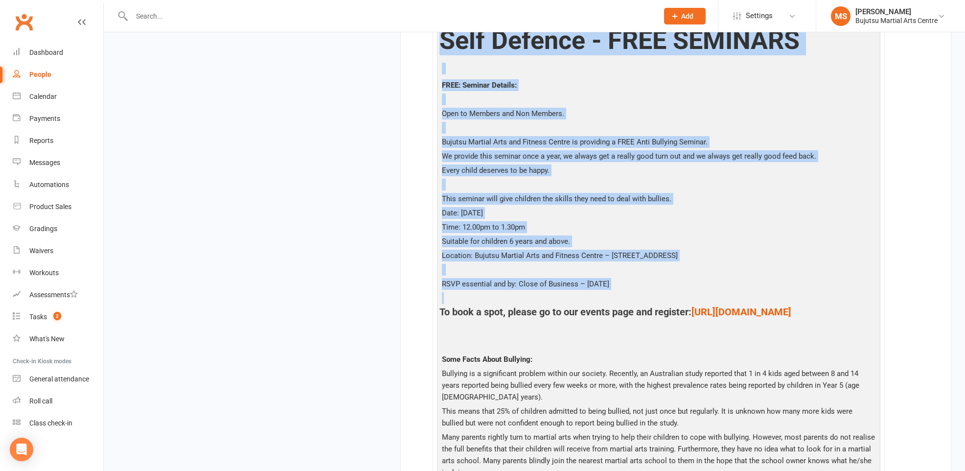
drag, startPoint x: 440, startPoint y: 91, endPoint x: 678, endPoint y: 341, distance: 345.3
copy div "Bujutsu Kids Anti Bullying Seminar/Ladies Only Self Defence - FREE SEMINARS FRE…"
